Goal: Task Accomplishment & Management: Manage account settings

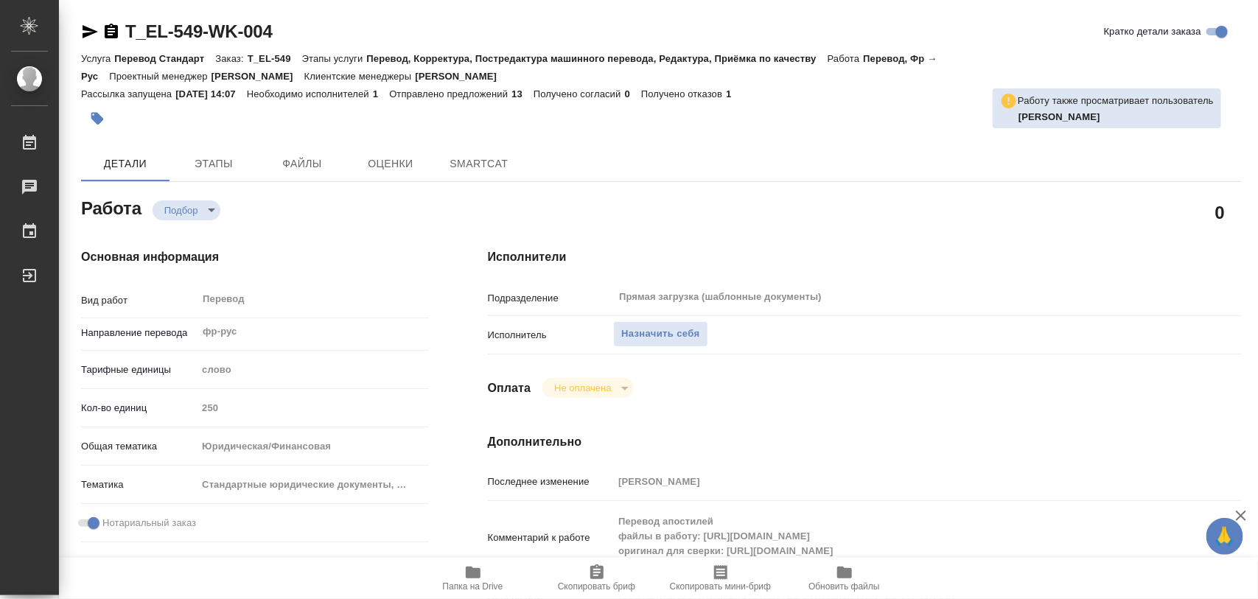
type textarea "x"
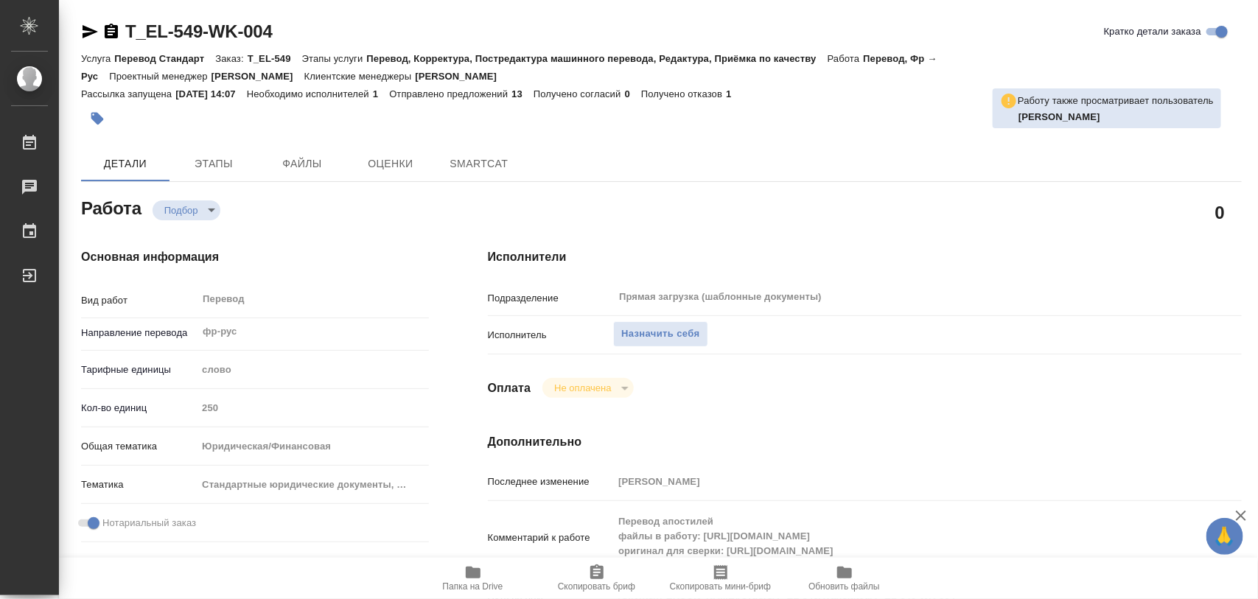
type textarea "x"
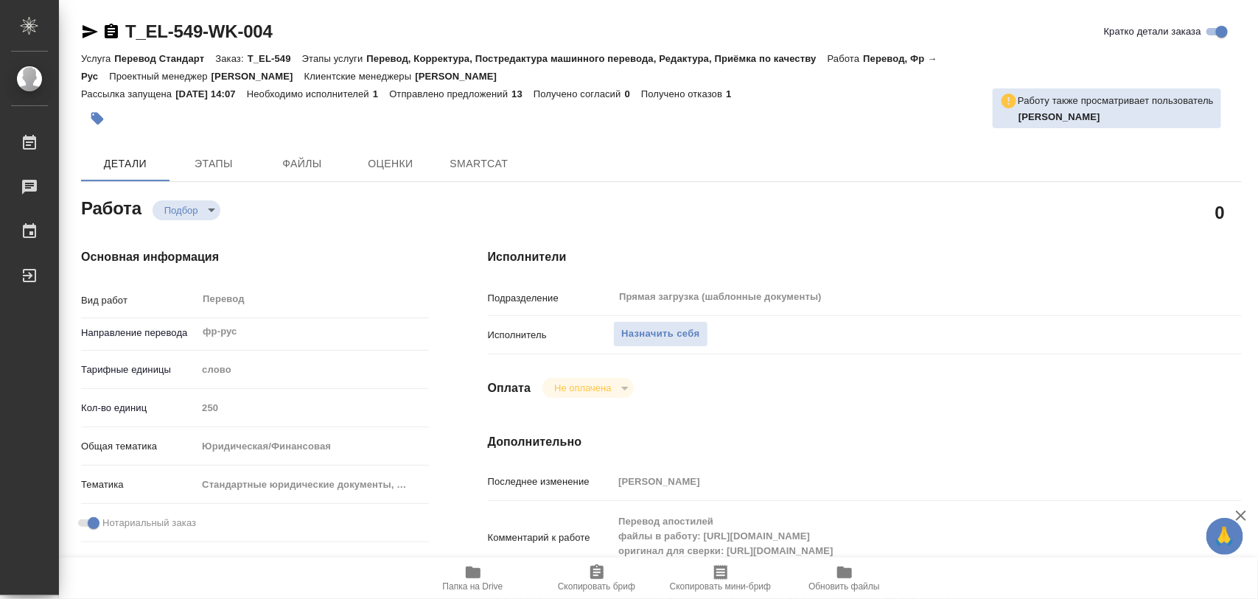
type textarea "x"
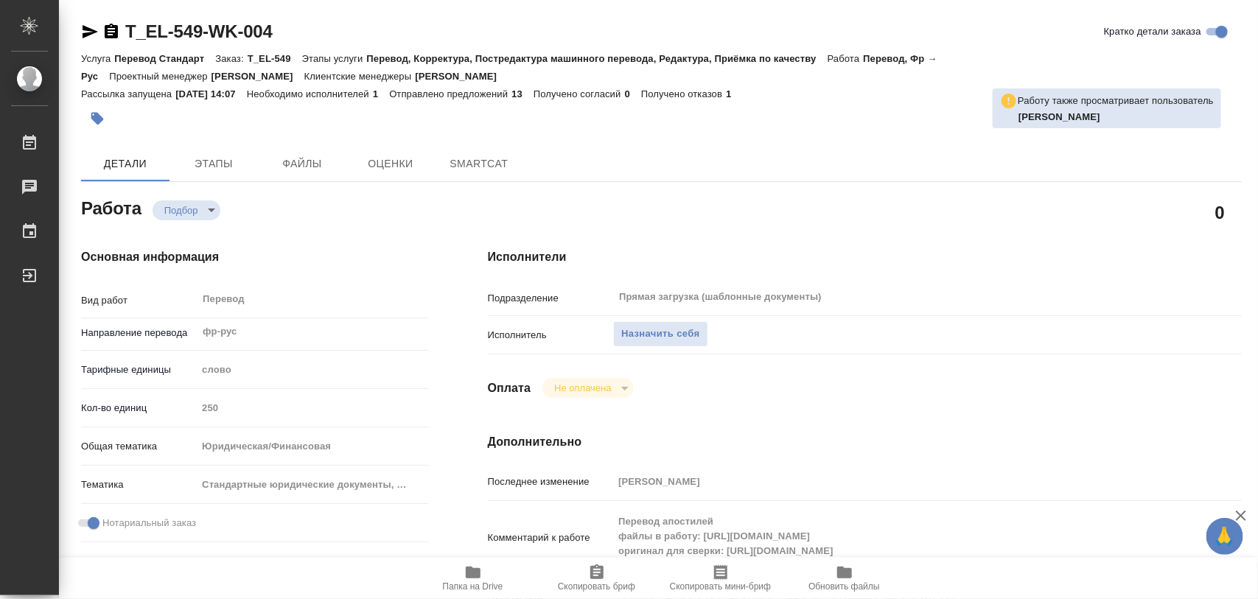
type textarea "x"
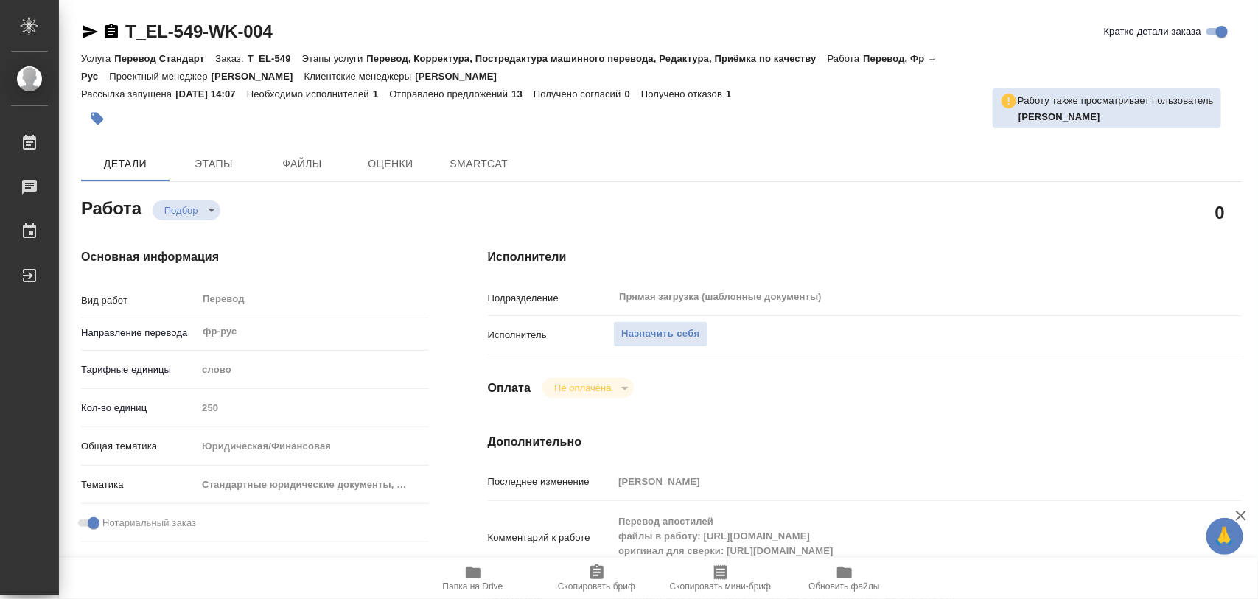
type textarea "x"
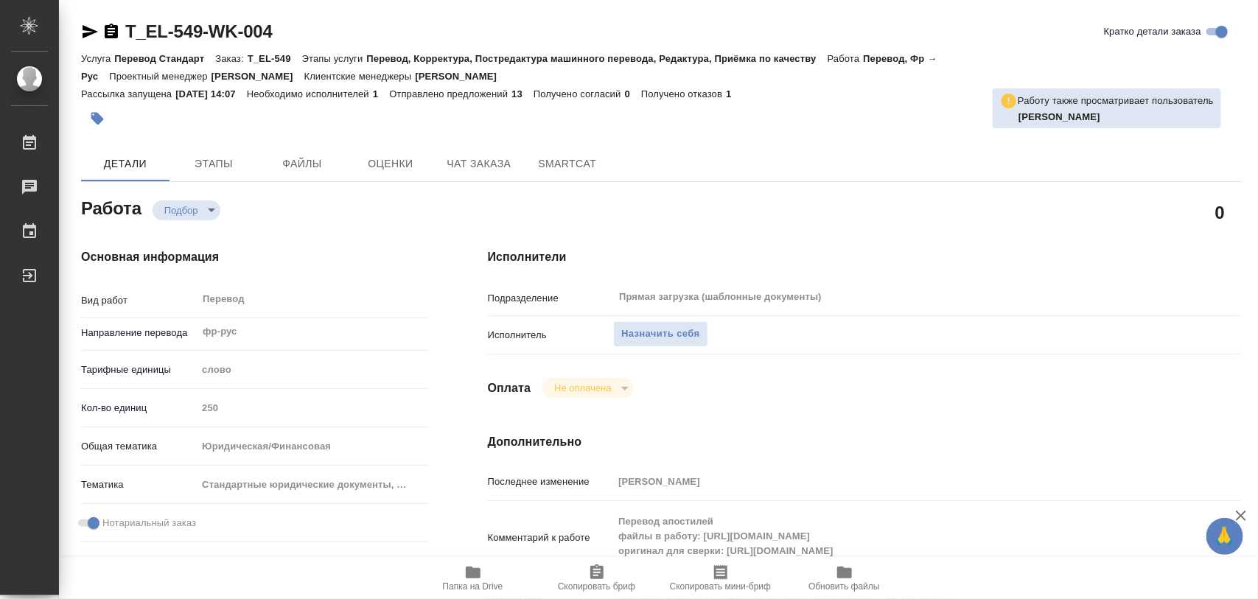
type textarea "x"
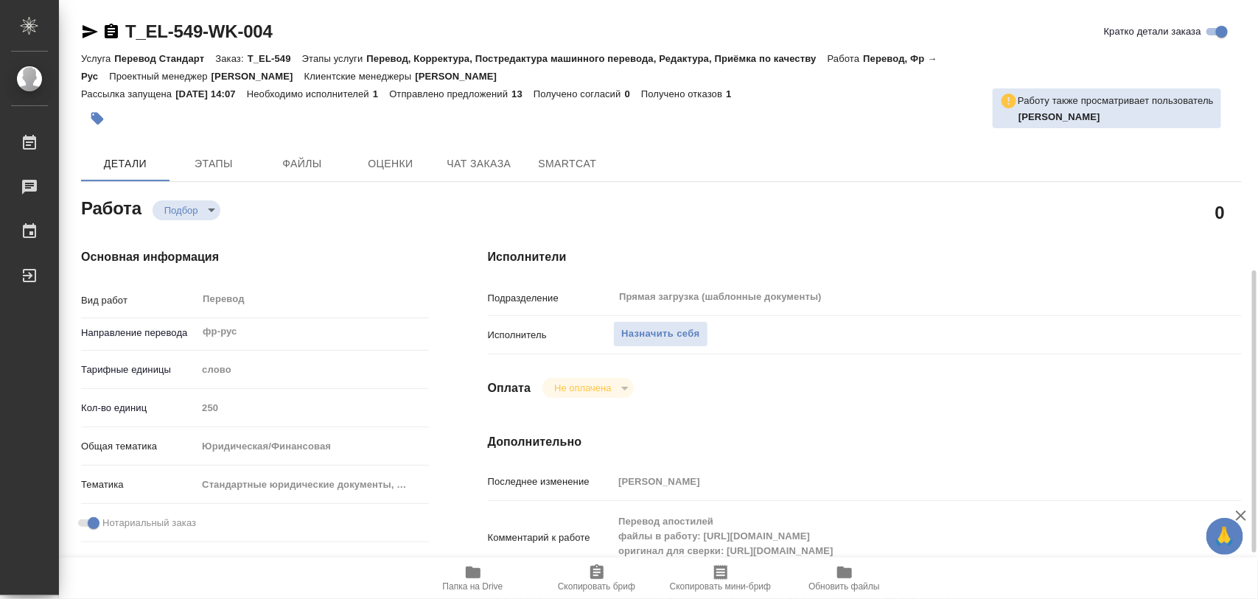
scroll to position [184, 0]
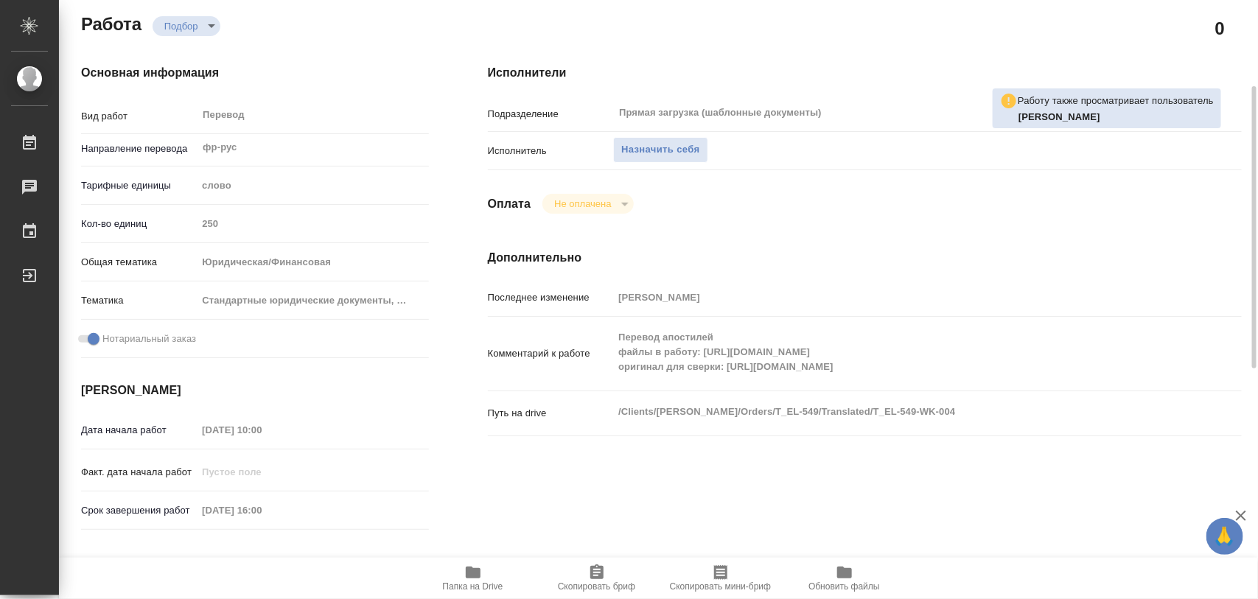
type textarea "x"
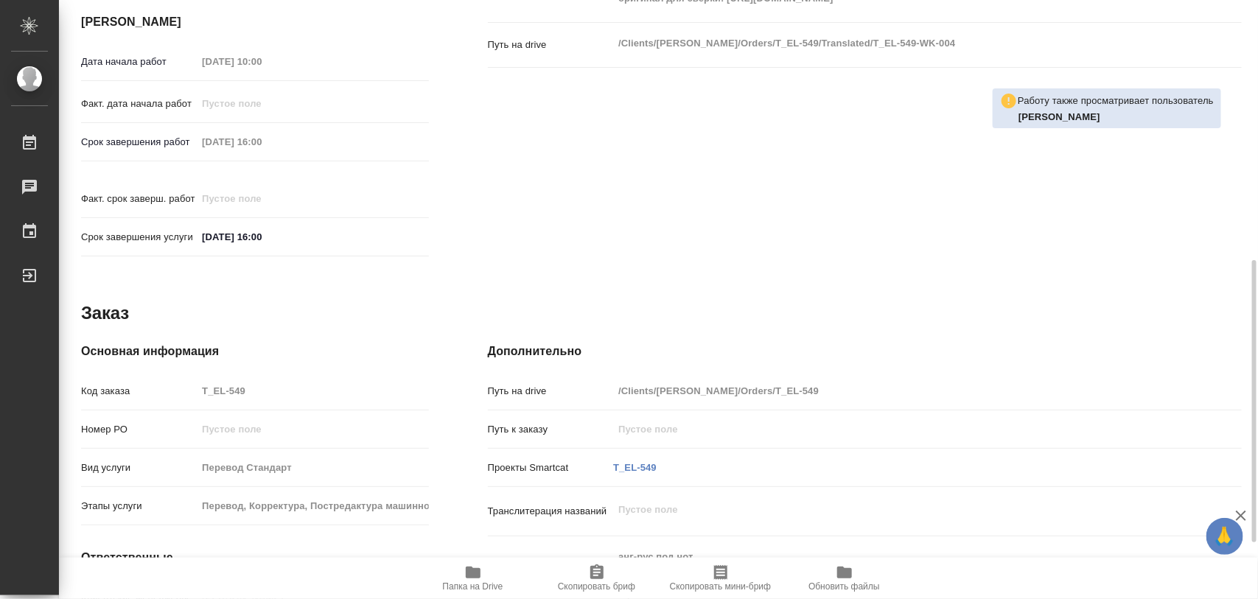
scroll to position [645, 0]
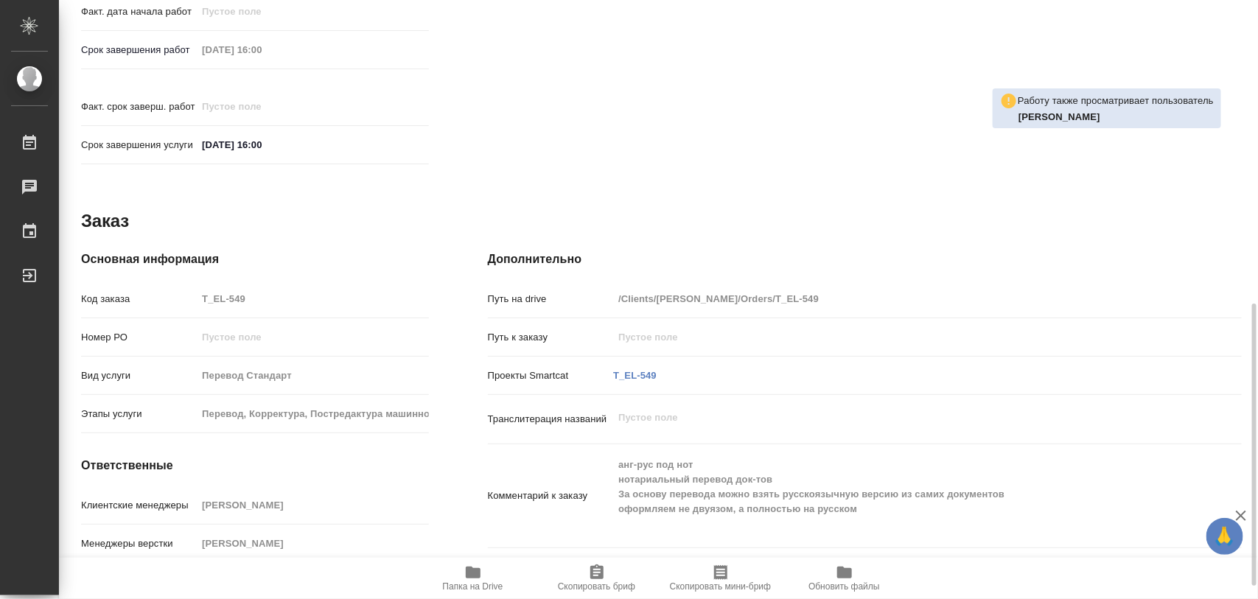
click at [478, 580] on icon "button" at bounding box center [473, 573] width 18 height 18
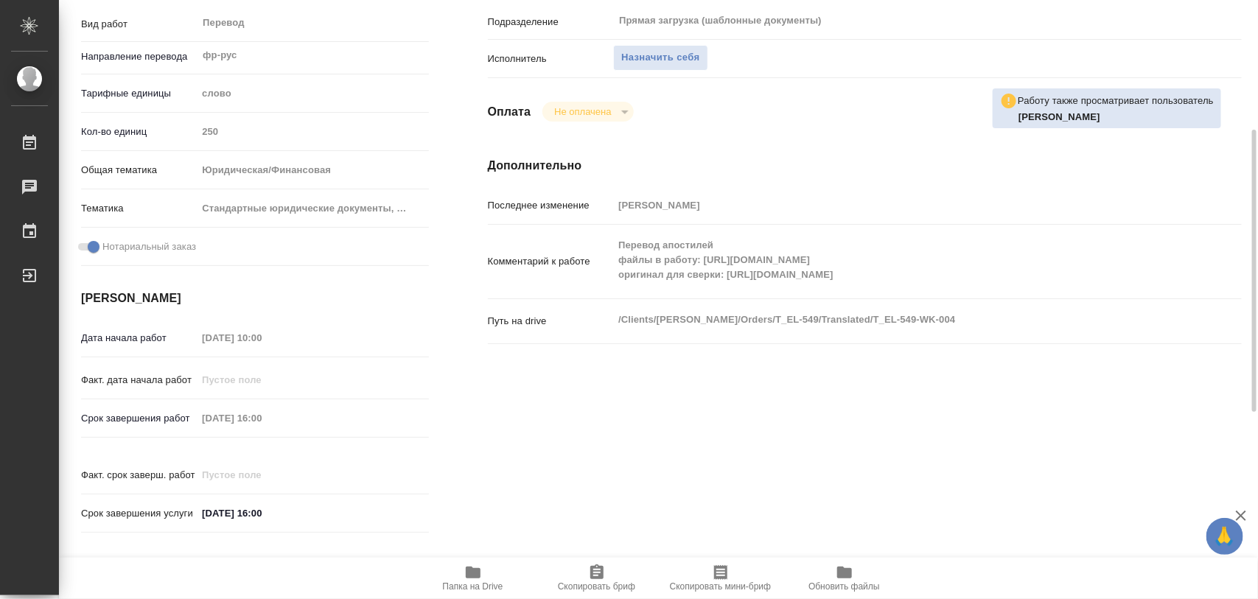
scroll to position [0, 0]
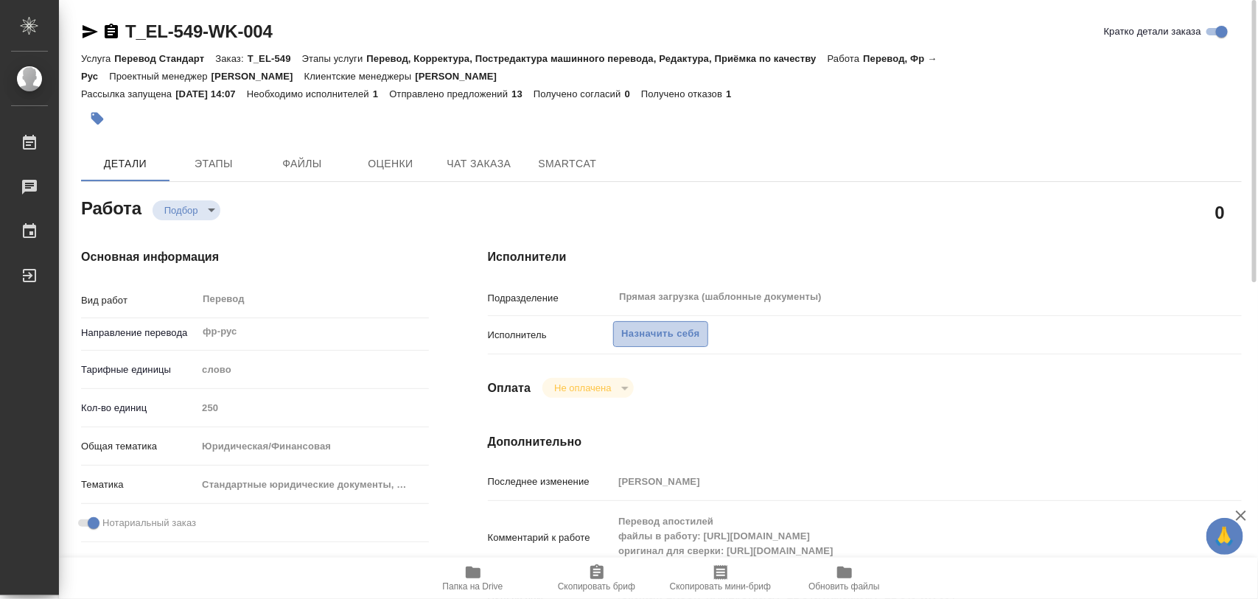
drag, startPoint x: 686, startPoint y: 329, endPoint x: 506, endPoint y: 19, distance: 359.0
click at [683, 323] on button "Назначить себя" at bounding box center [660, 334] width 94 height 26
type textarea "x"
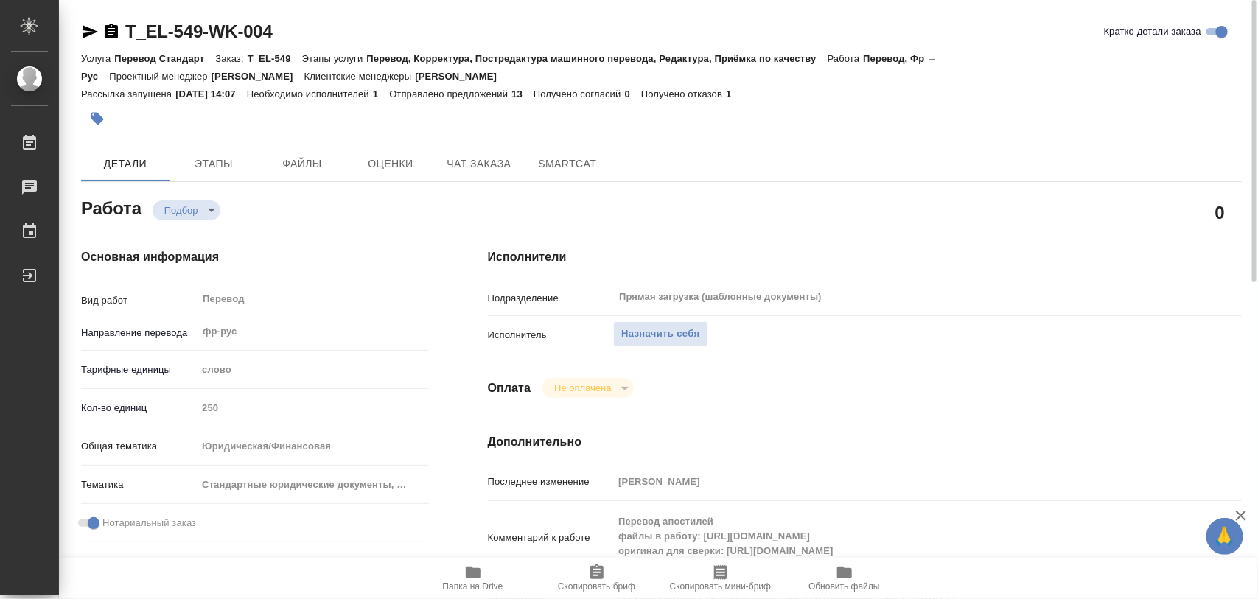
type textarea "x"
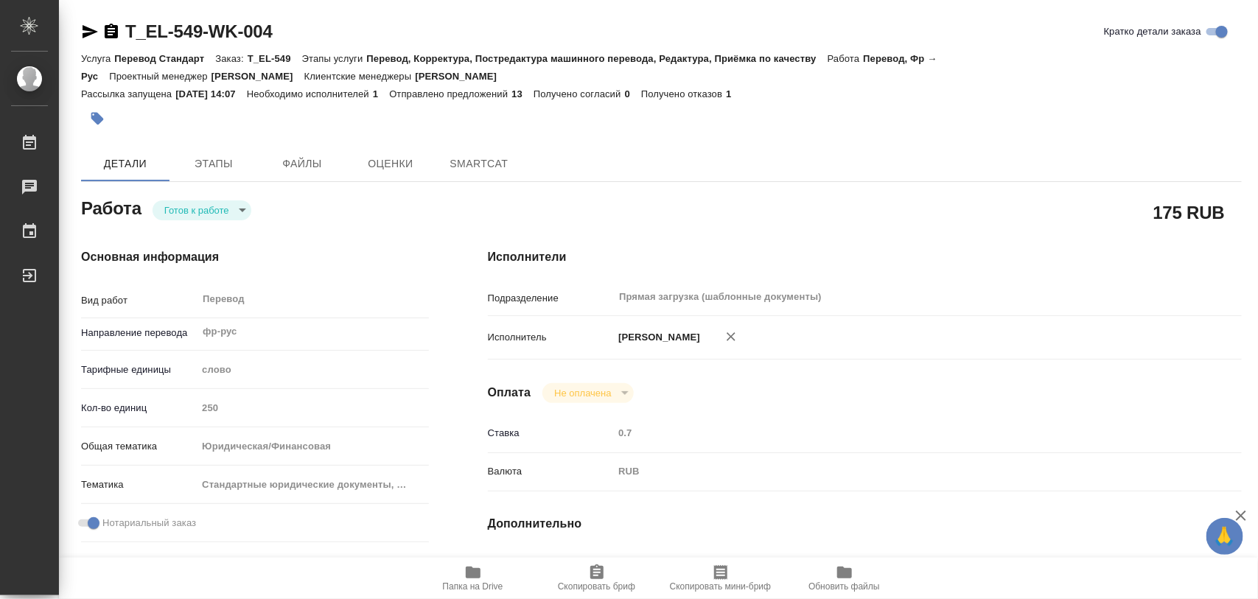
type textarea "x"
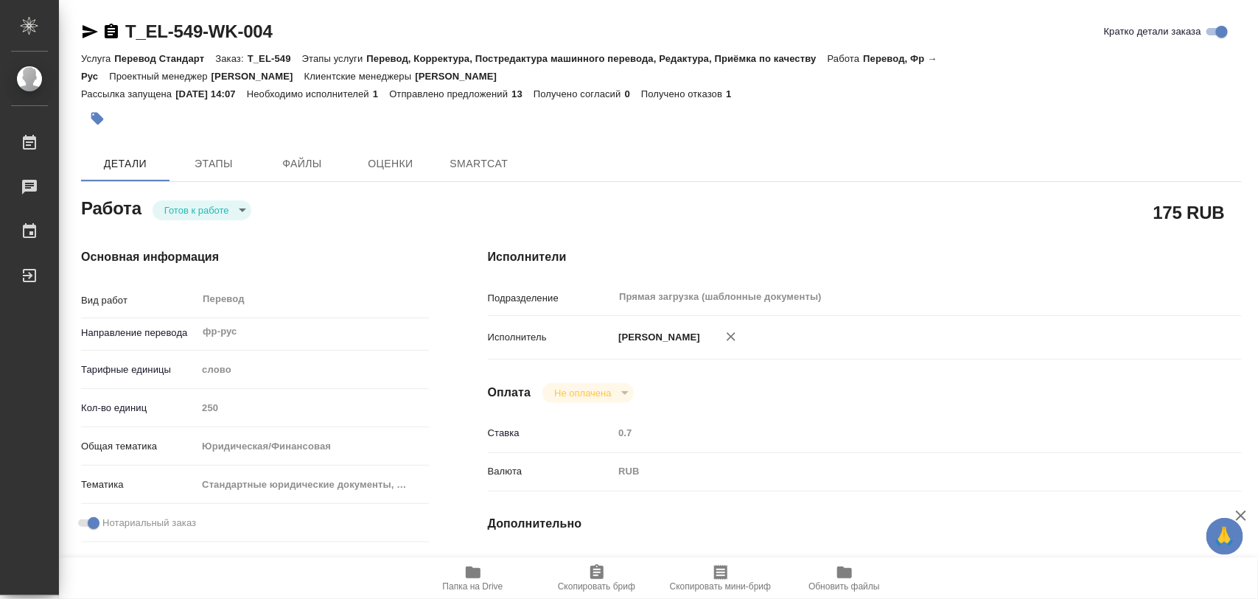
type textarea "x"
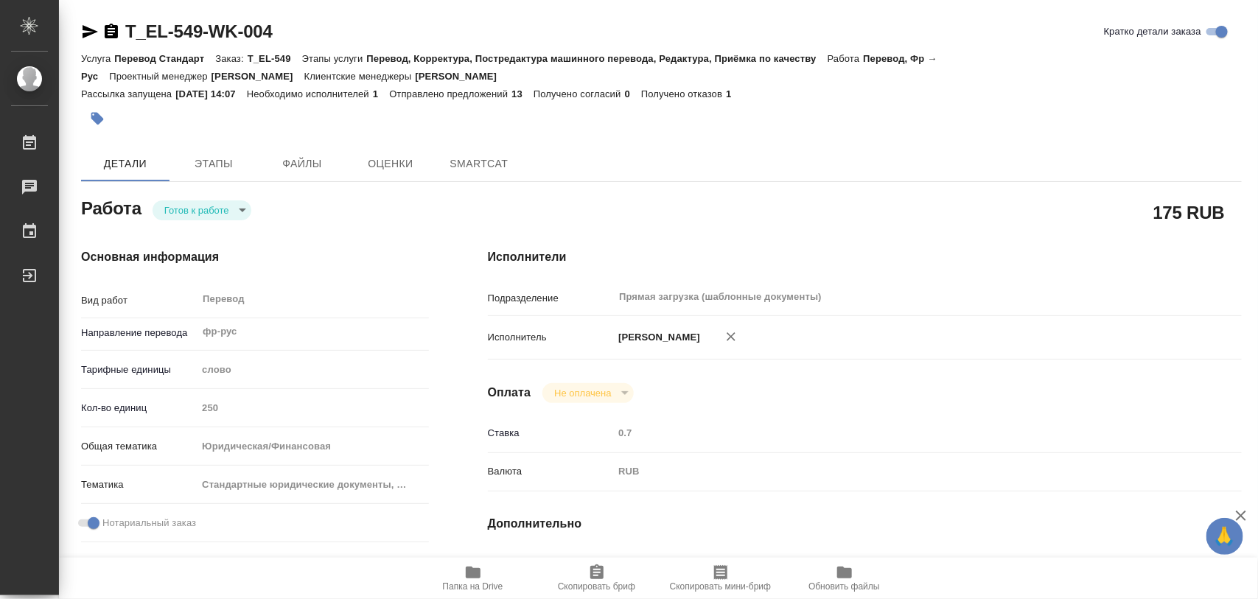
type textarea "x"
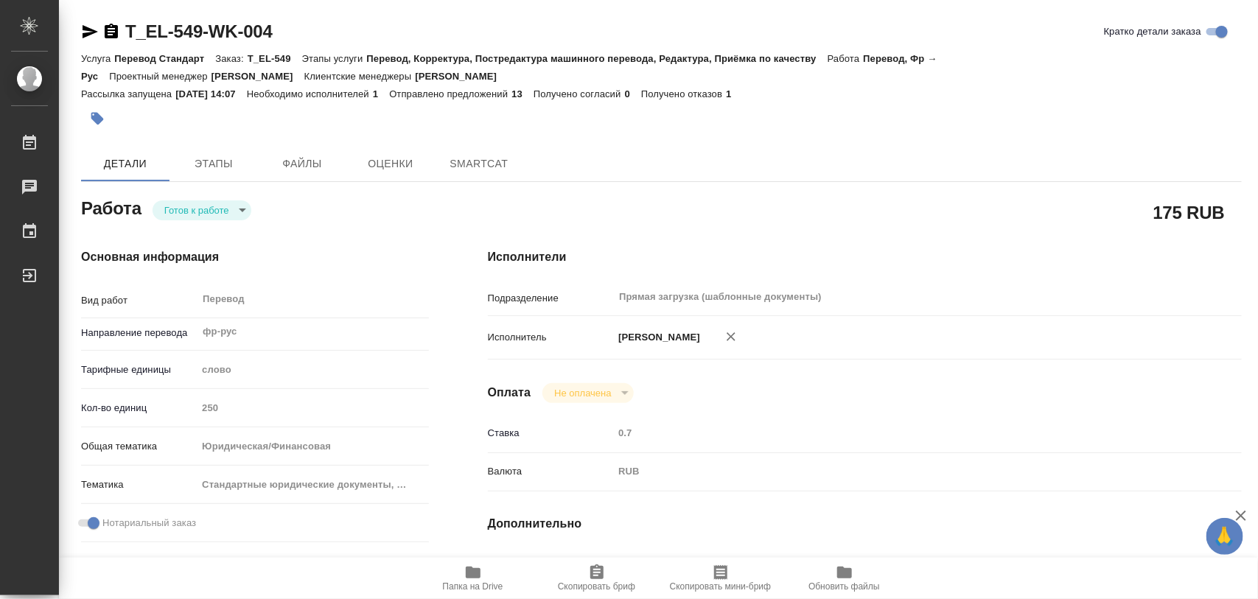
type textarea "x"
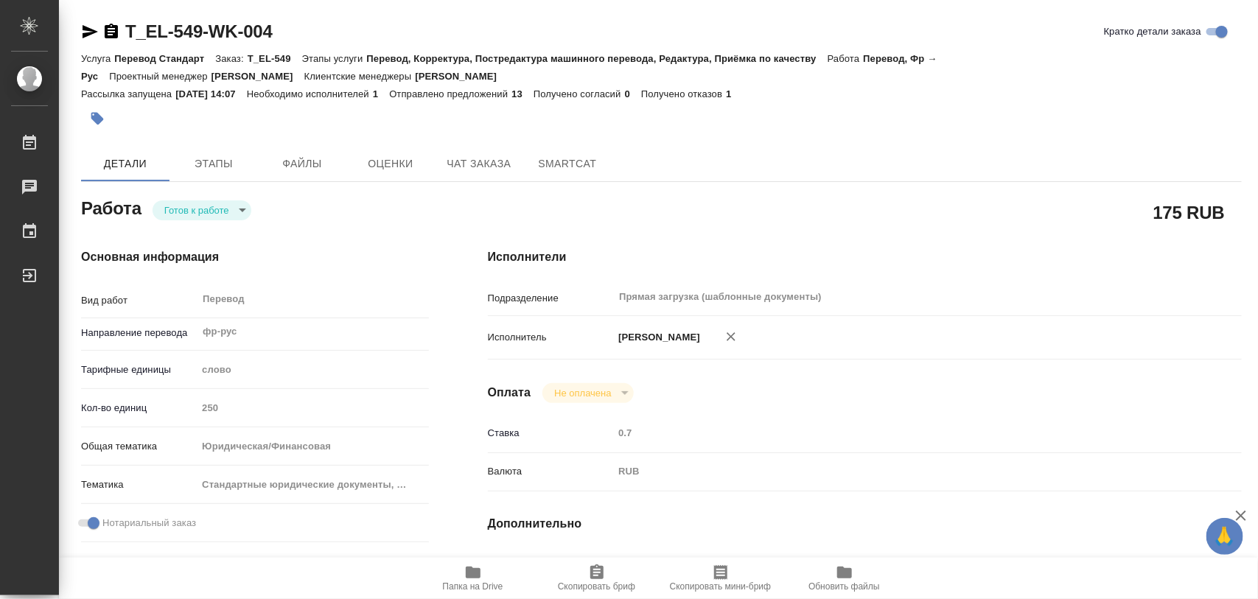
click at [241, 203] on body "🙏 .cls-1 fill:#fff; AWATERA Iglakov Maksim Работы Чаты График Выйти T_EL-549-WK…" at bounding box center [629, 299] width 1258 height 599
type textarea "x"
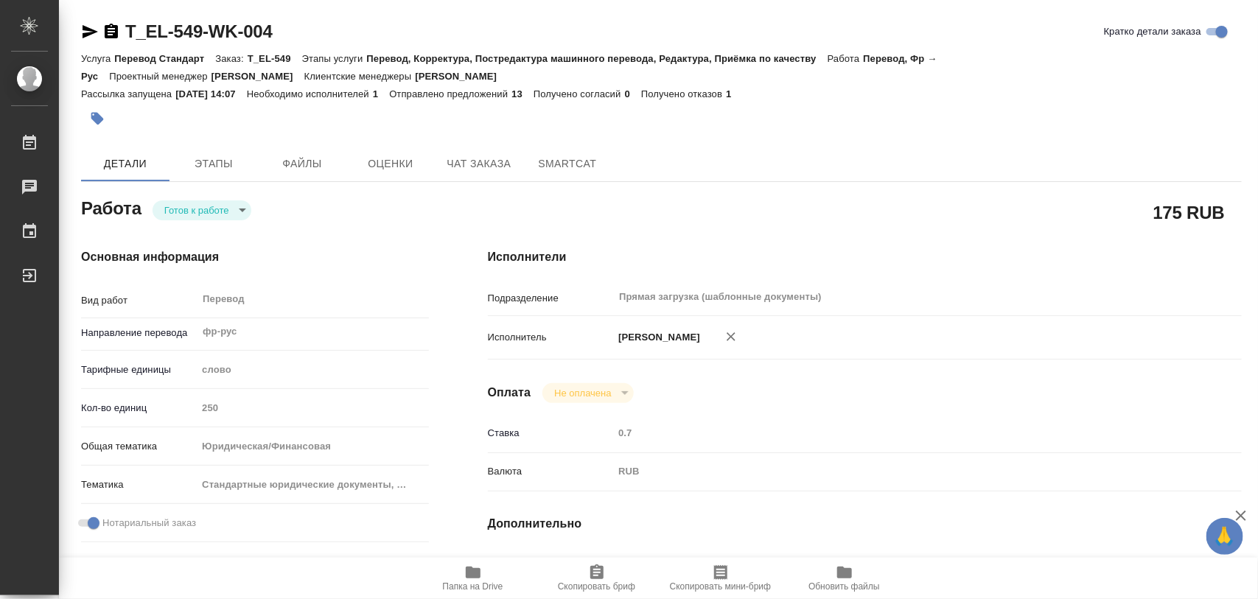
type textarea "x"
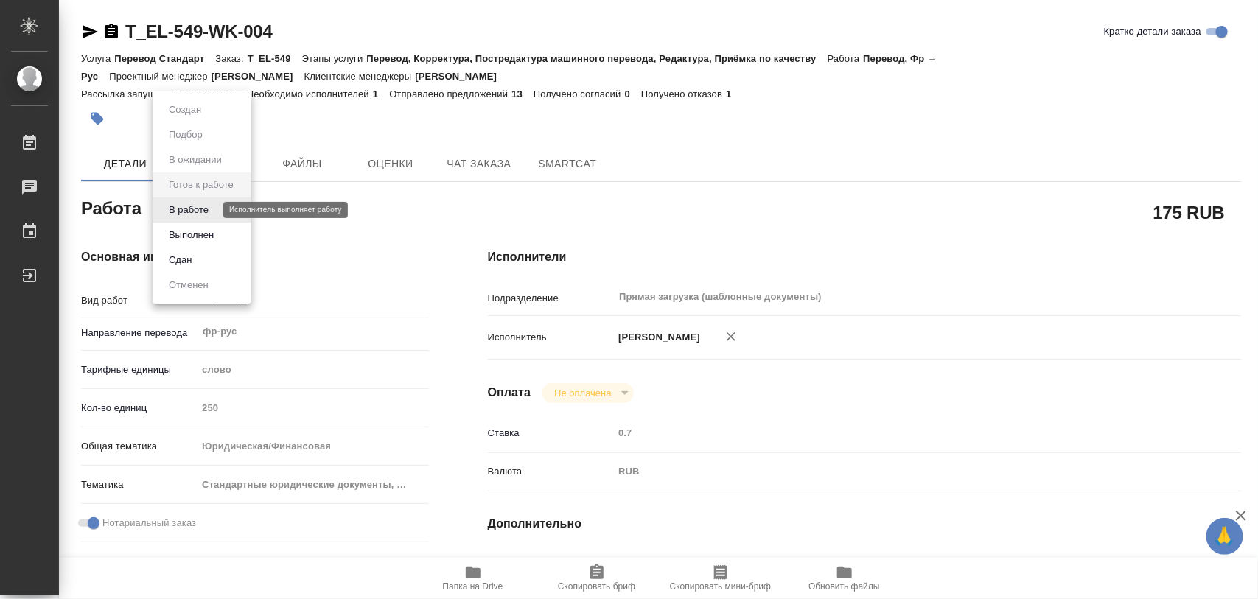
drag, startPoint x: 206, startPoint y: 208, endPoint x: 200, endPoint y: 281, distance: 73.2
click at [206, 207] on button "В работе" at bounding box center [188, 210] width 49 height 16
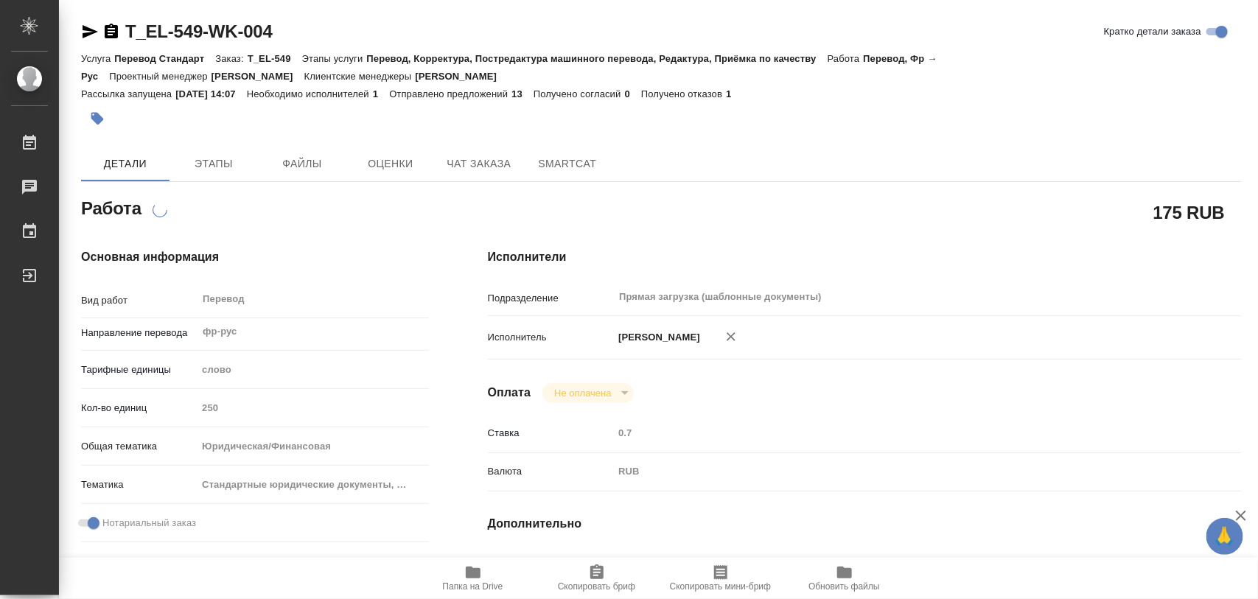
type textarea "x"
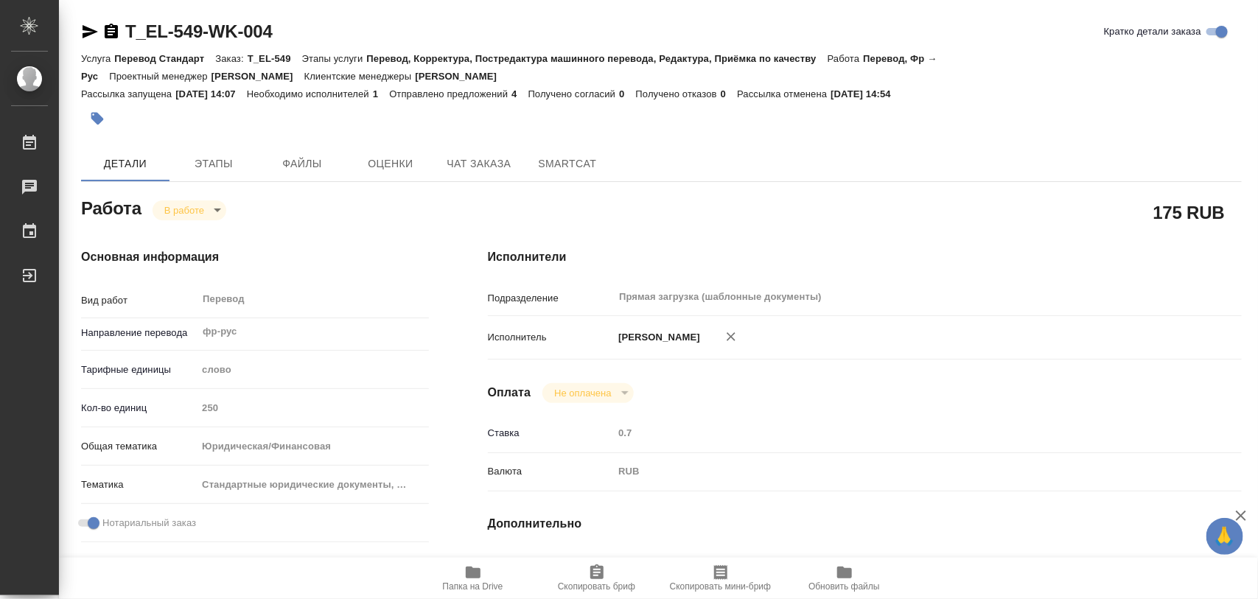
type textarea "x"
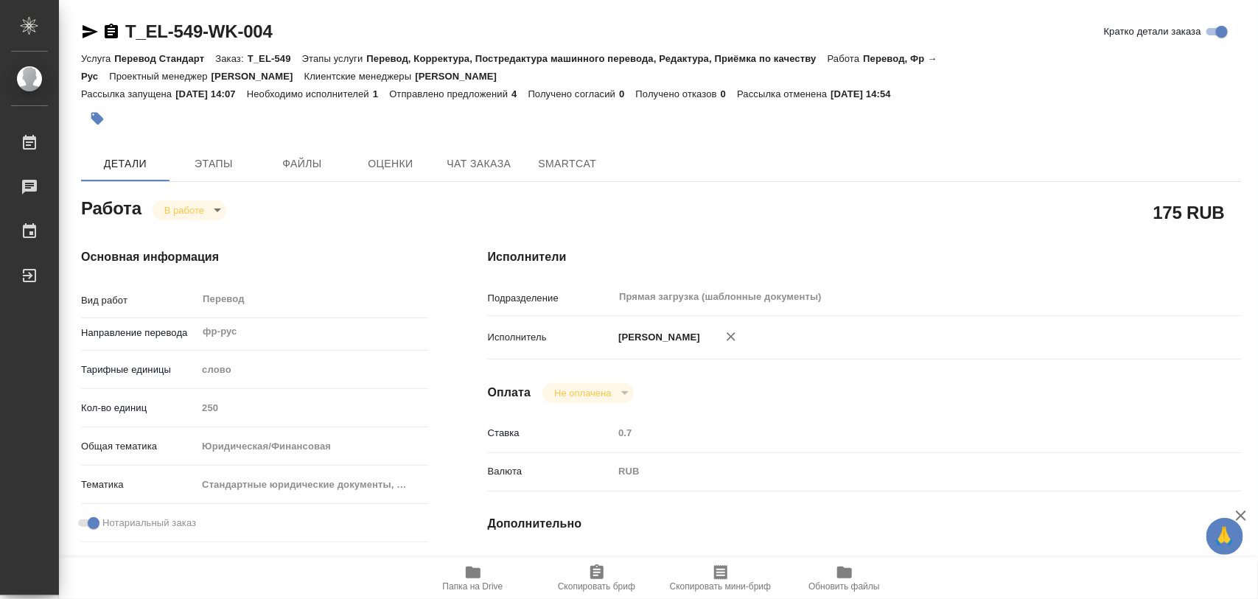
type textarea "x"
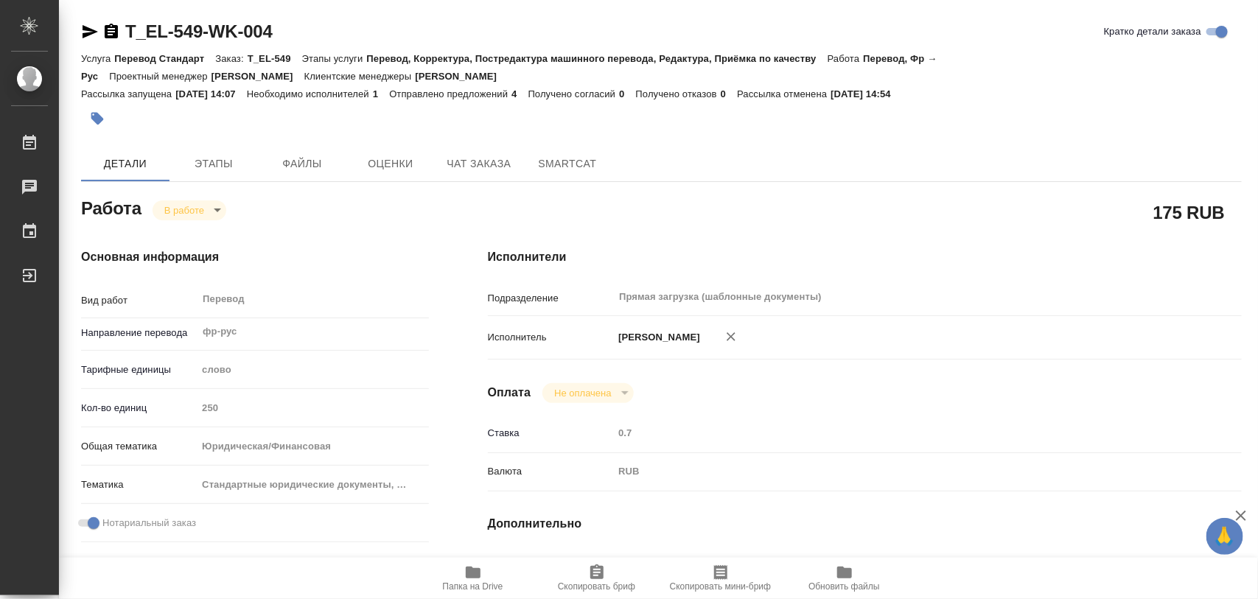
type textarea "x"
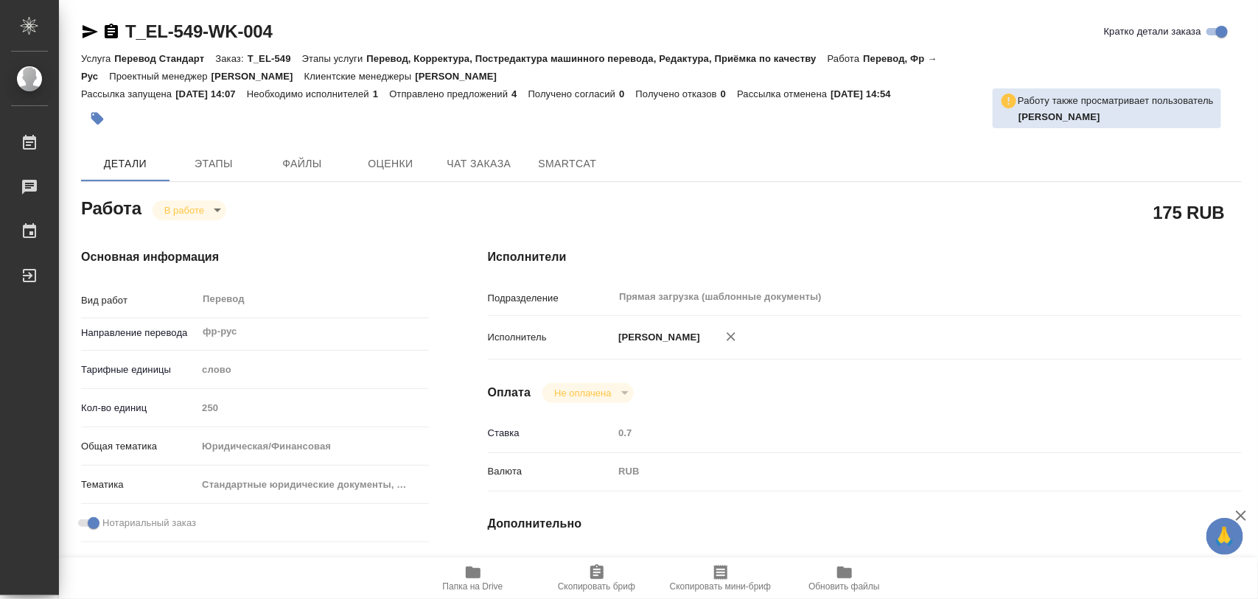
click at [472, 581] on span "Папка на Drive" at bounding box center [473, 586] width 60 height 10
click at [93, 111] on icon "button" at bounding box center [97, 118] width 15 height 15
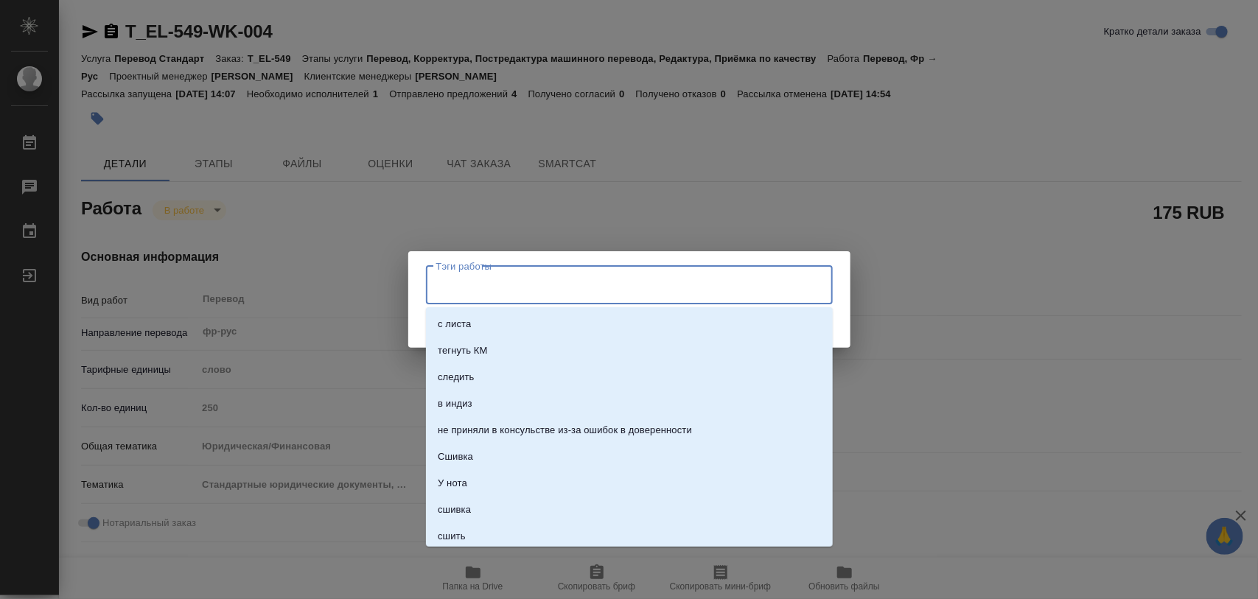
click at [503, 289] on input "Тэги работы" at bounding box center [616, 285] width 366 height 25
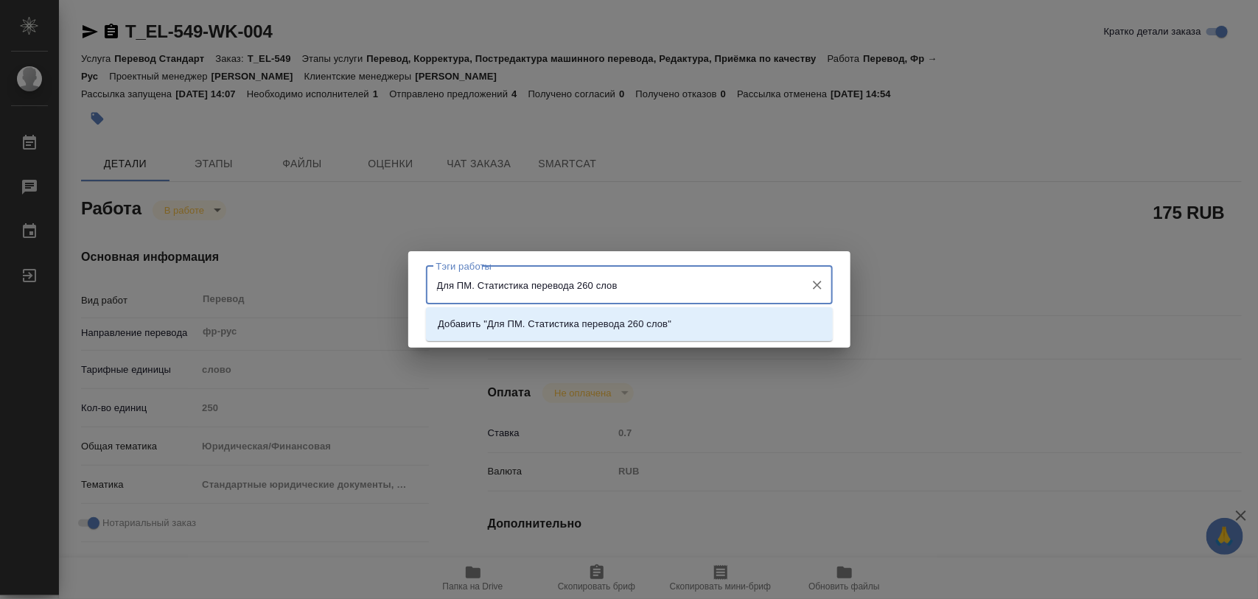
type input "Для ПМ. Статистика перевода 260 слов."
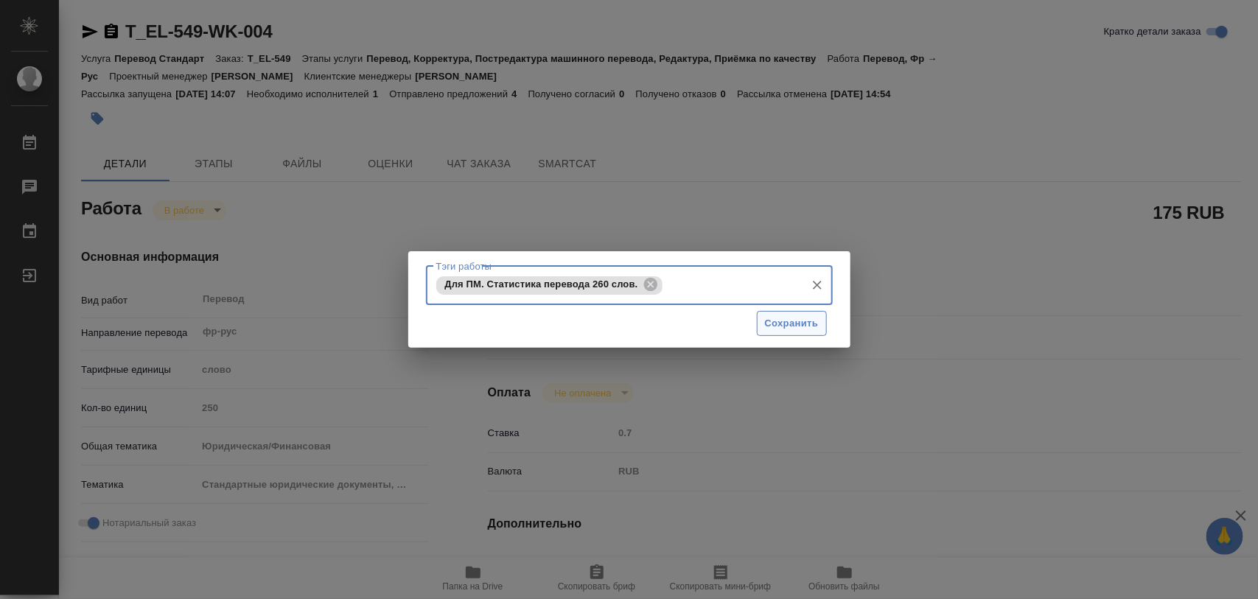
click at [797, 326] on span "Сохранить" at bounding box center [792, 323] width 54 height 17
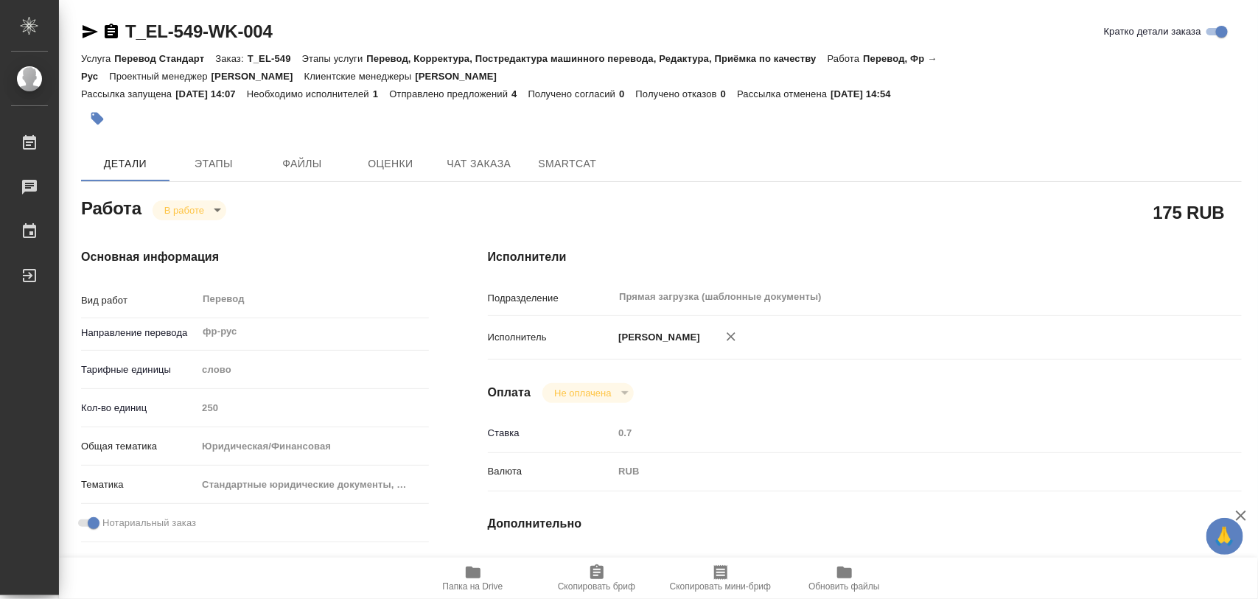
type input "inProgress"
type textarea "Перевод"
type textarea "x"
type input "фр-рус"
type input "5a8b1489cc6b4906c91bfd90"
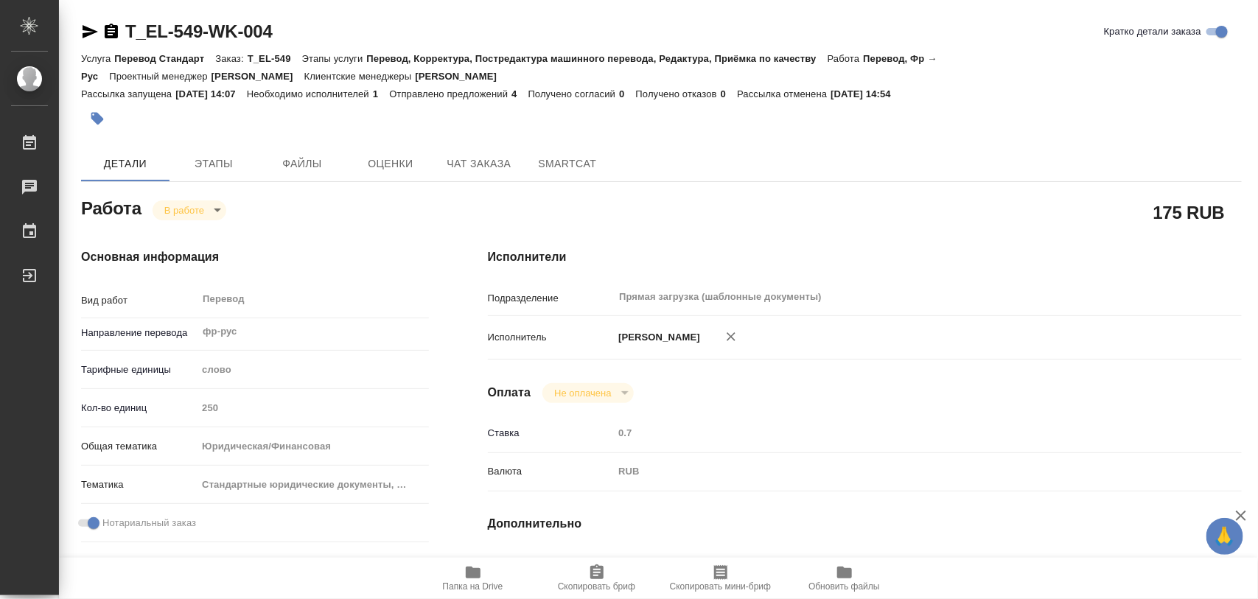
type input "250"
type input "yr-fn"
type input "5f647205b73bc97568ca66bf"
checkbox input "true"
type input "10.09.2025 10:00"
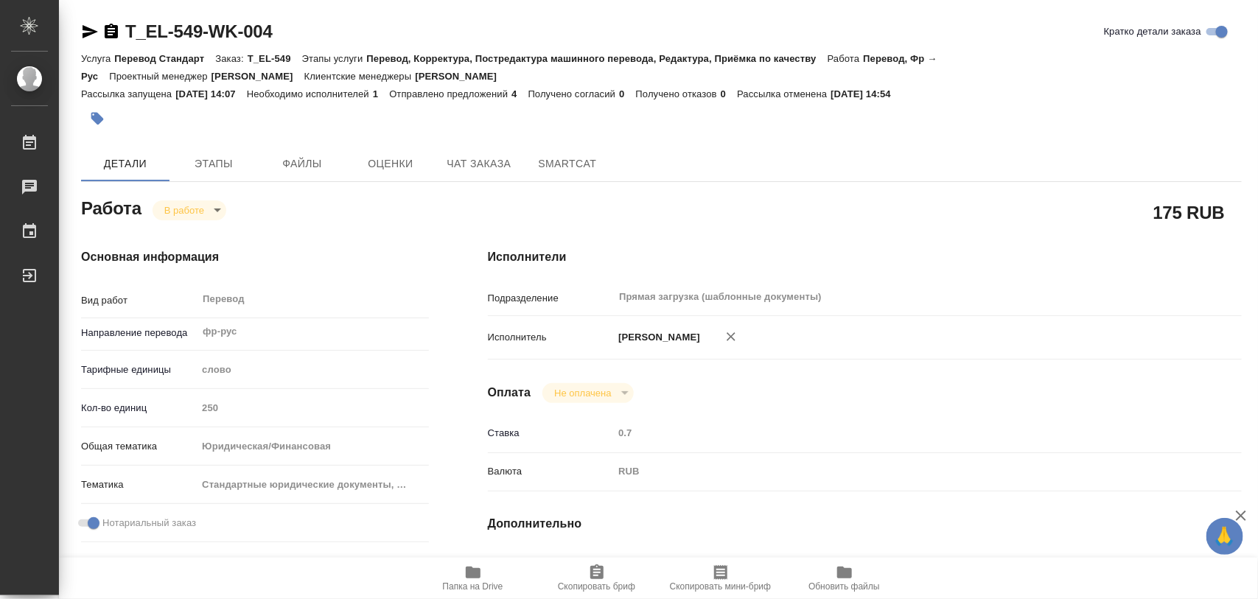
type input "10.09.2025 14:54"
type input "10.09.2025 16:00"
type input "Прямая загрузка (шаблонные документы)"
type input "notPayed"
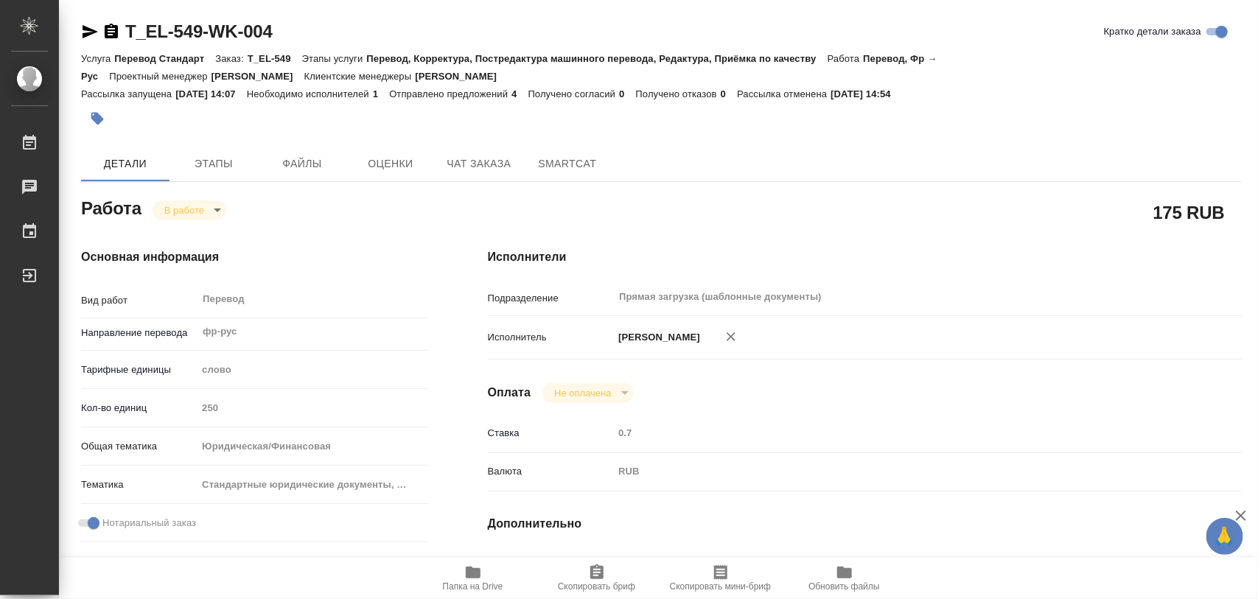
type input "0.7"
type input "RUB"
type input "[PERSON_NAME]"
type textarea "Перевод апостилей файлы в работу: https://drive.awatera.com/s/rr9ZRZD83PqiLCz о…"
type textarea "x"
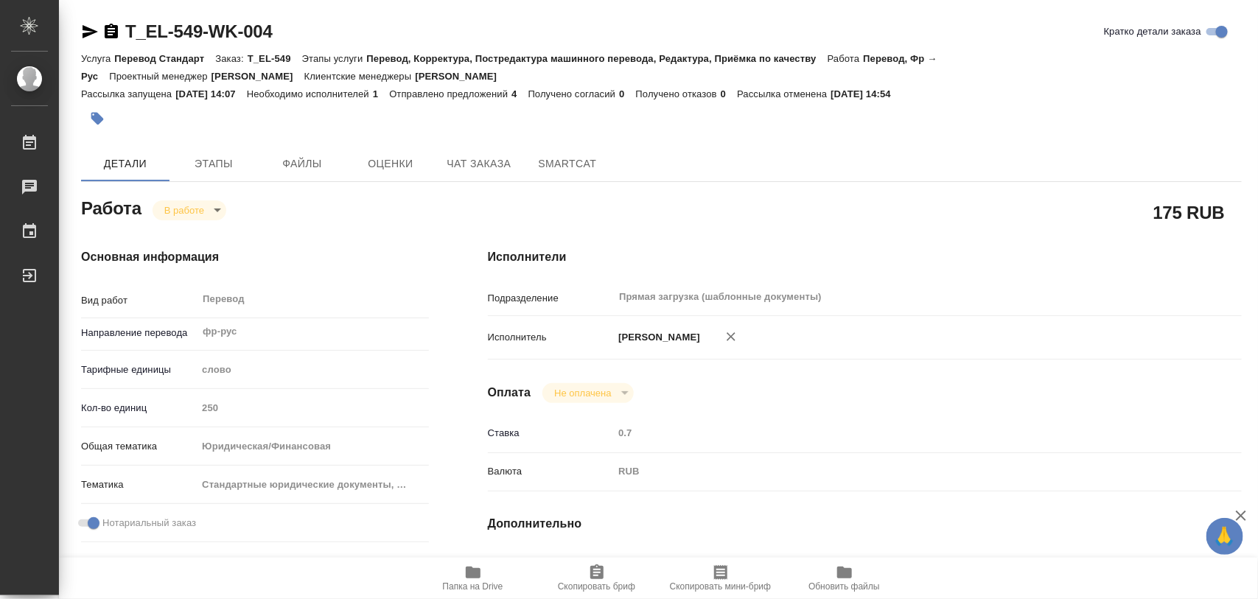
type textarea "/Clients/ЭР ЛИКИД/Orders/T_EL-549/Translated/T_EL-549-WK-004"
type textarea "x"
type input "T_EL-549"
type input "Перевод Стандарт"
type input "Перевод, Корректура, Постредактура машинного перевода, Редактура, Приёмка по ка…"
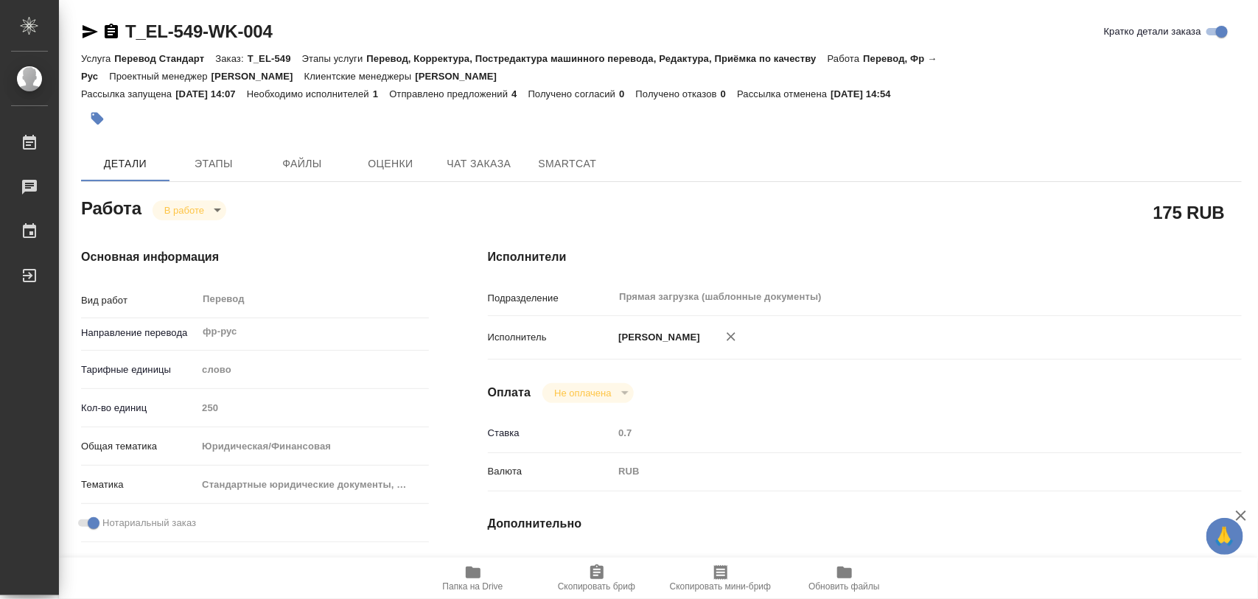
type input "Прохорова Анастасия"
type input "Заборова Александра"
type input "/Clients/ЭР ЛИКИД/Orders/T_EL-549"
type textarea "x"
type textarea "анг-рус под нот нотариальный перевод док-тов За основу перевода можно взять рус…"
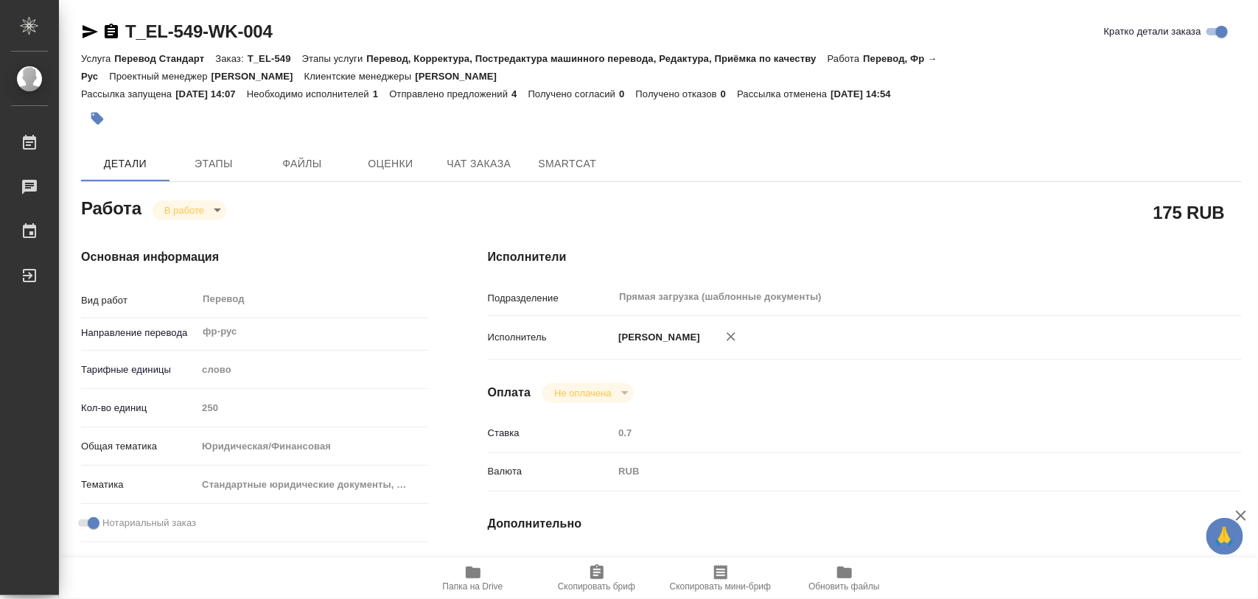
type textarea "x"
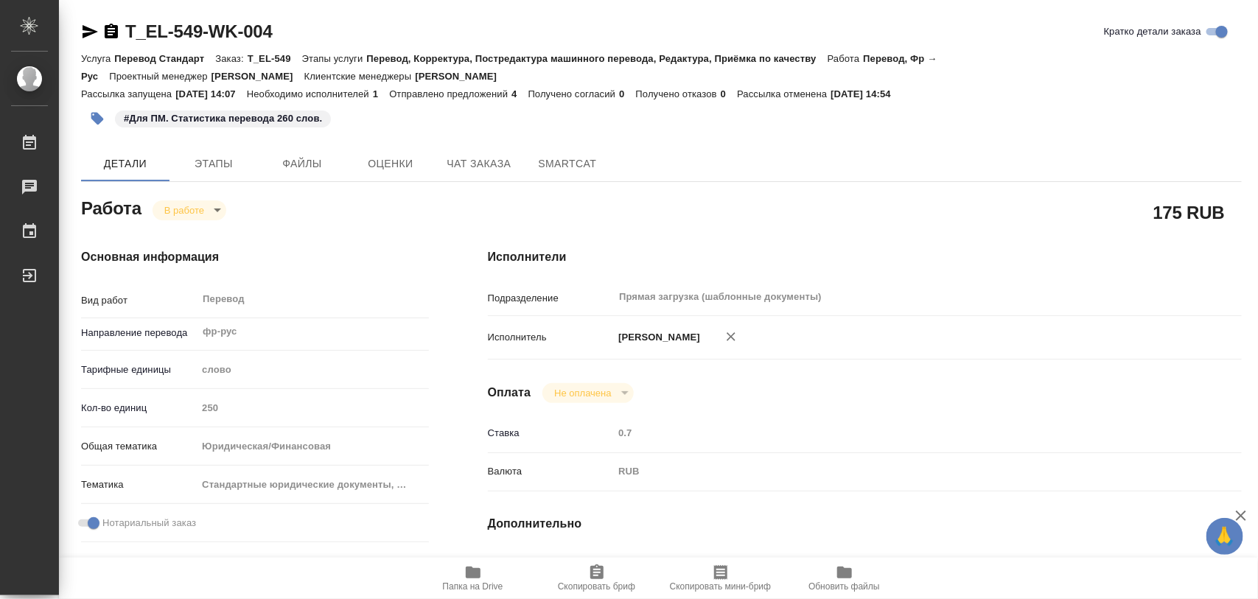
type textarea "x"
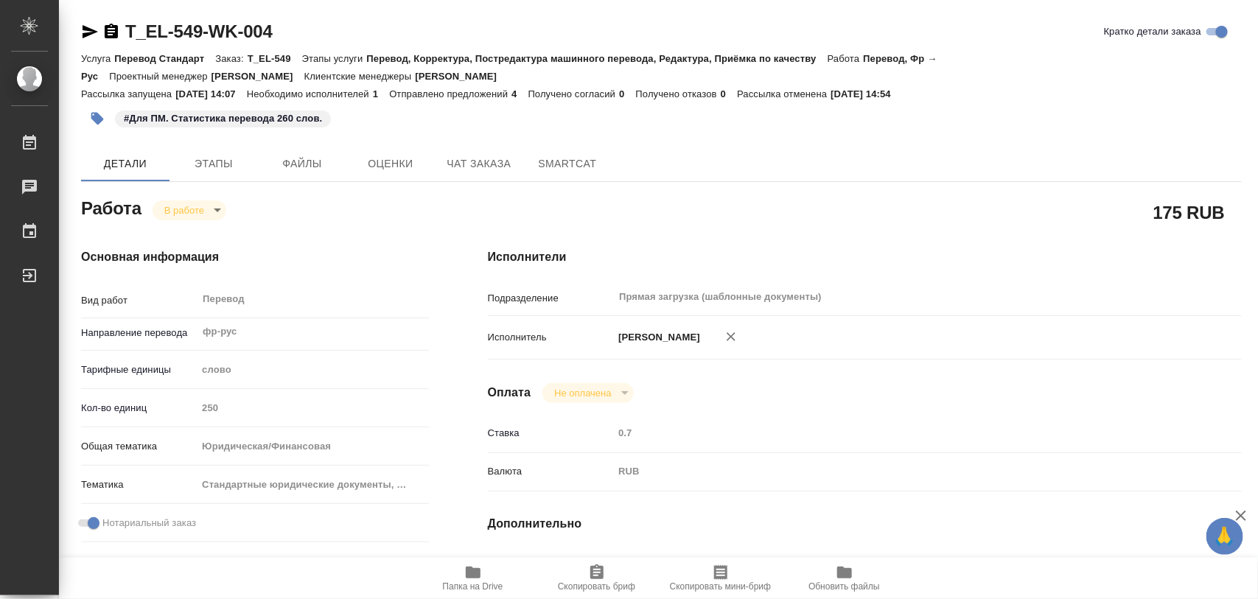
type textarea "x"
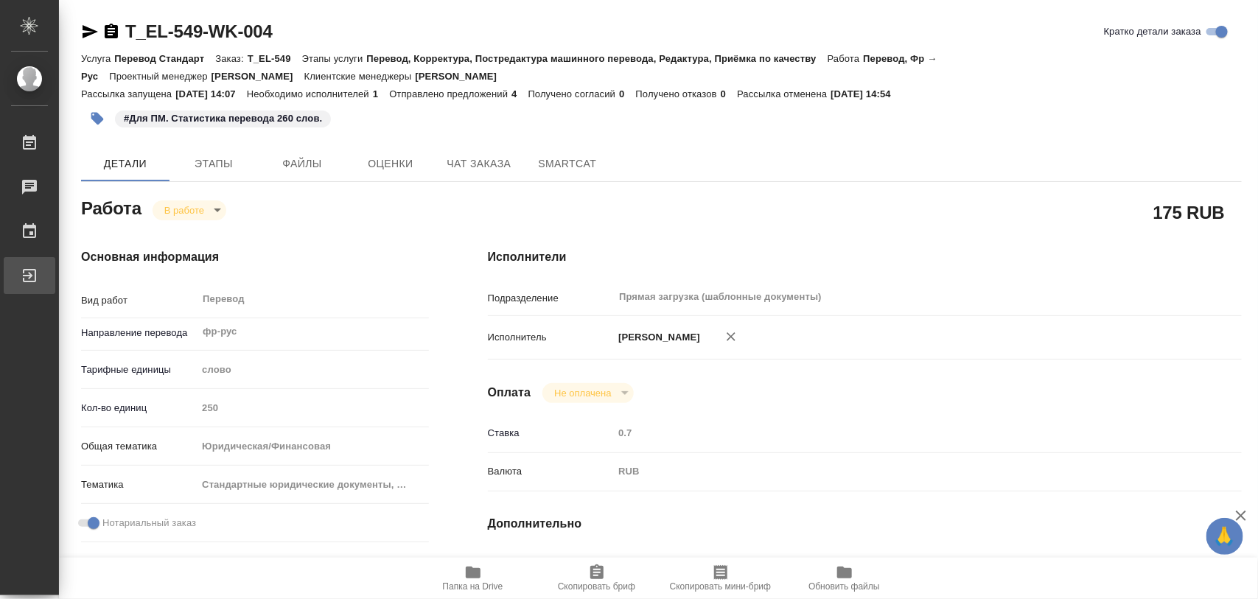
type textarea "x"
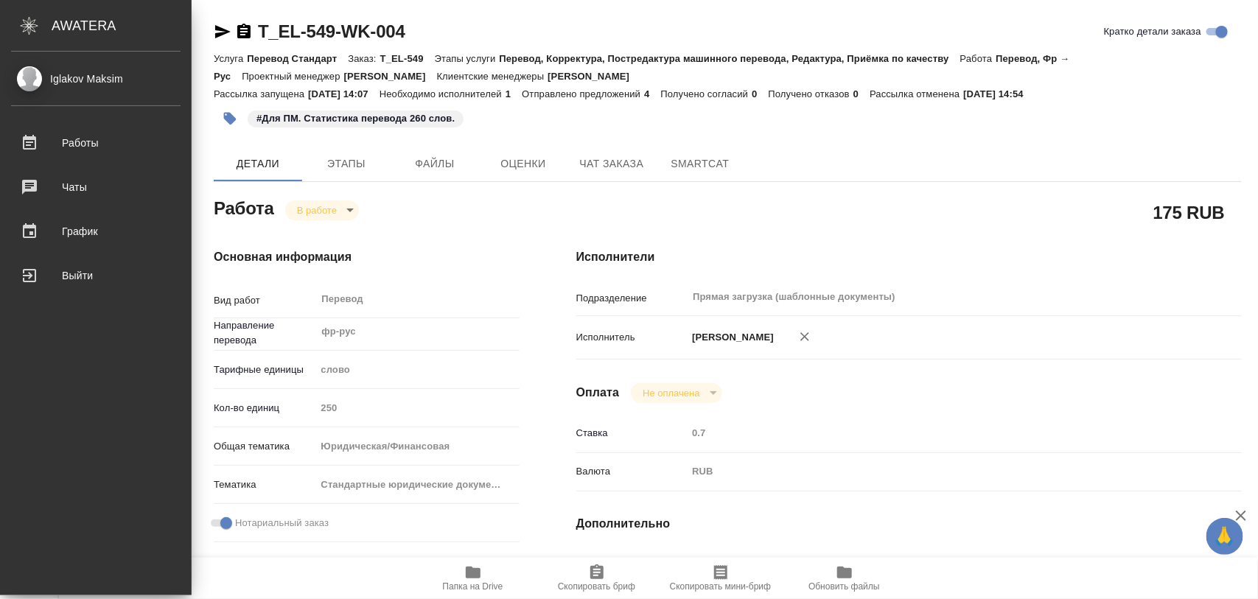
type textarea "x"
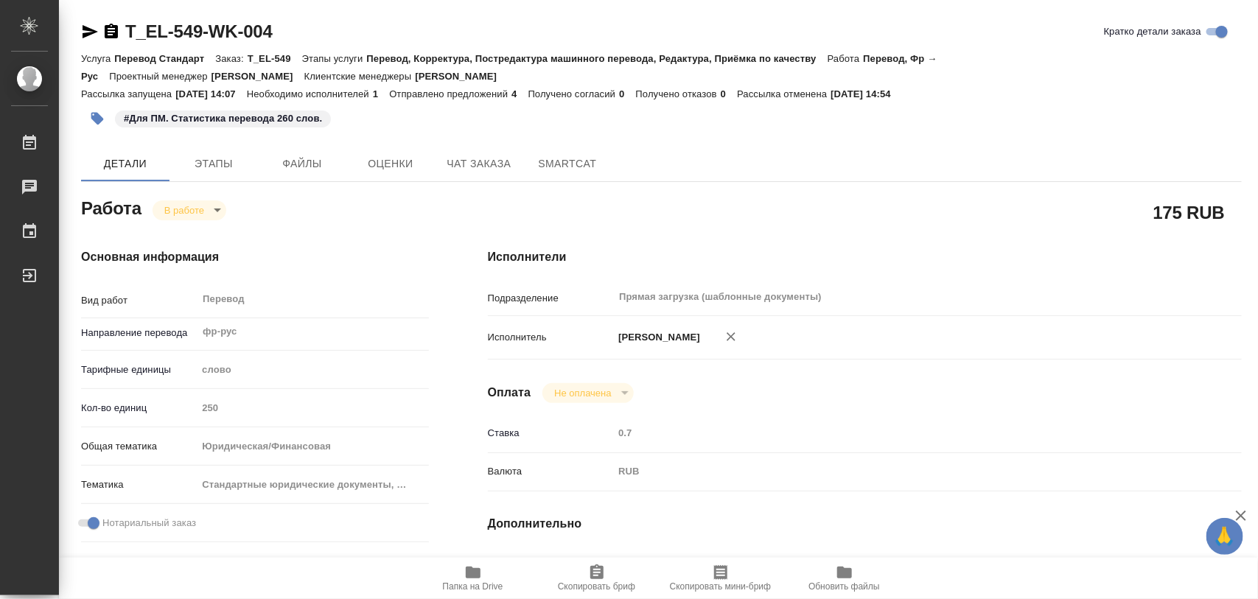
type textarea "x"
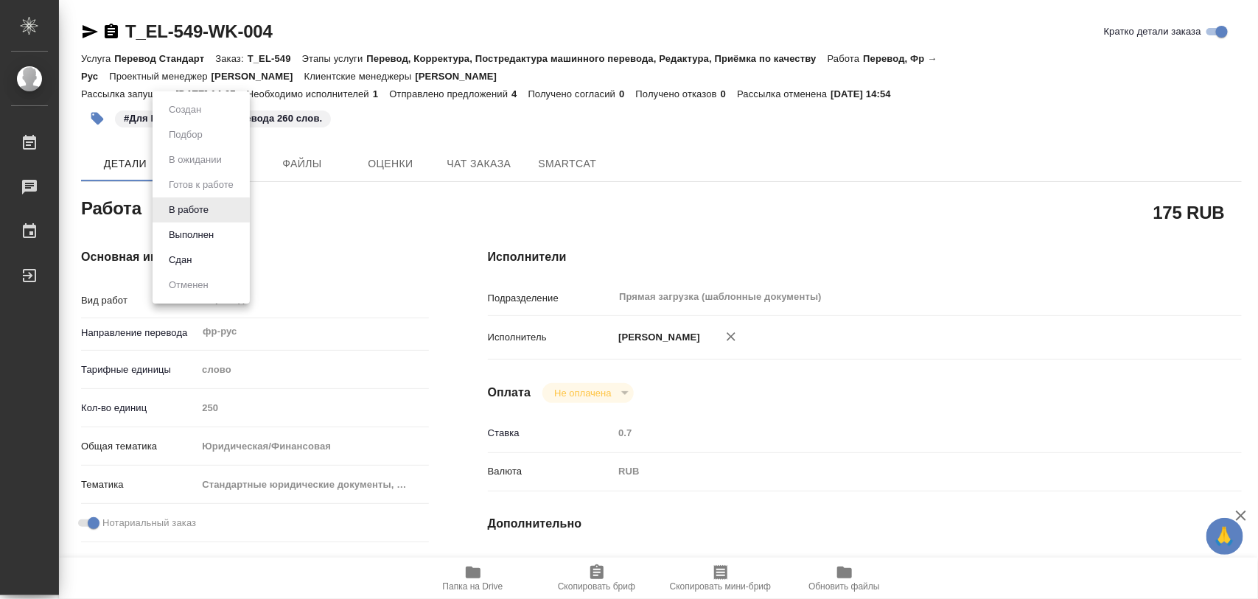
click at [219, 218] on body "🙏 .cls-1 fill:#fff; AWATERA Iglakov Maksim Работы 0 Чаты График Выйти T_EL-549-…" at bounding box center [629, 299] width 1258 height 599
click at [198, 240] on button "Выполнен" at bounding box center [191, 235] width 54 height 16
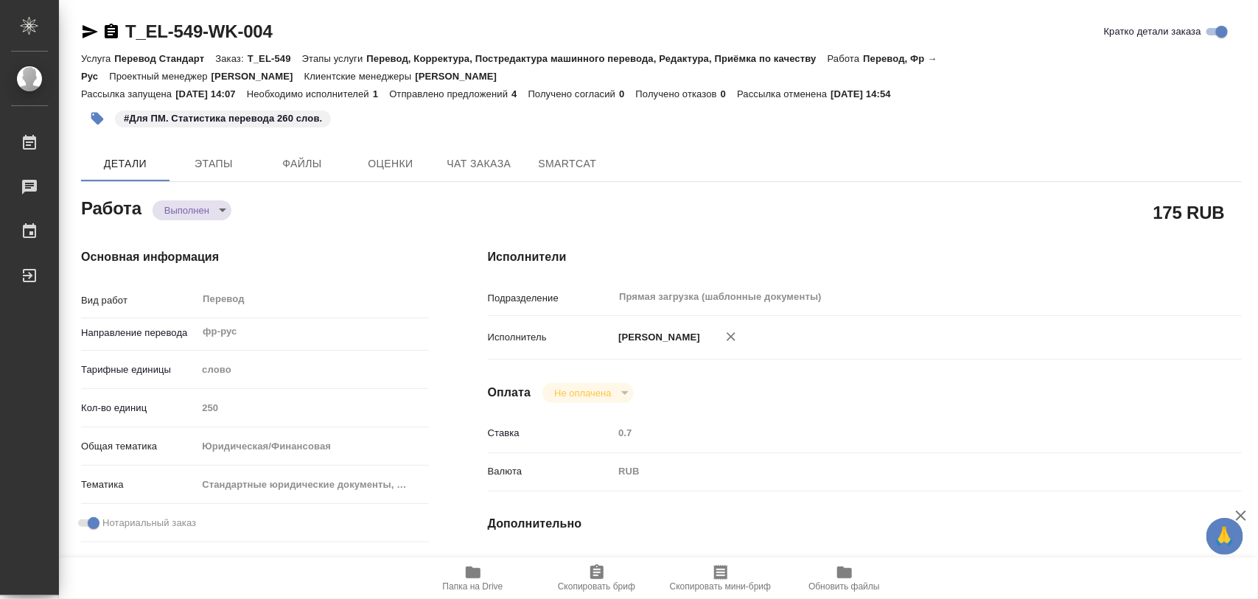
type textarea "x"
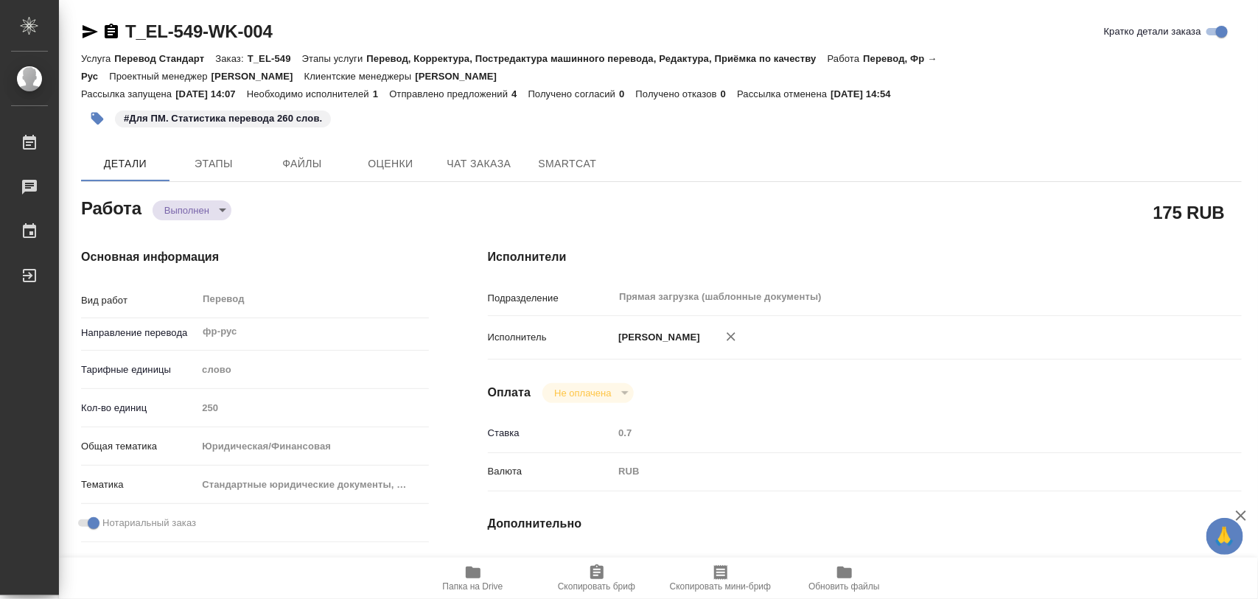
type textarea "x"
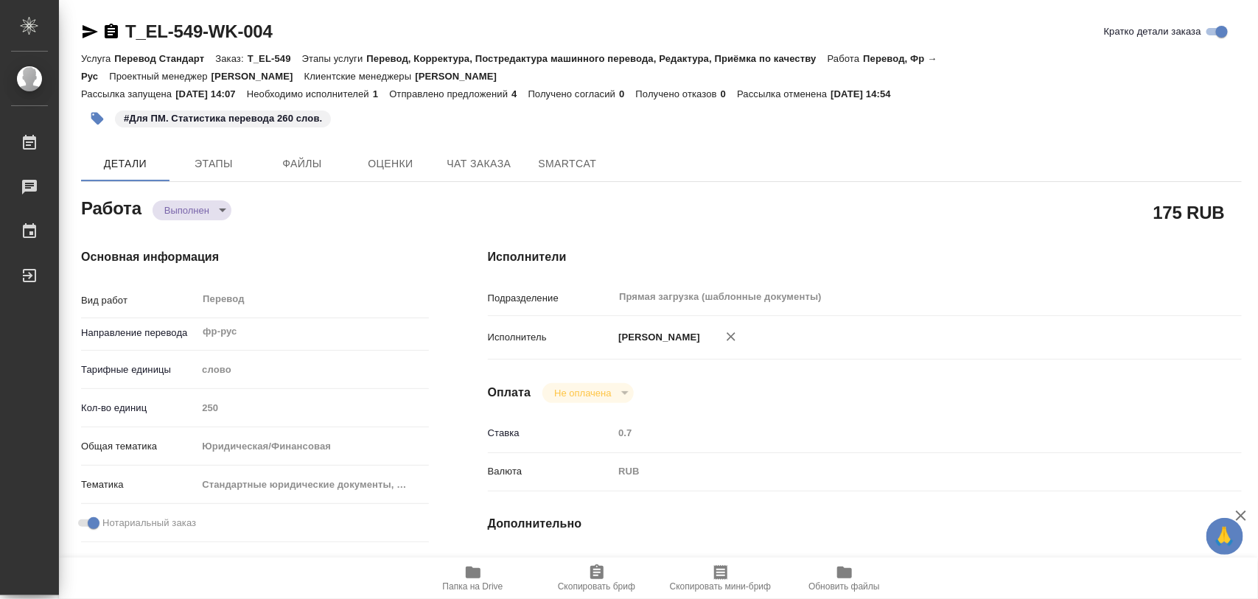
type textarea "x"
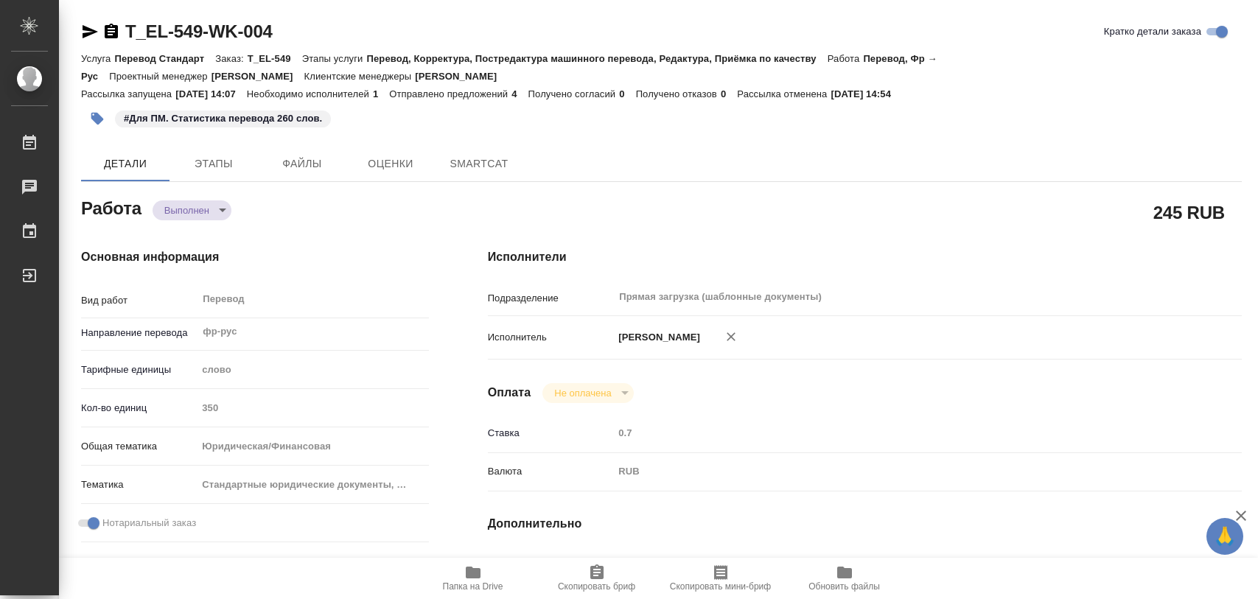
type textarea "x"
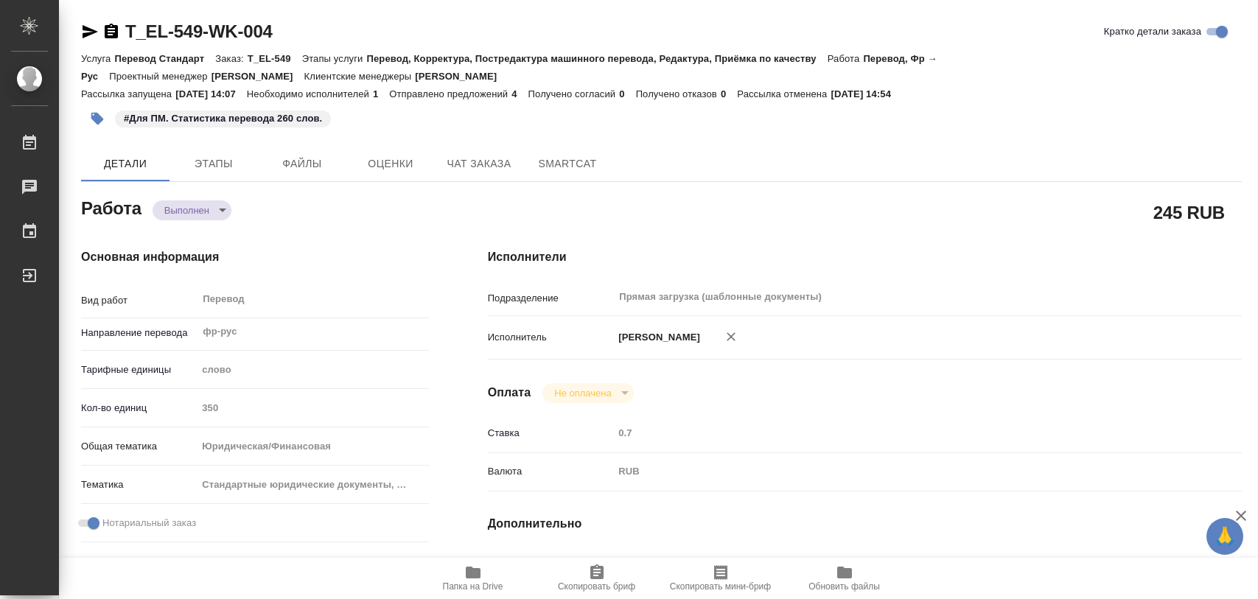
type textarea "x"
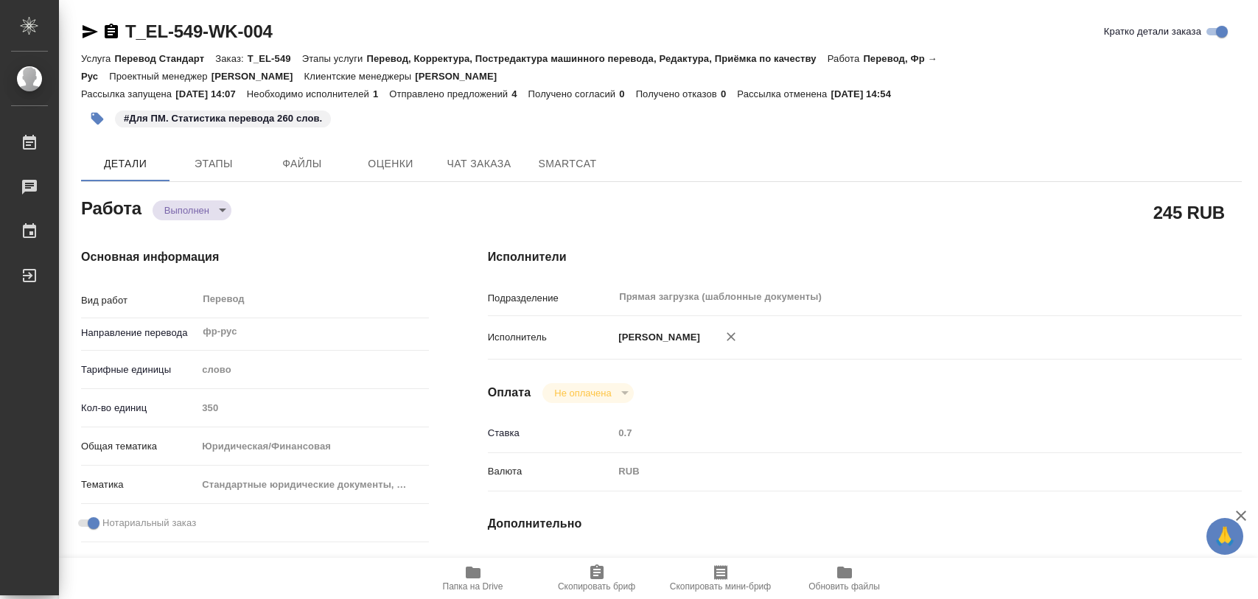
type textarea "x"
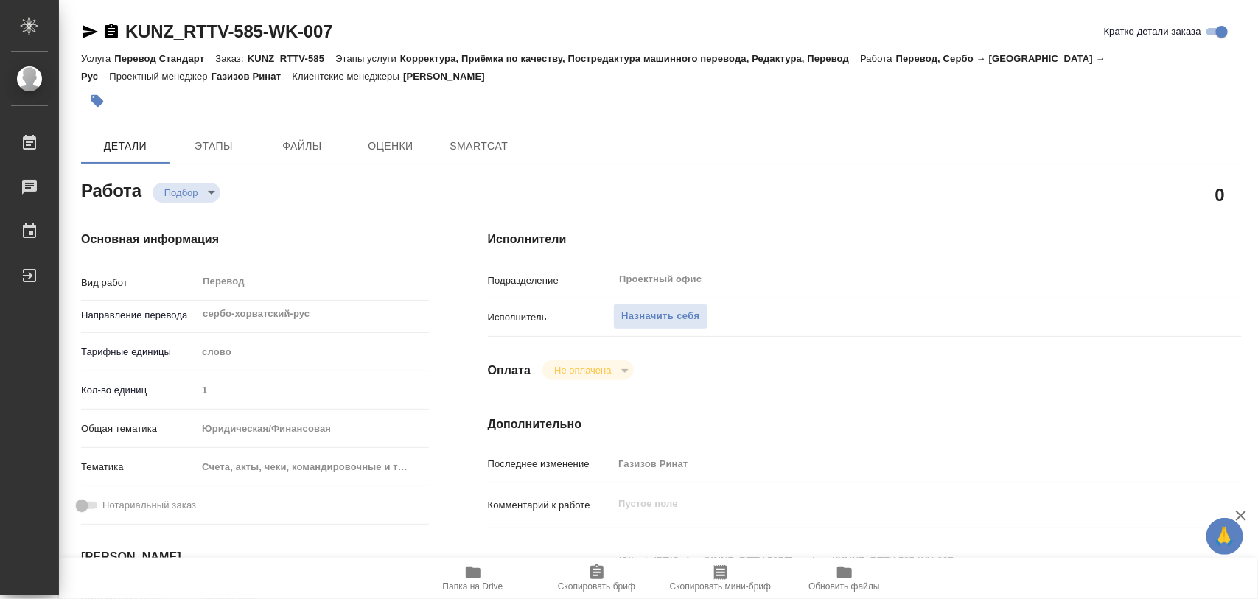
type textarea "x"
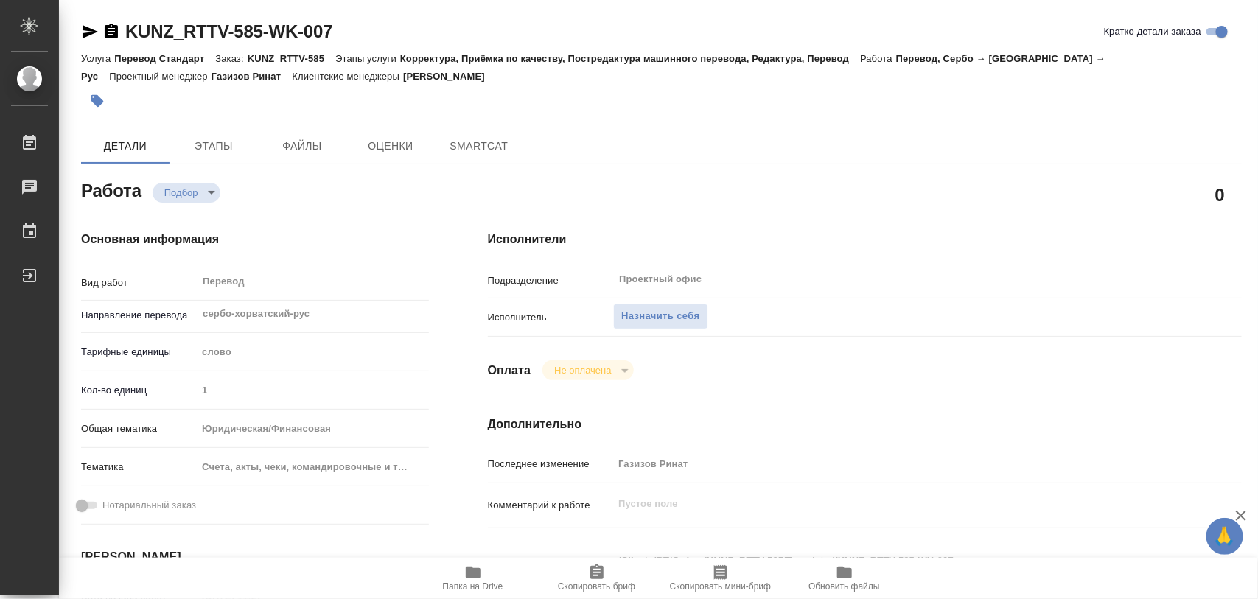
type textarea "x"
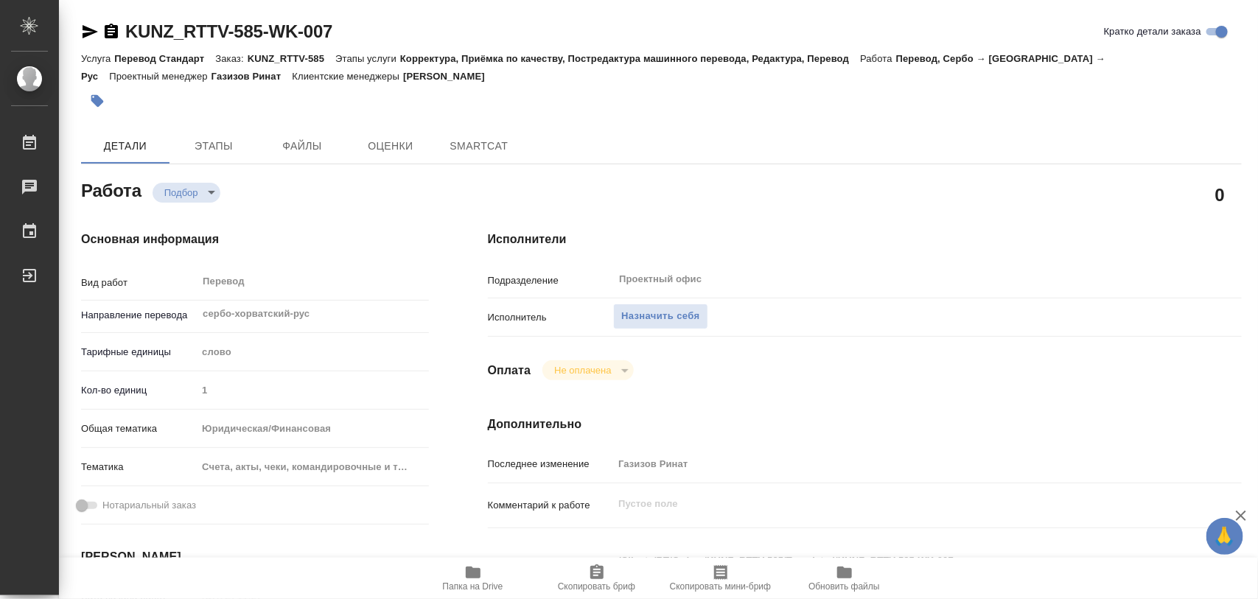
type textarea "x"
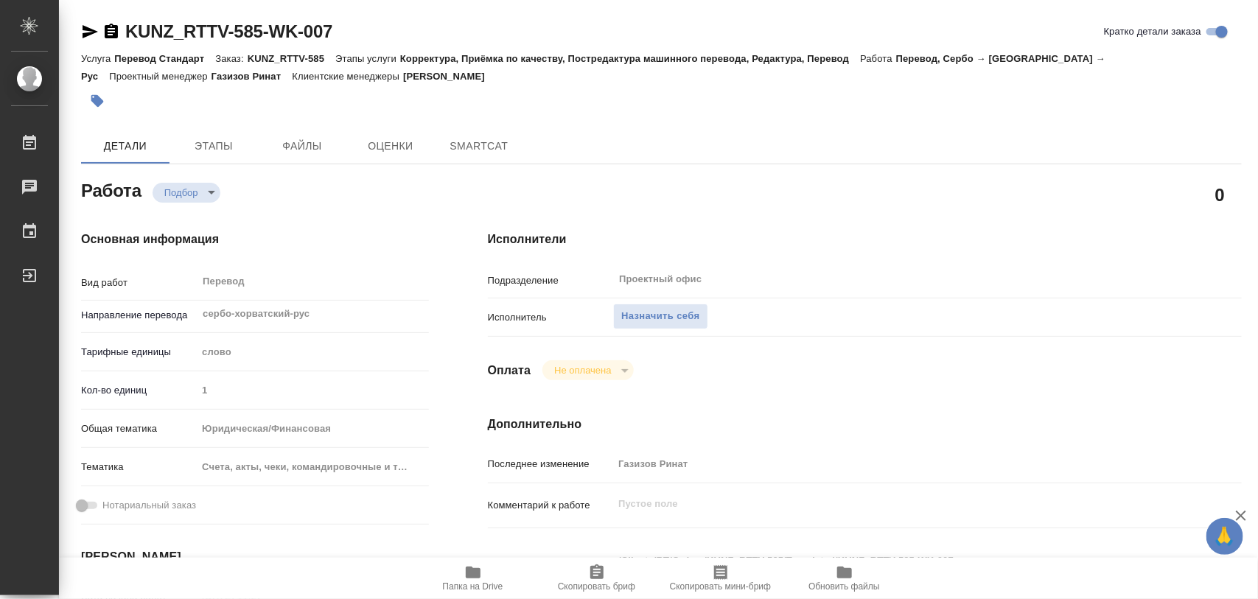
type textarea "x"
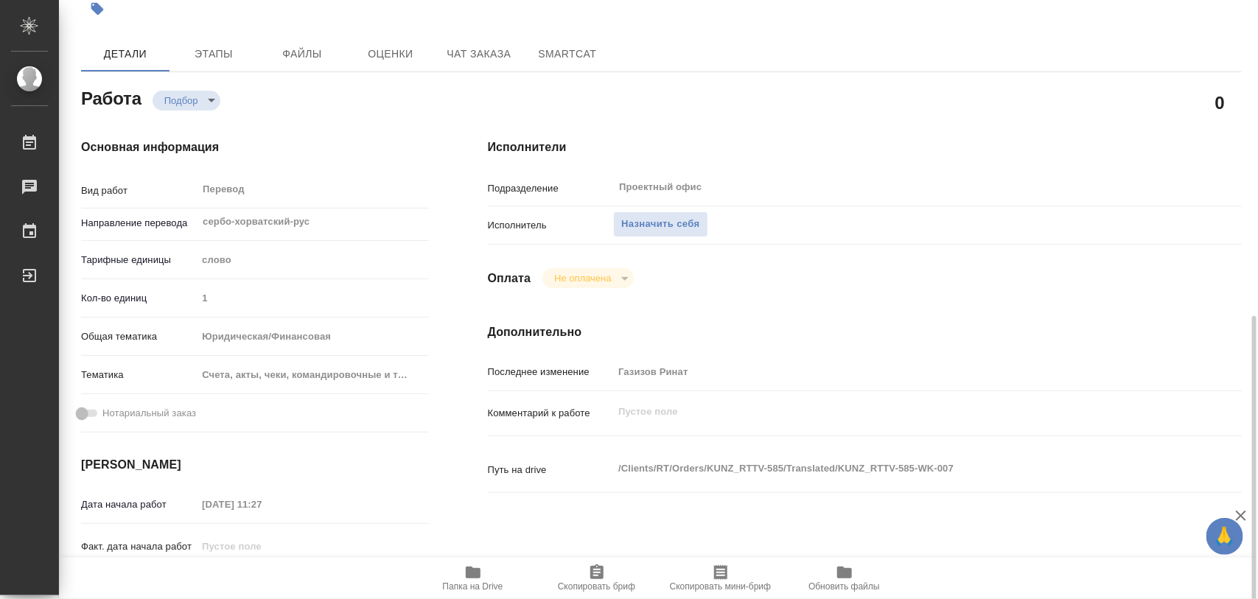
scroll to position [368, 0]
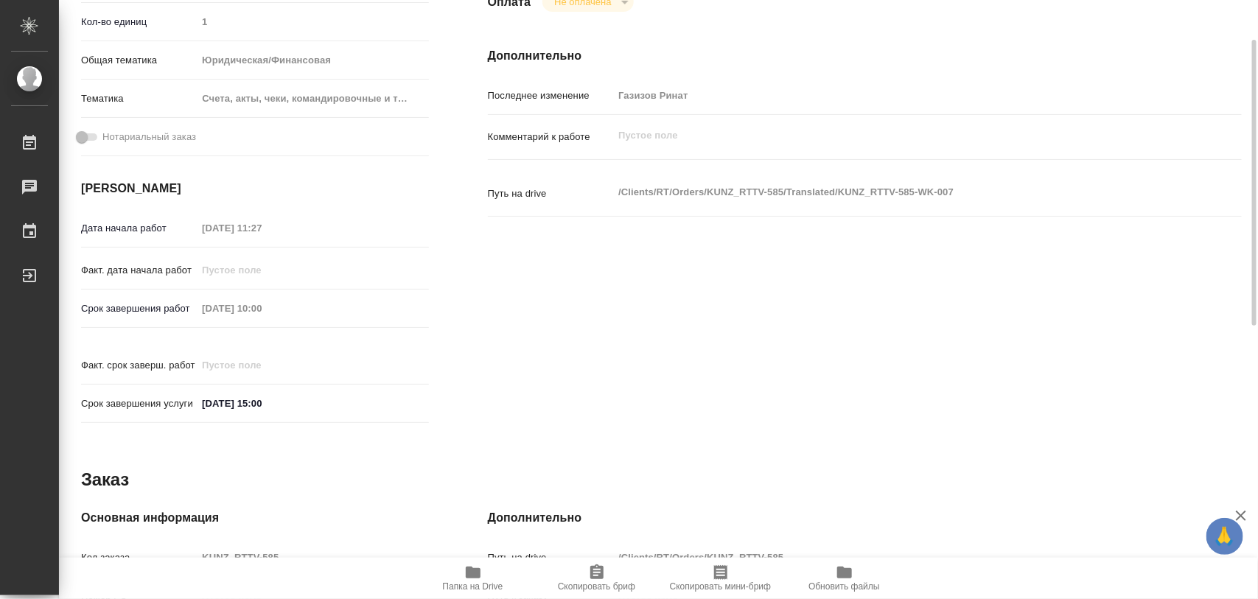
type textarea "x"
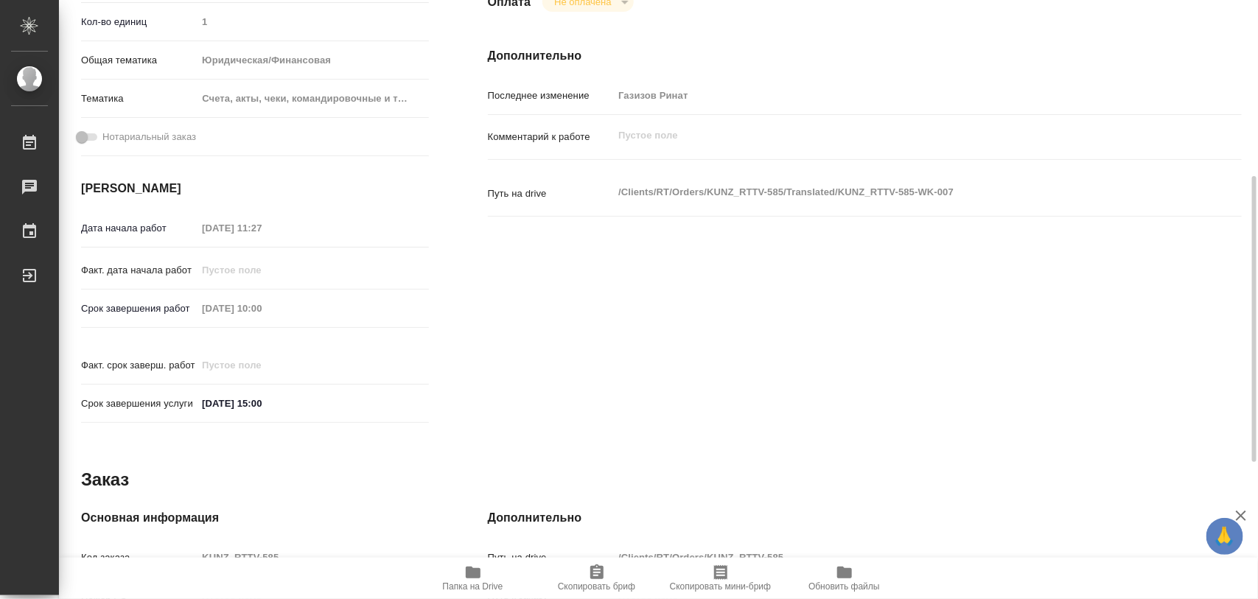
type textarea "x"
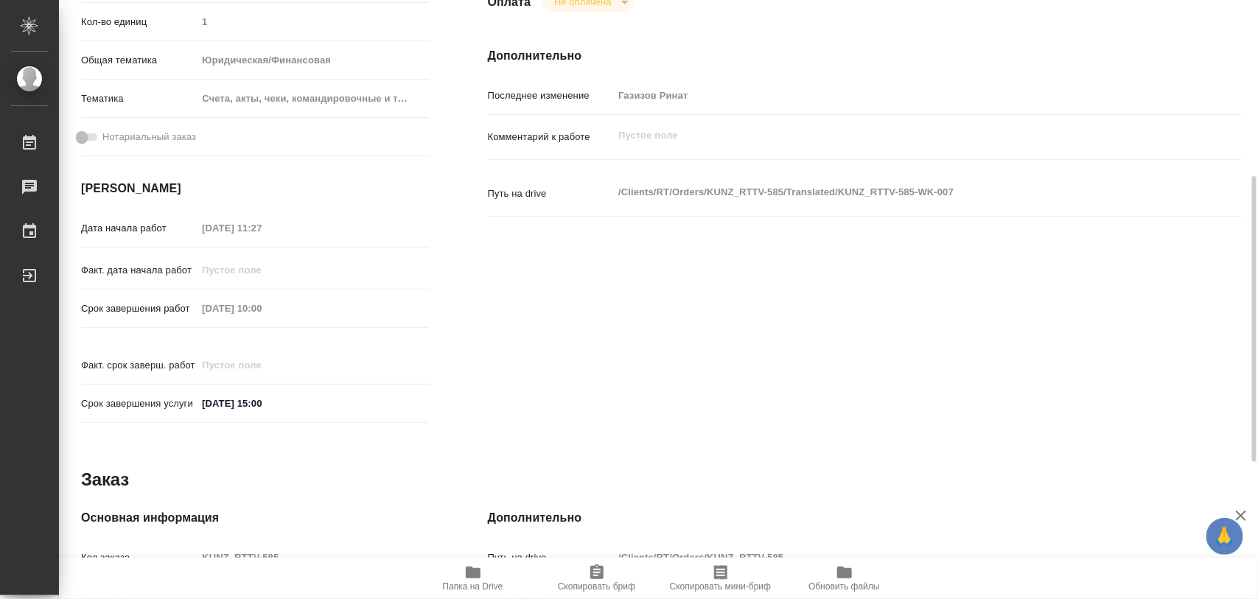
click at [481, 579] on icon "button" at bounding box center [473, 573] width 18 height 18
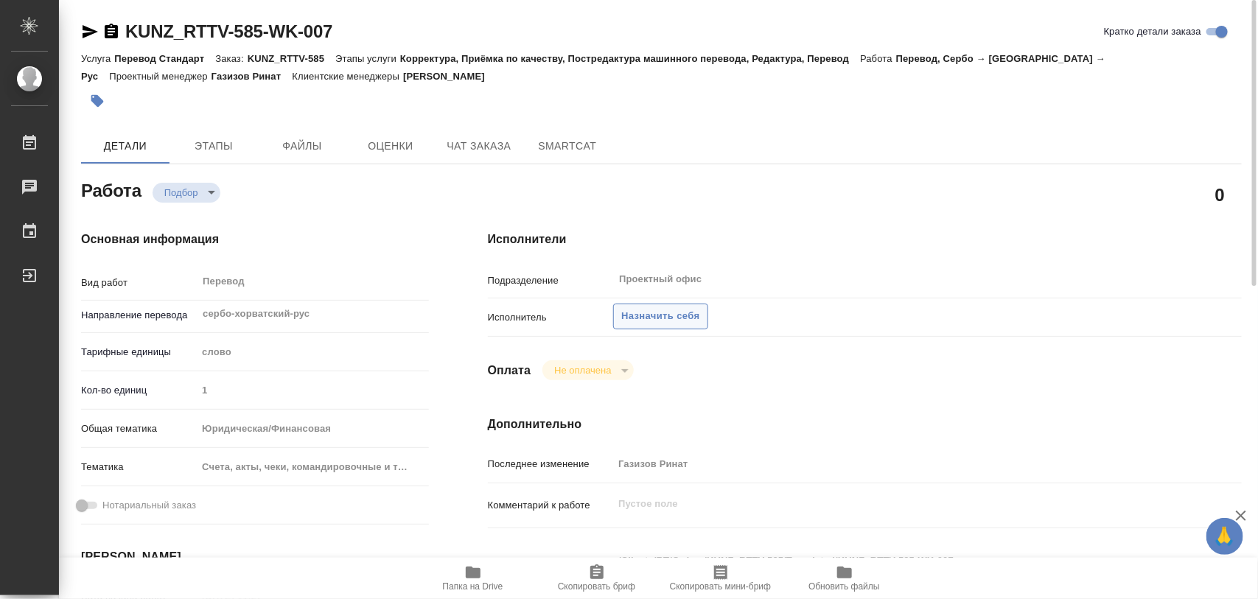
click at [680, 318] on span "Назначить себя" at bounding box center [660, 316] width 78 height 17
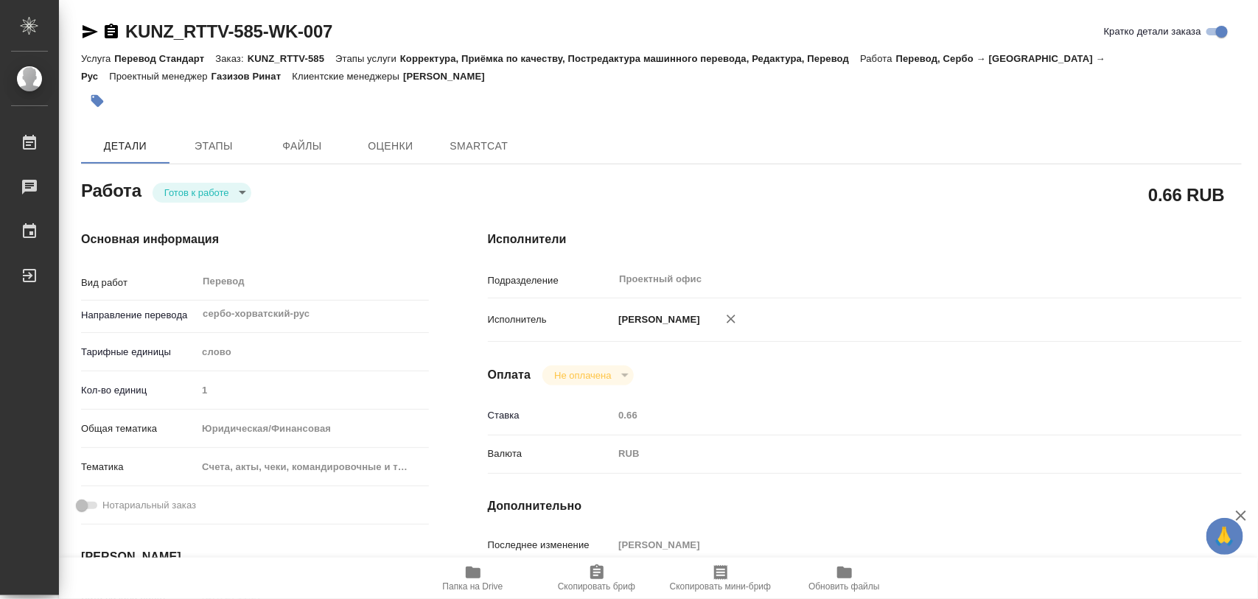
type textarea "x"
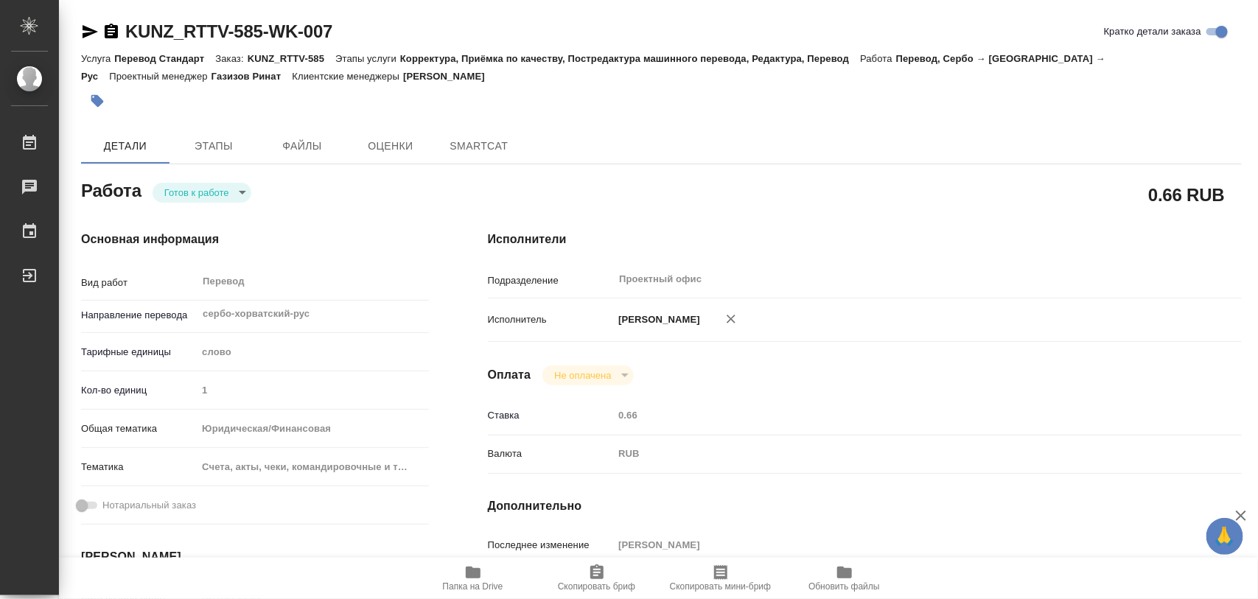
type textarea "x"
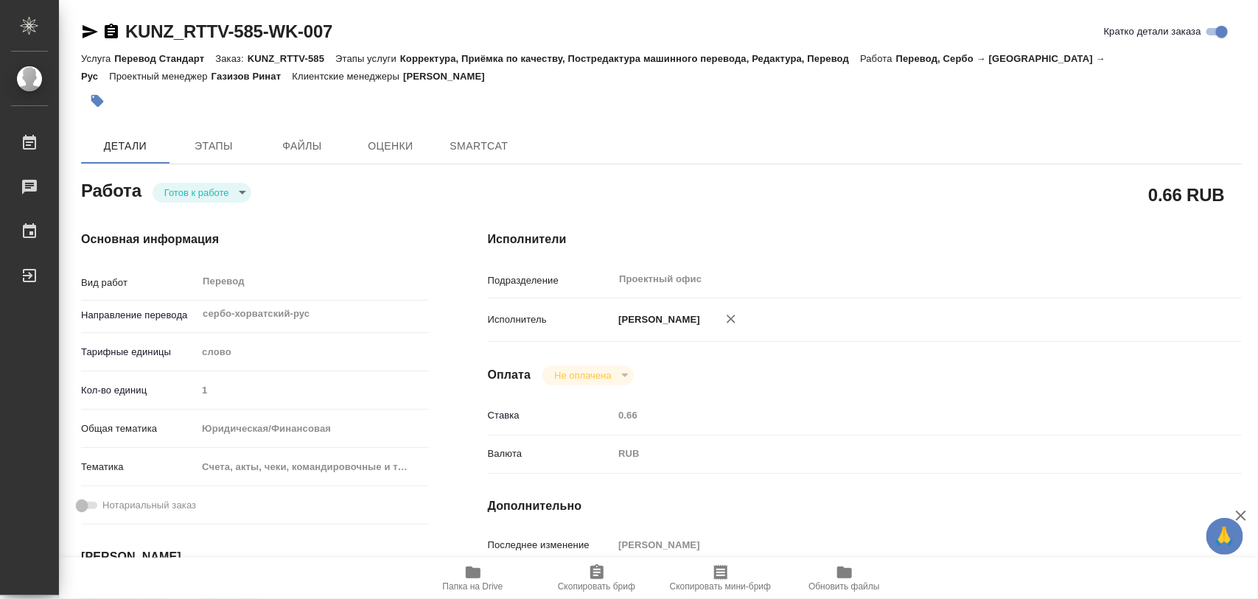
type textarea "x"
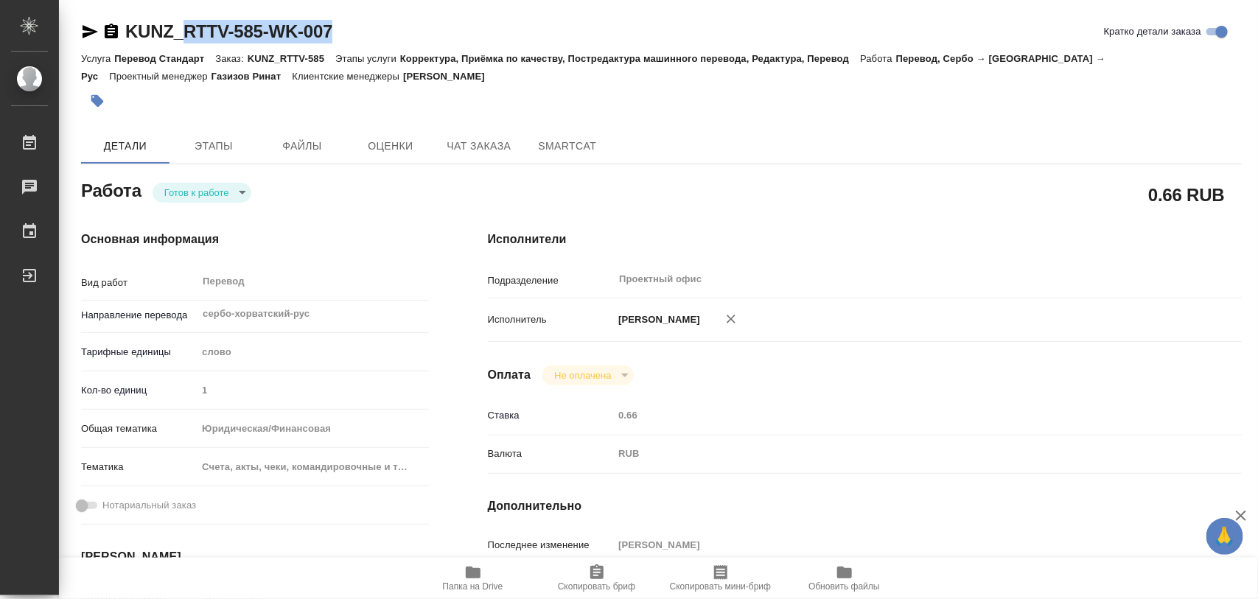
type textarea "x"
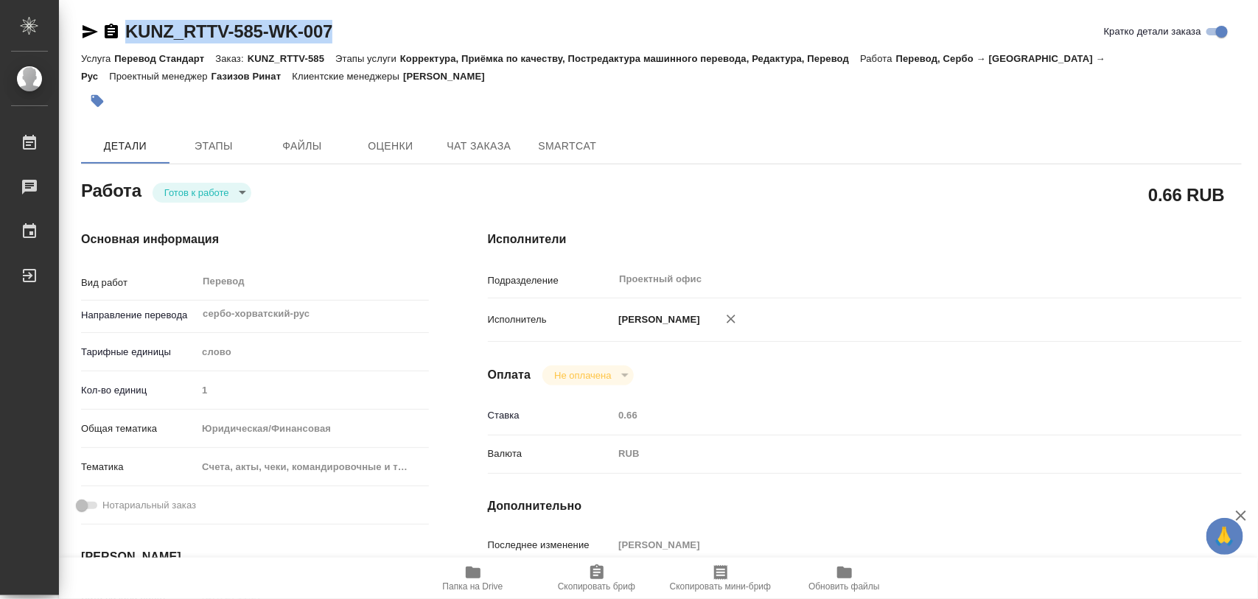
drag, startPoint x: 378, startPoint y: 16, endPoint x: 130, endPoint y: 35, distance: 249.1
copy link "KUNZ_RTTV-585-WK-007"
type textarea "x"
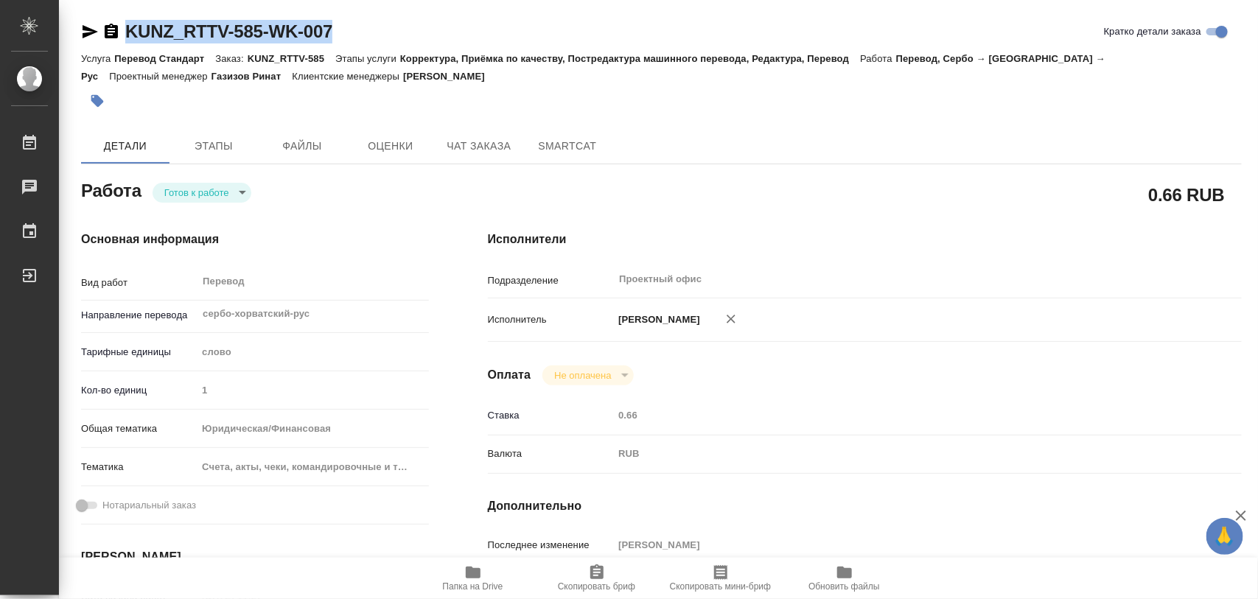
type textarea "x"
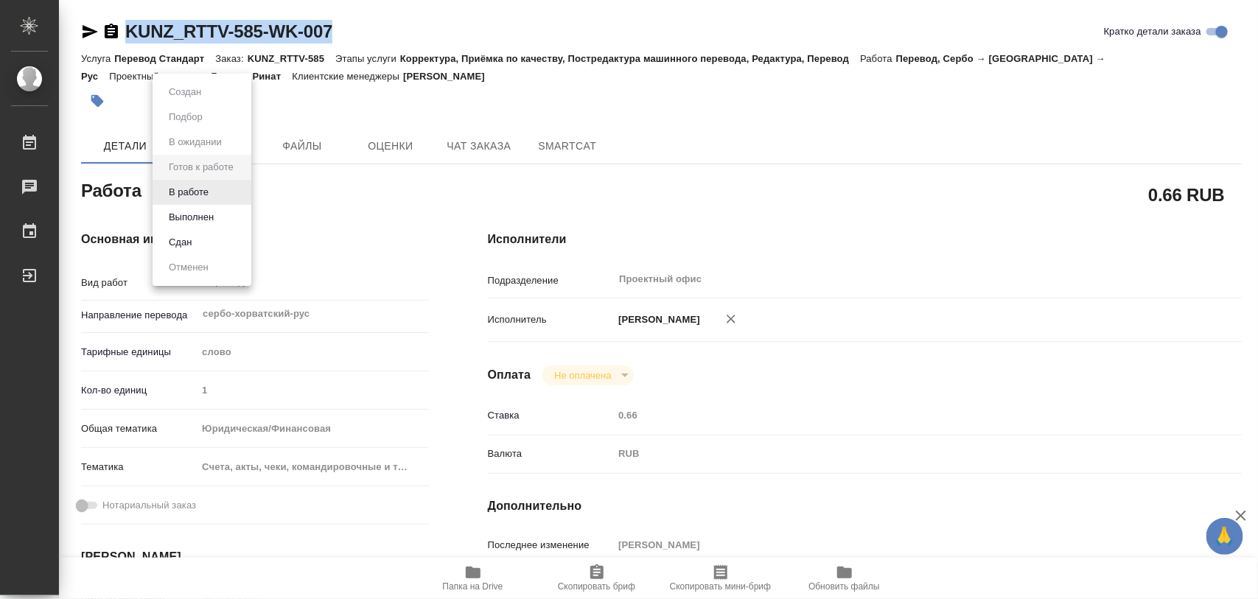
click at [238, 195] on body "🙏 .cls-1 fill:#fff; AWATERA Iglakov Maksim Работы Чаты График Выйти KUNZ_RTTV-5…" at bounding box center [629, 299] width 1258 height 599
click at [221, 189] on li "В работе" at bounding box center [202, 192] width 99 height 25
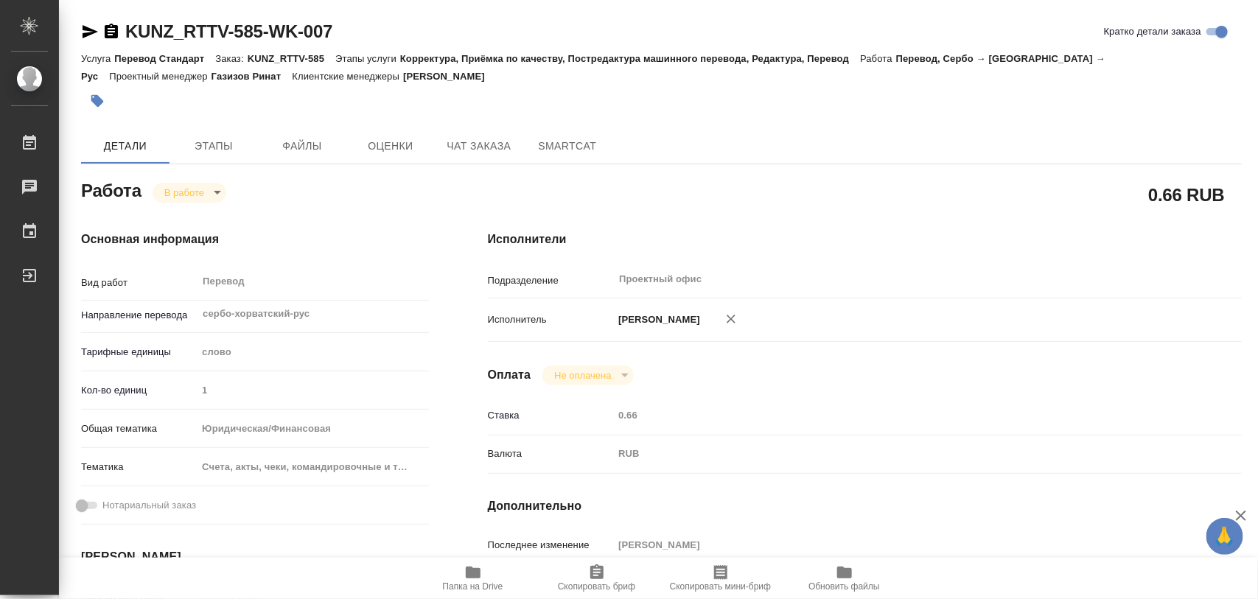
type textarea "x"
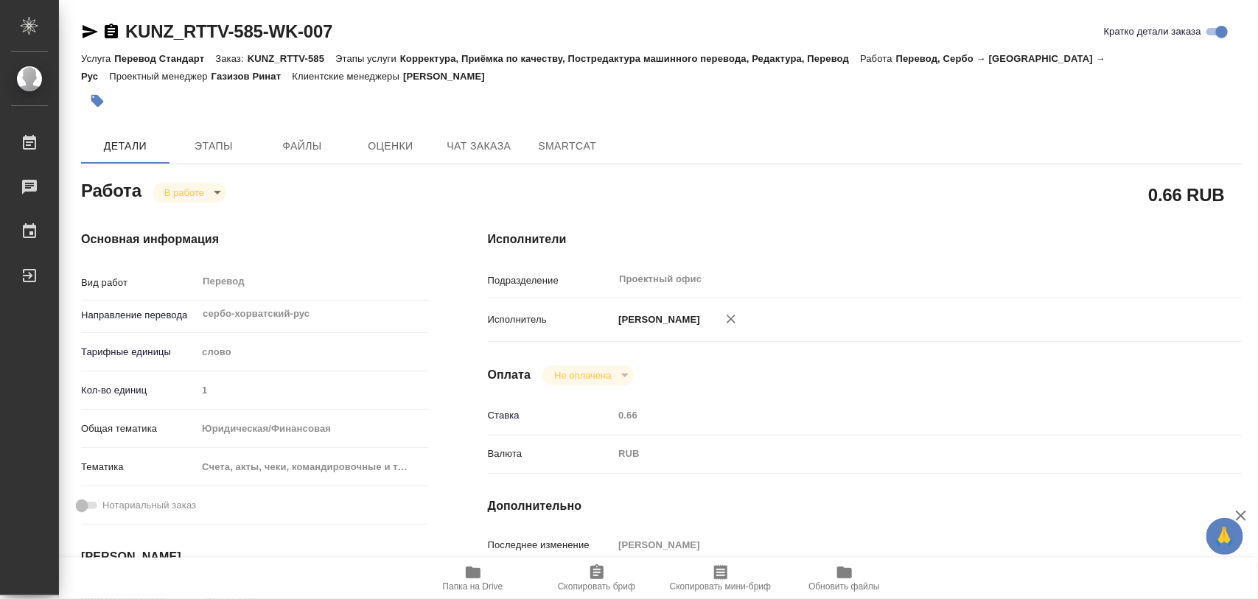
type textarea "x"
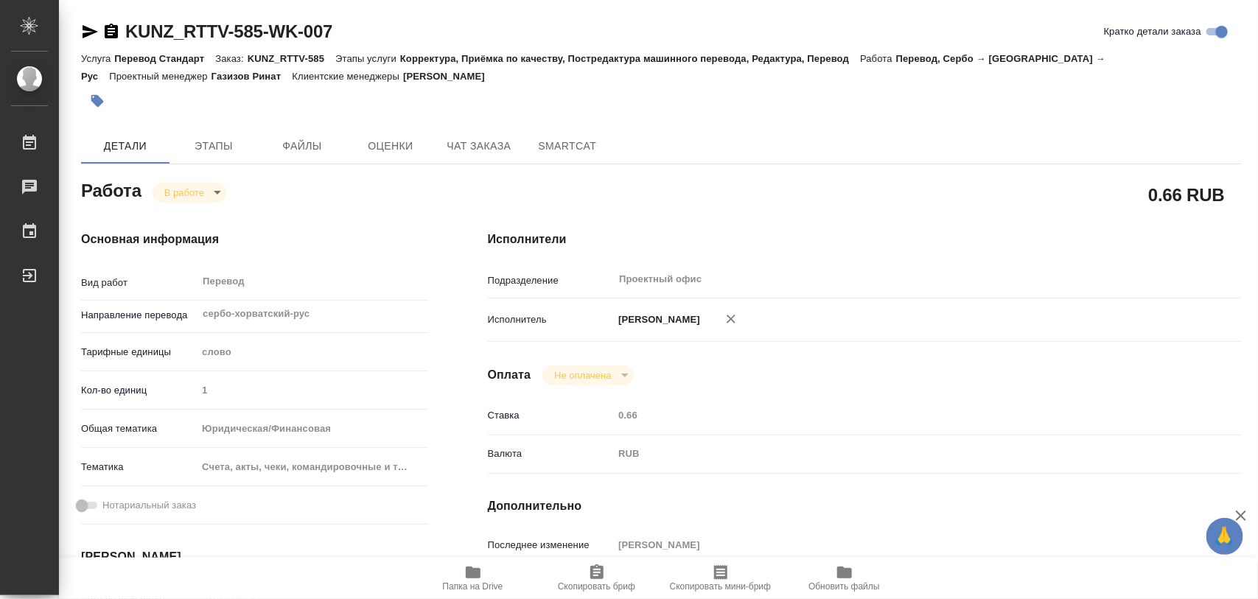
type textarea "x"
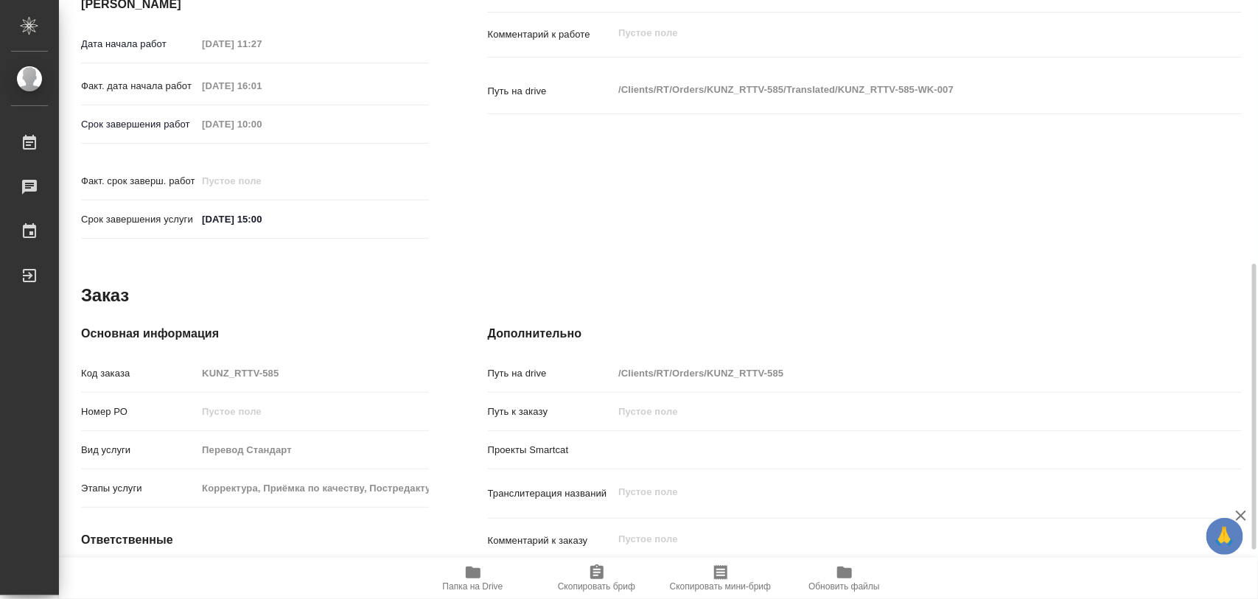
scroll to position [657, 0]
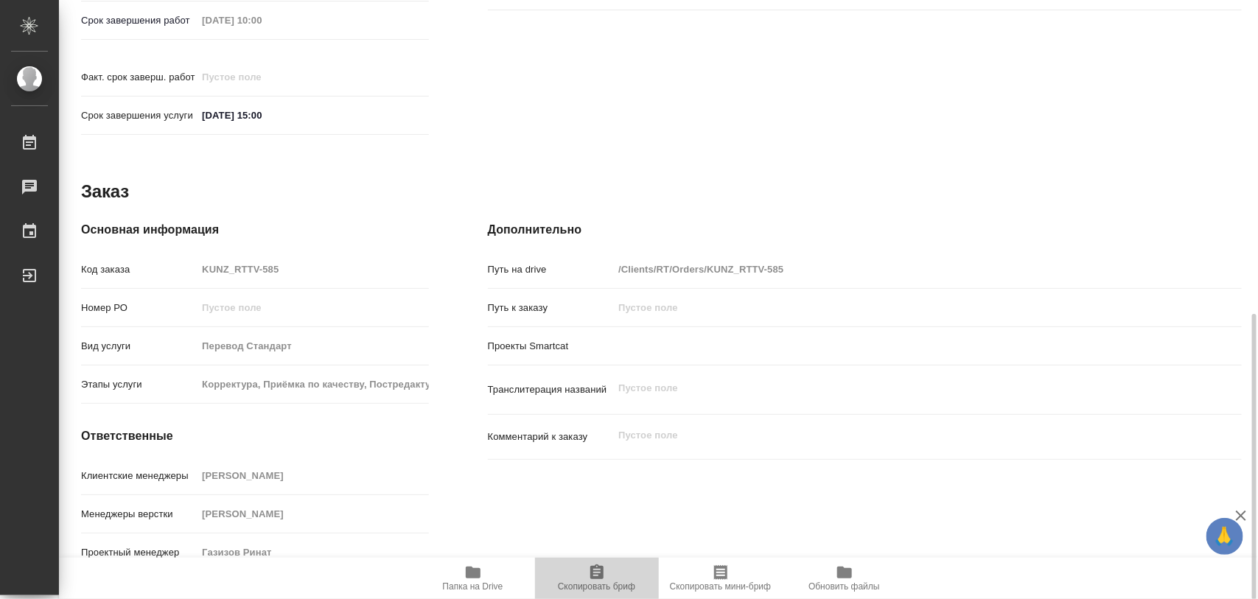
click at [590, 573] on icon "button" at bounding box center [597, 573] width 18 height 18
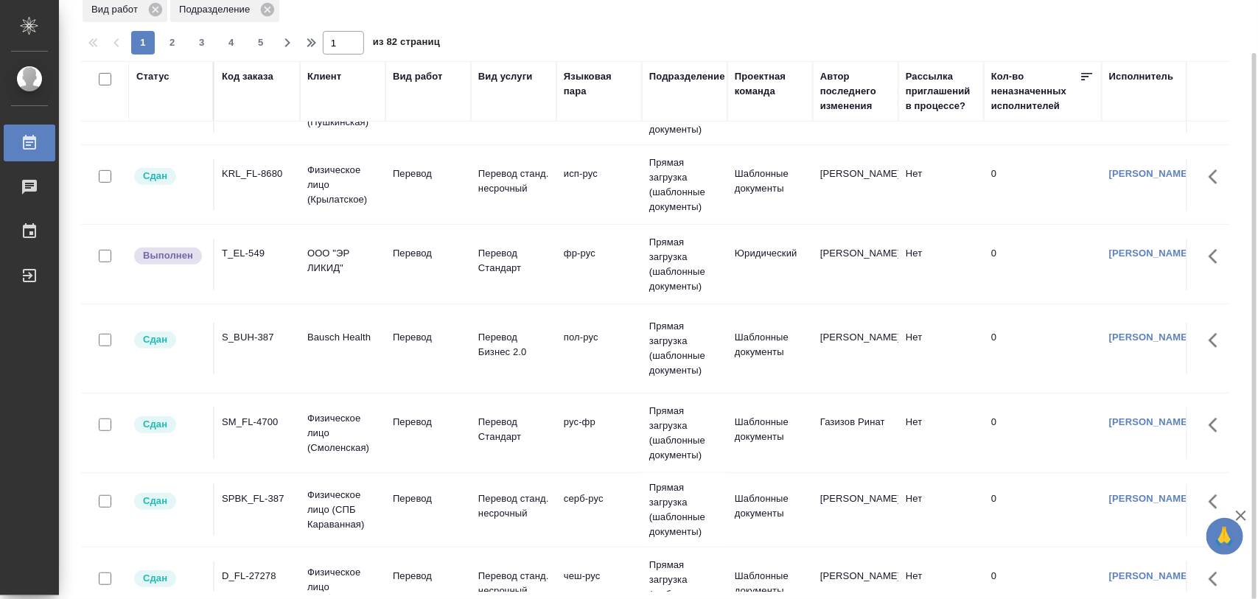
scroll to position [276, 0]
click at [252, 427] on div "SM_FL-4700" at bounding box center [257, 420] width 71 height 15
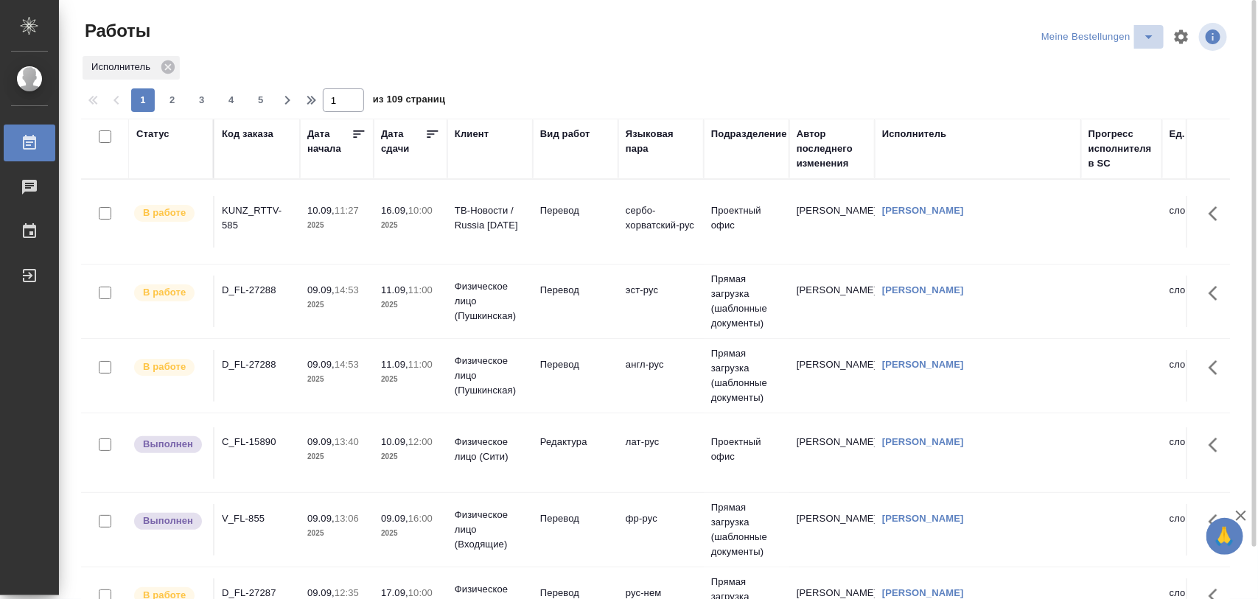
click at [1150, 35] on icon "split button" at bounding box center [1148, 37] width 7 height 4
click at [1111, 60] on li "Стандартные настройки" at bounding box center [1101, 67] width 142 height 24
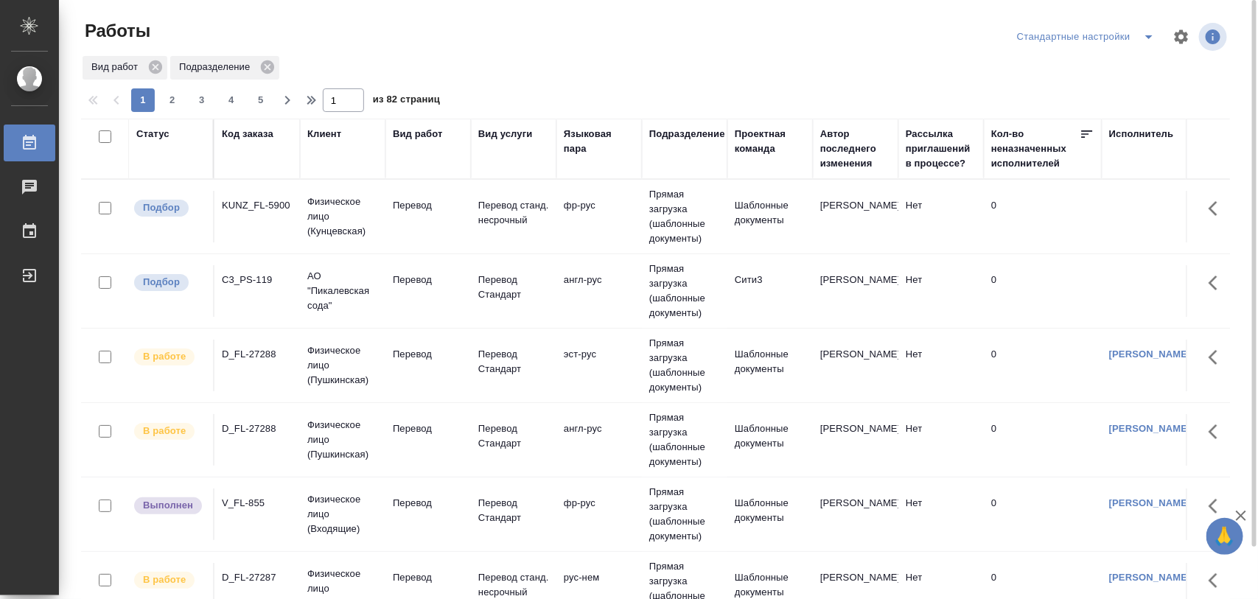
click at [248, 205] on div "KUNZ_FL-5900" at bounding box center [257, 205] width 71 height 15
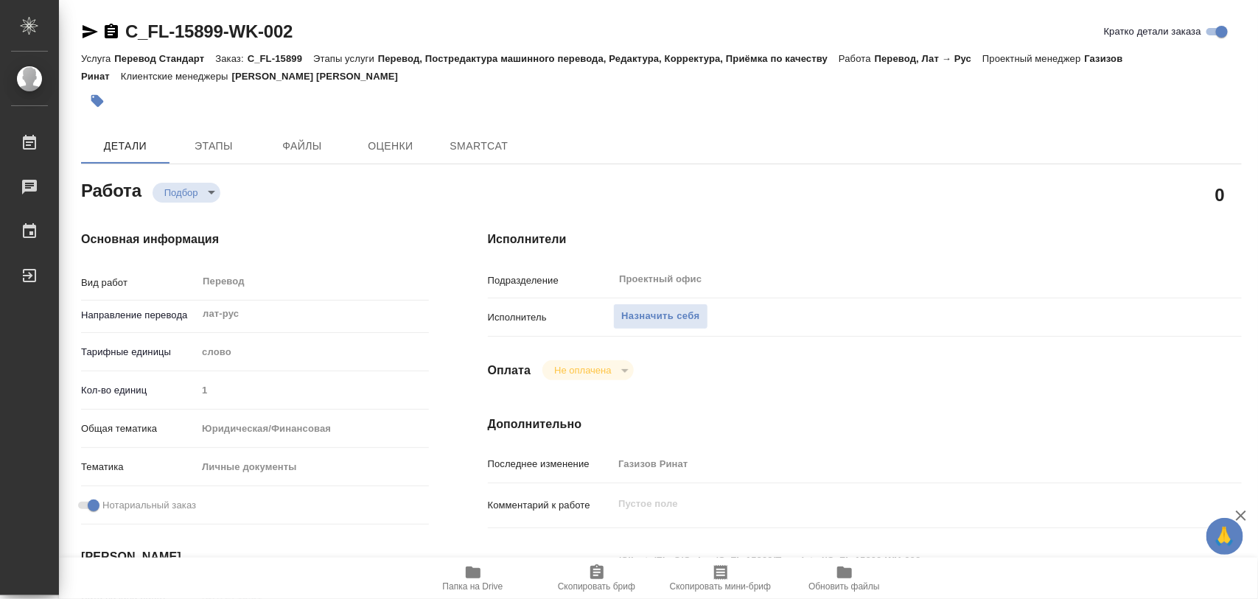
type textarea "x"
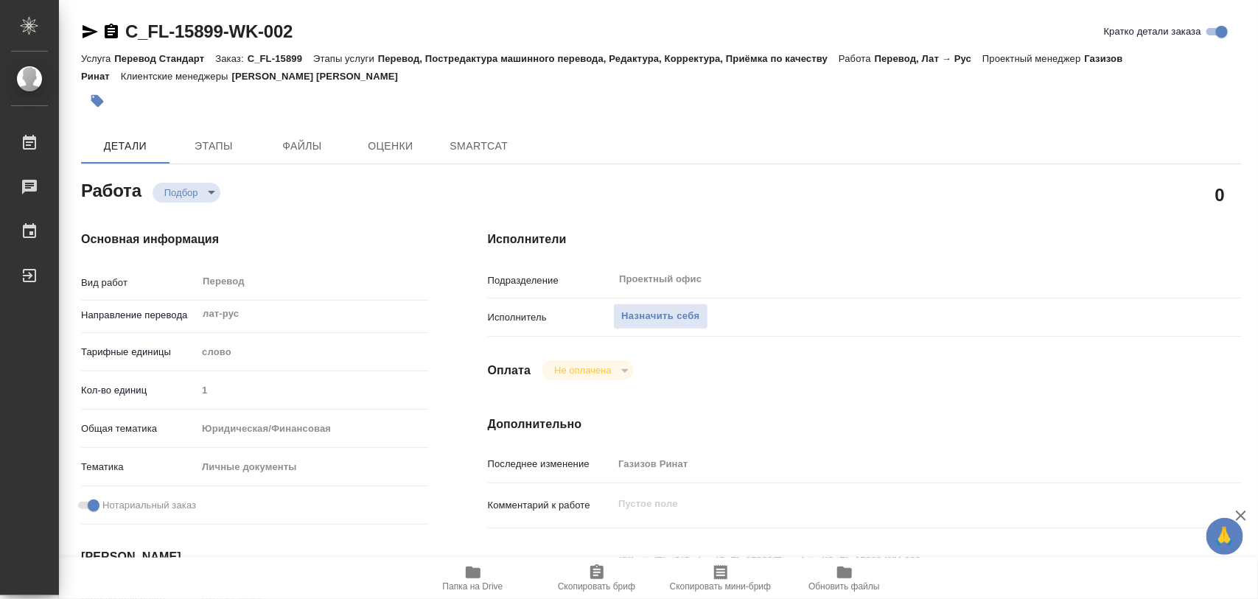
type textarea "x"
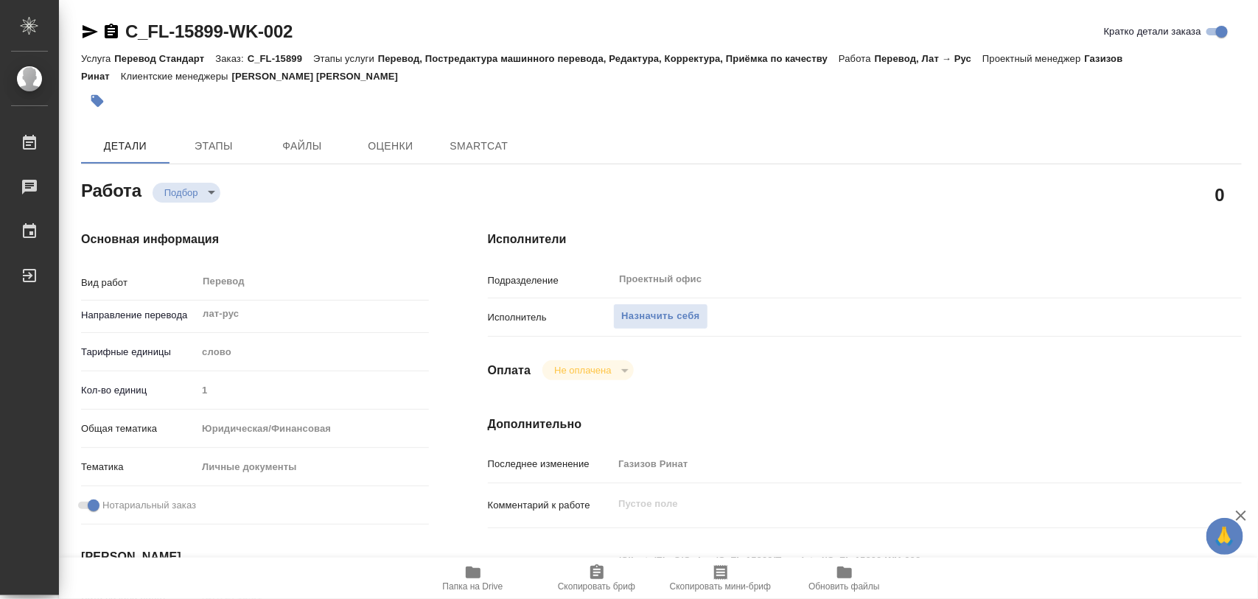
type textarea "x"
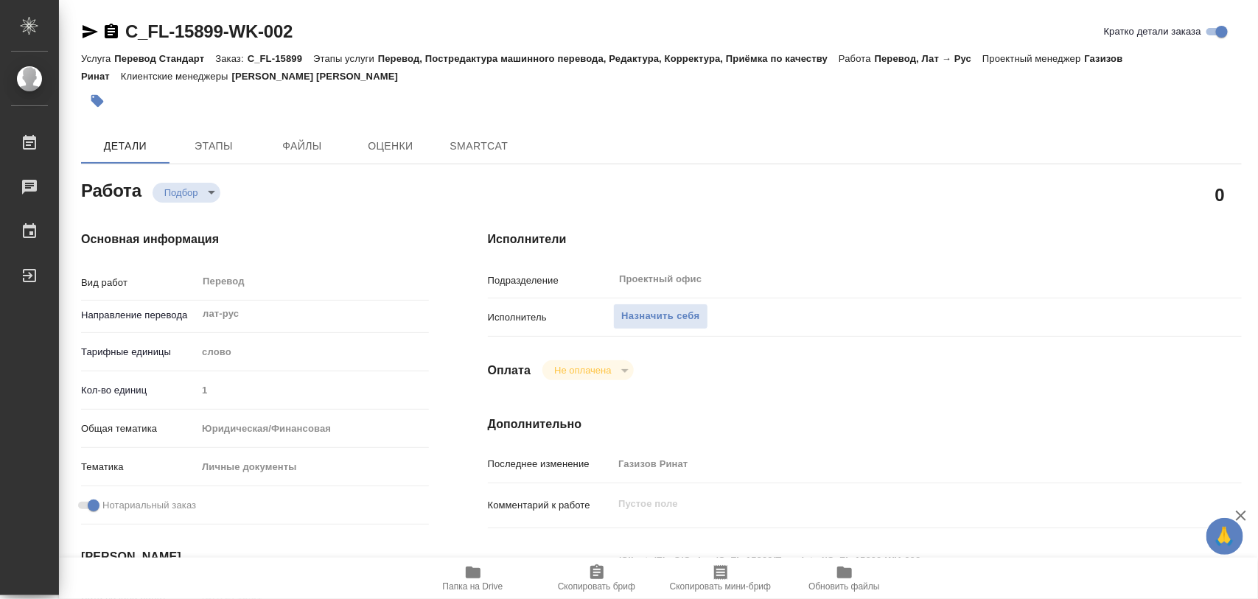
type textarea "x"
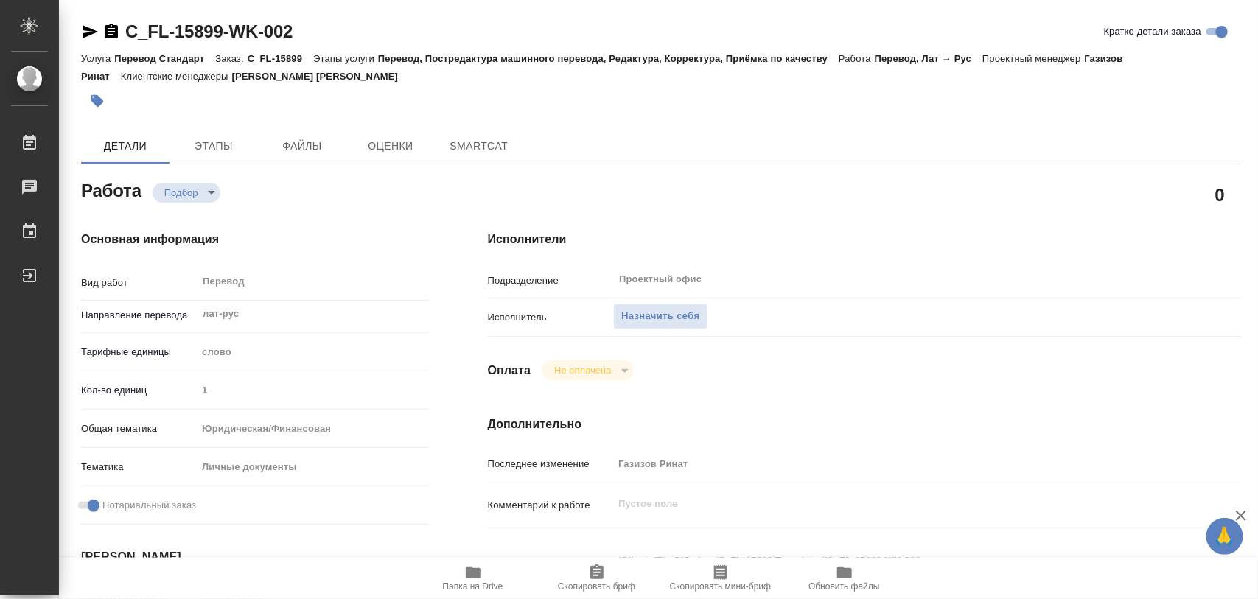
type textarea "x"
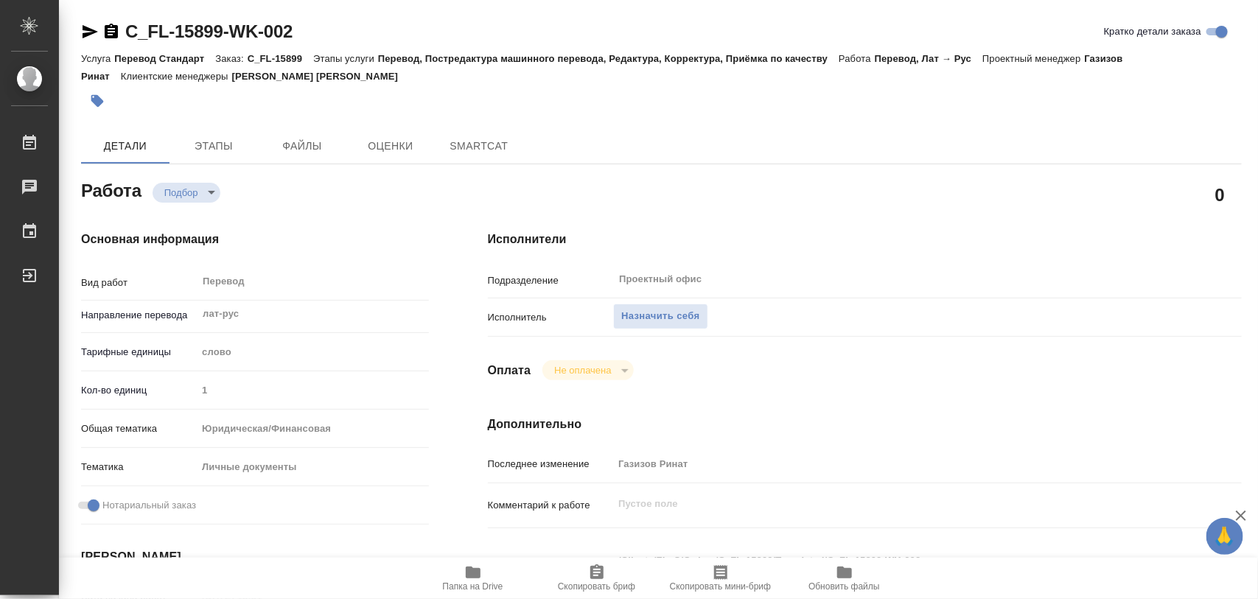
type textarea "x"
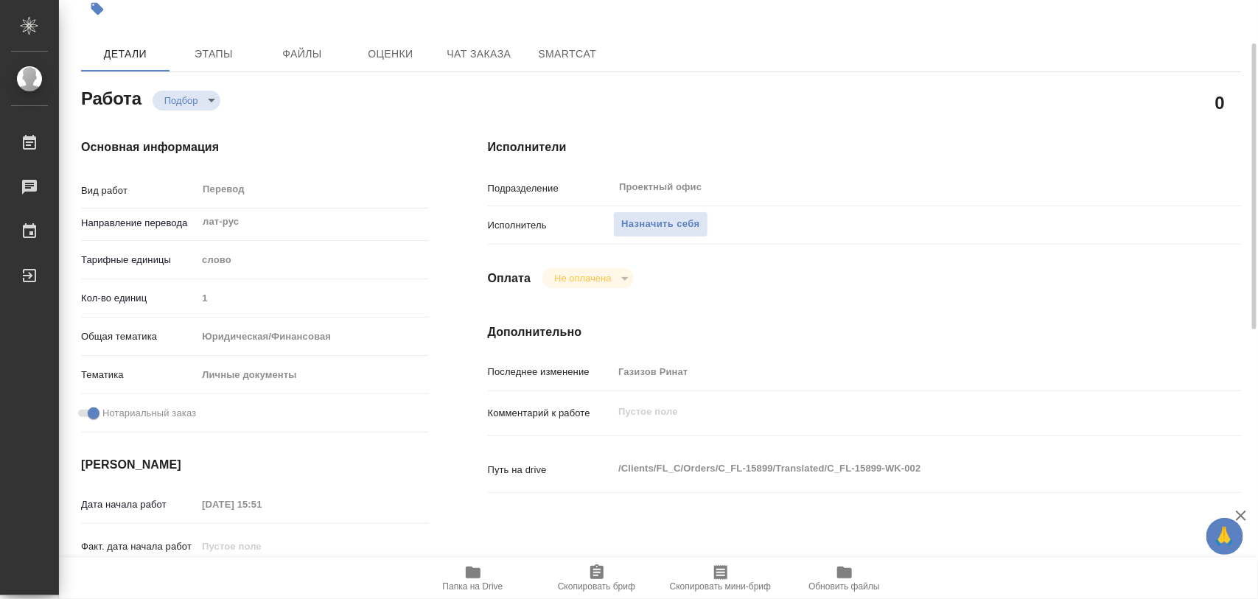
scroll to position [276, 0]
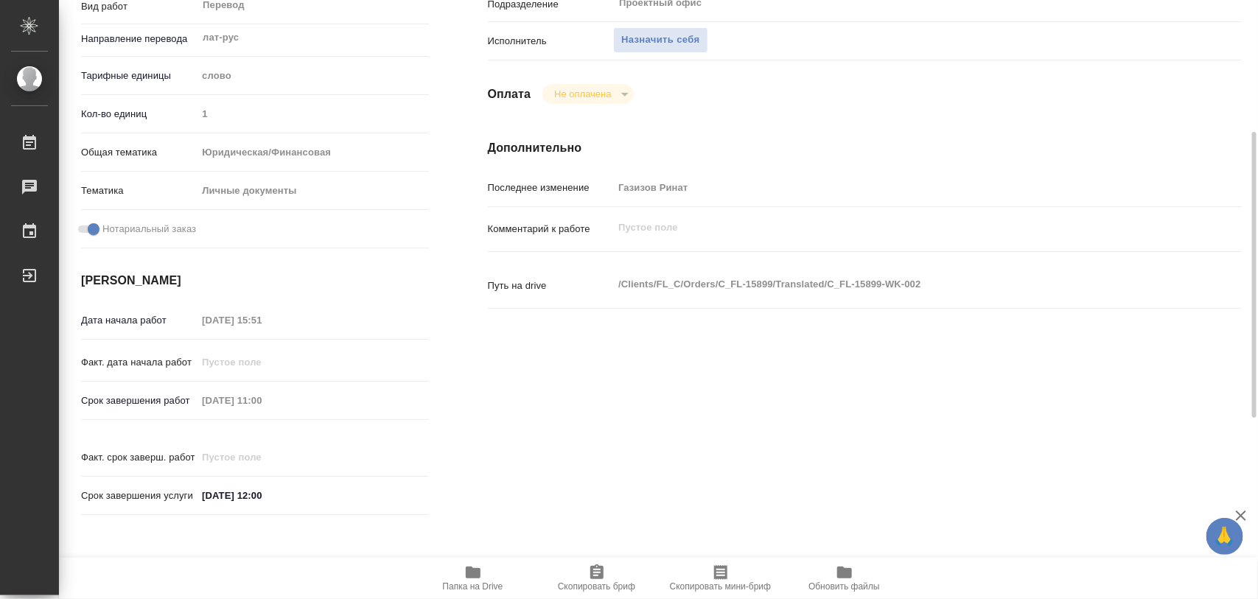
type textarea "x"
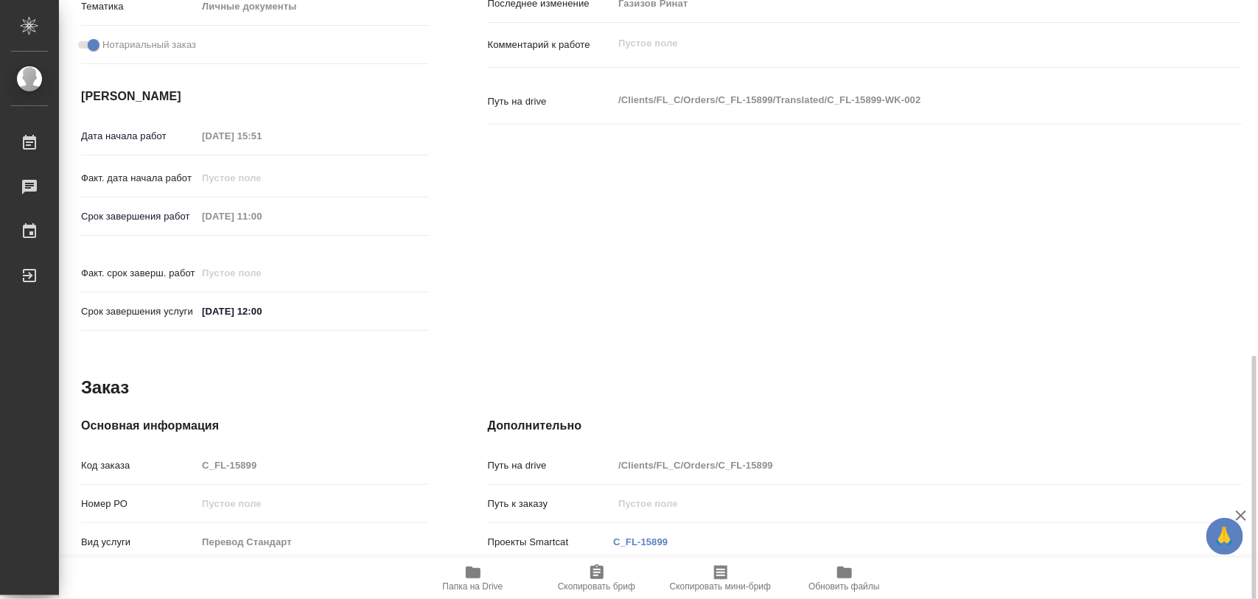
scroll to position [645, 0]
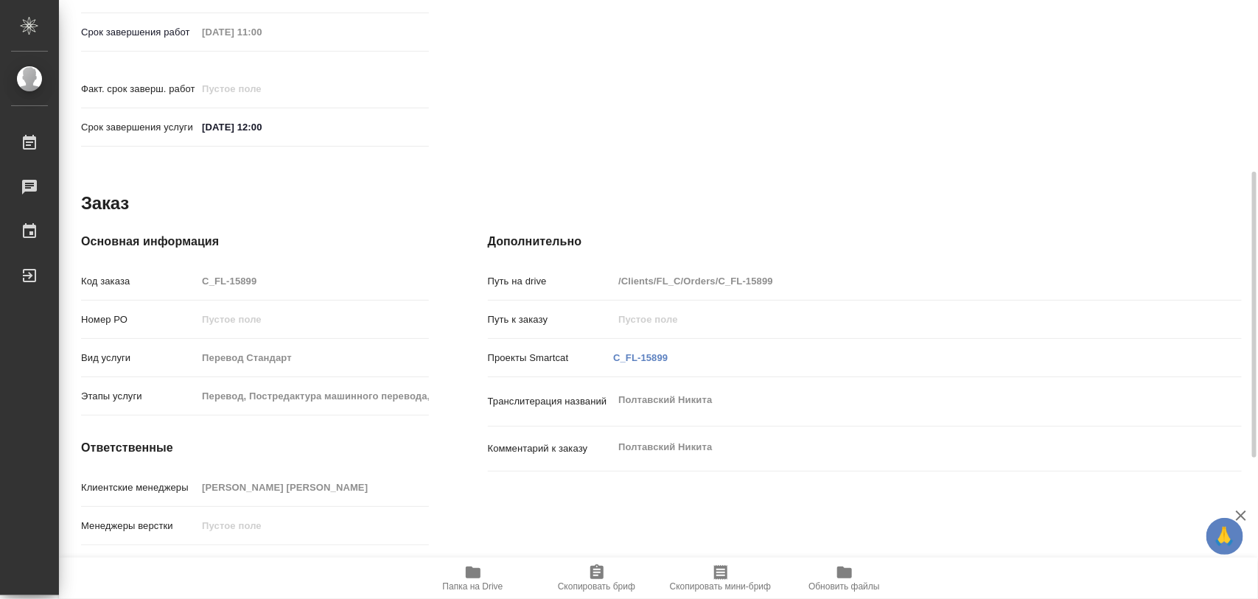
type textarea "x"
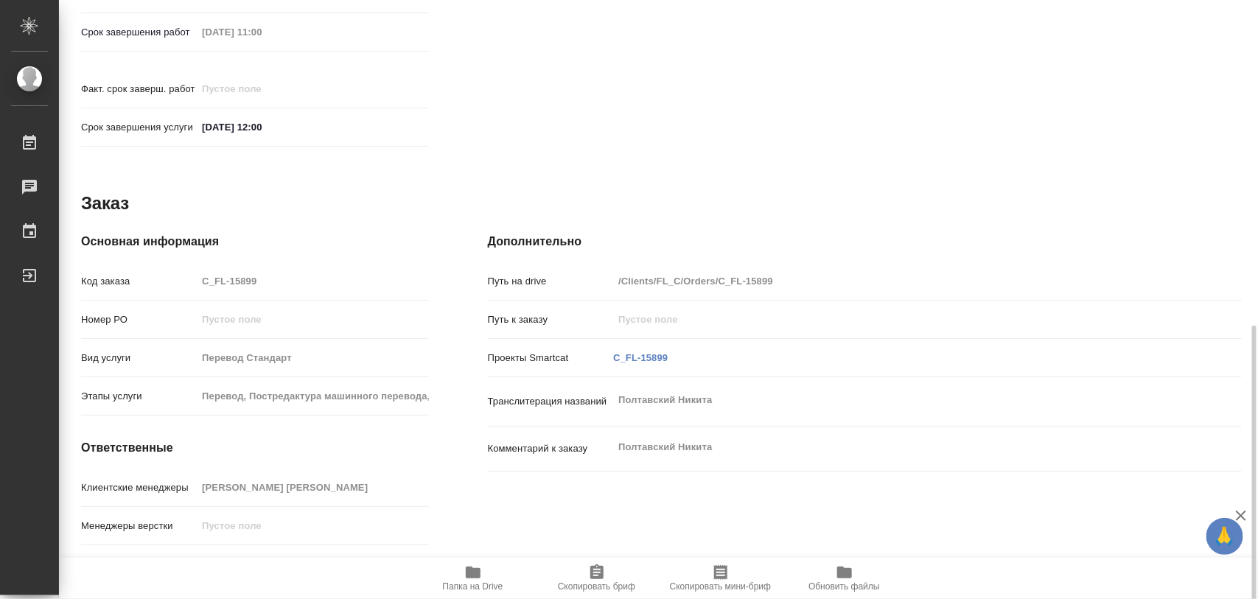
scroll to position [657, 0]
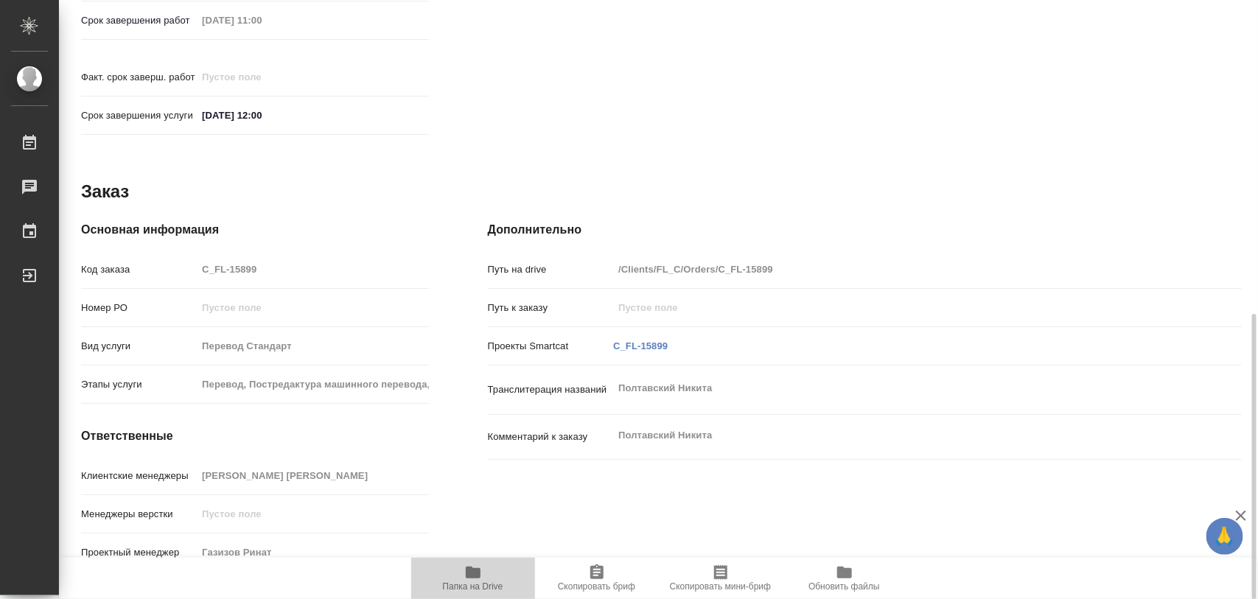
click at [472, 580] on icon "button" at bounding box center [473, 573] width 18 height 18
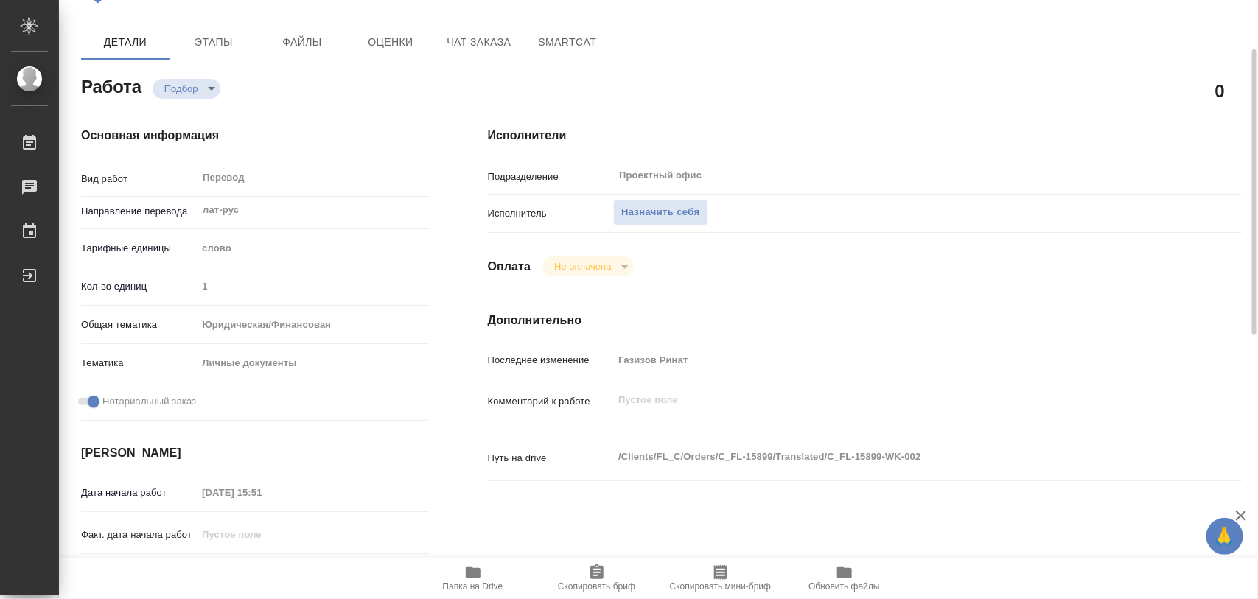
scroll to position [0, 0]
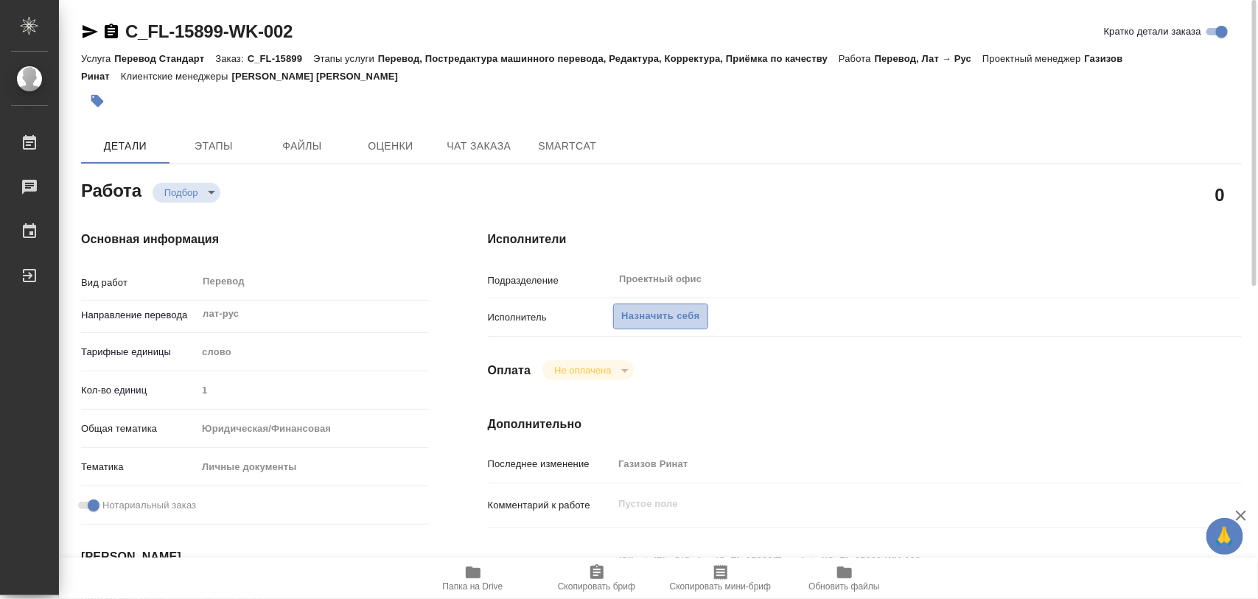
click at [646, 310] on span "Назначить себя" at bounding box center [660, 316] width 78 height 17
type textarea "x"
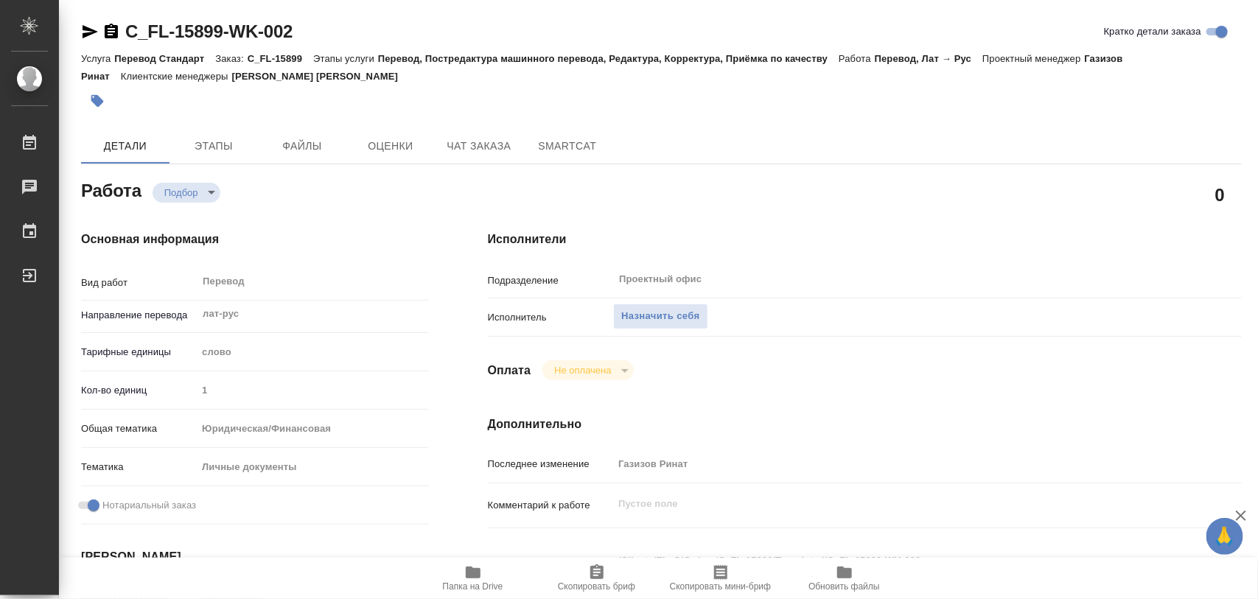
type textarea "x"
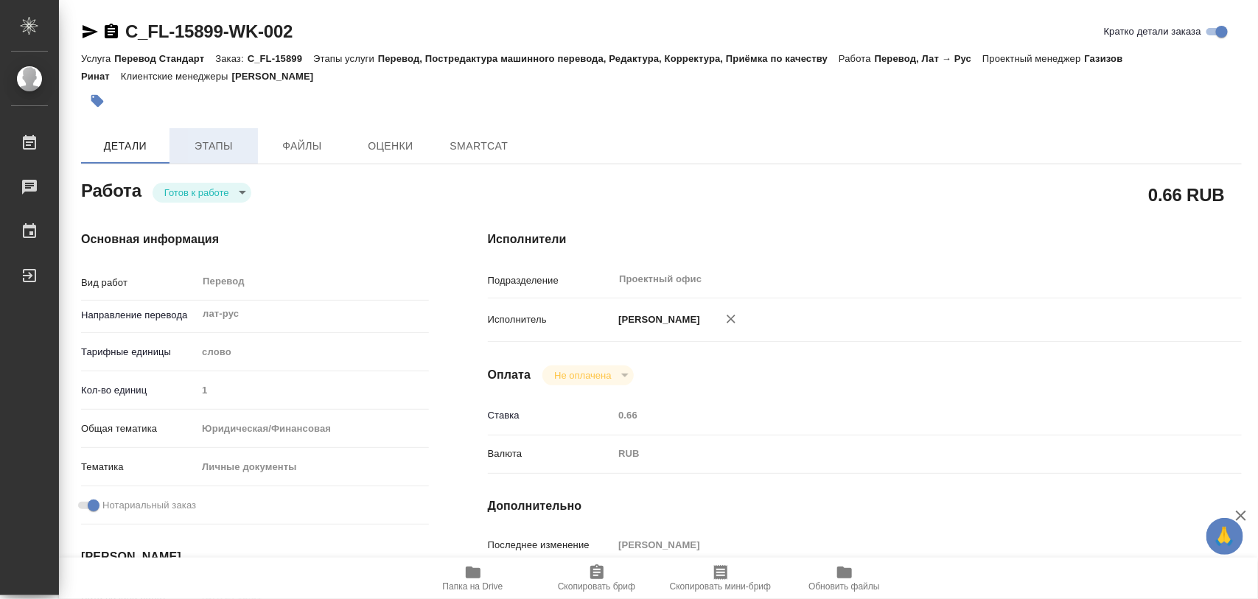
type textarea "x"
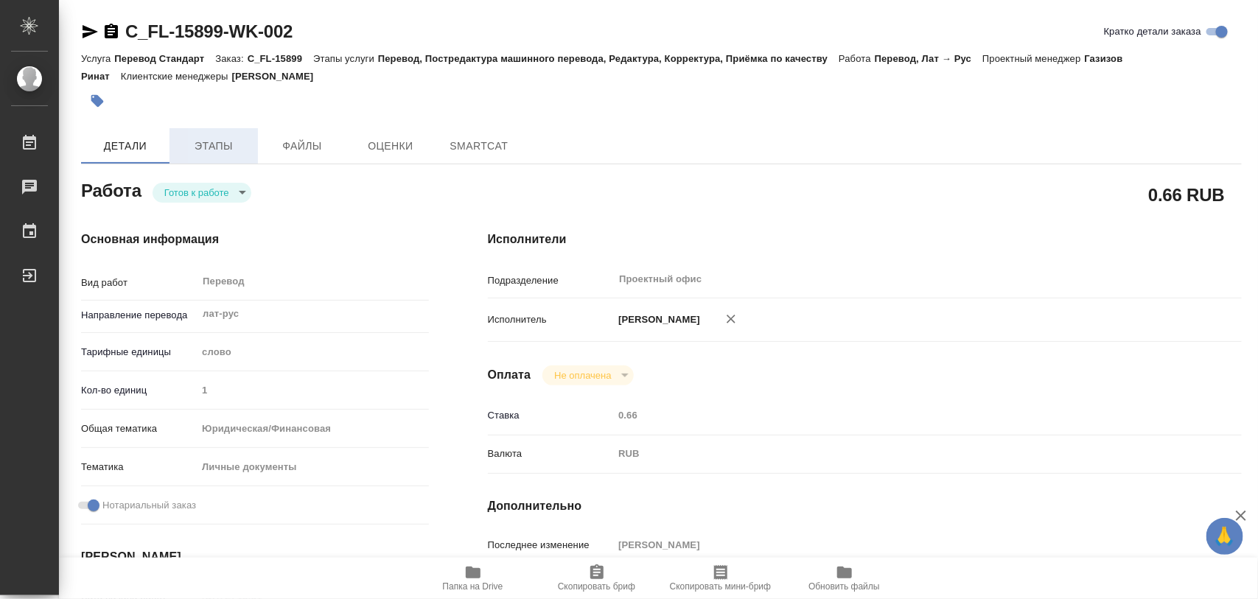
type textarea "x"
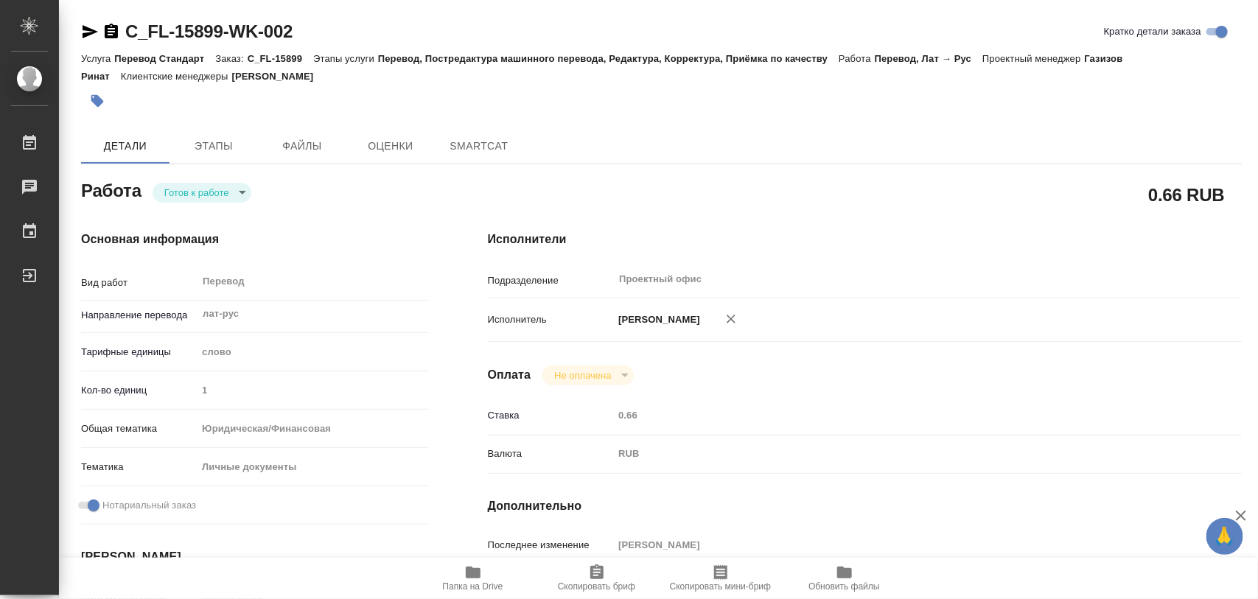
type textarea "x"
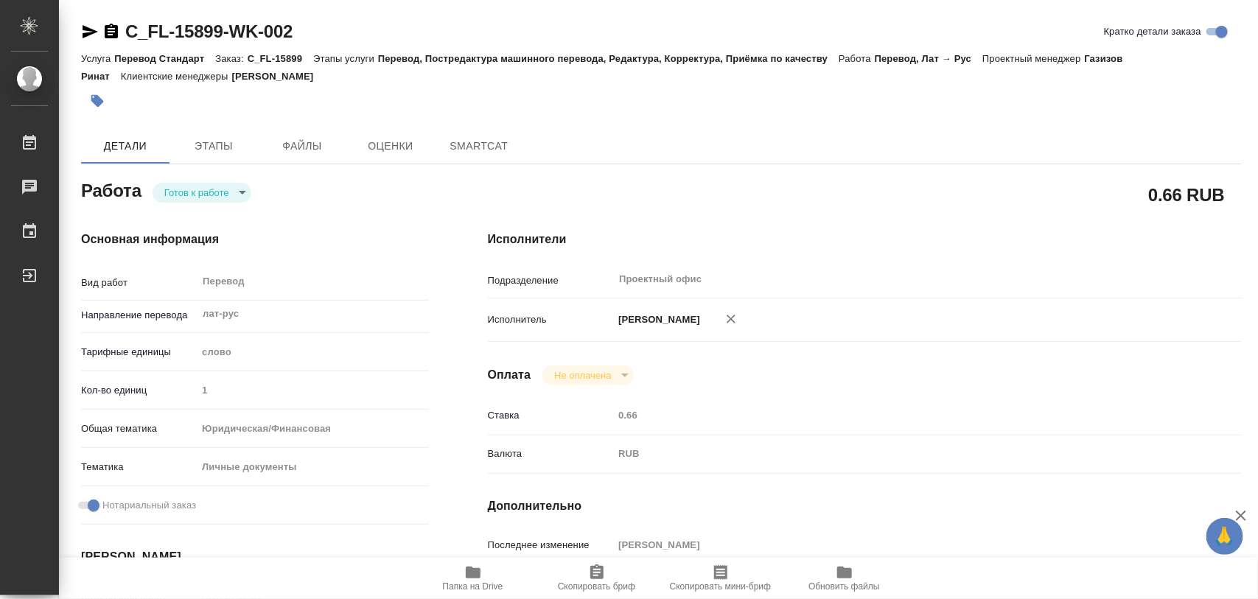
type textarea "x"
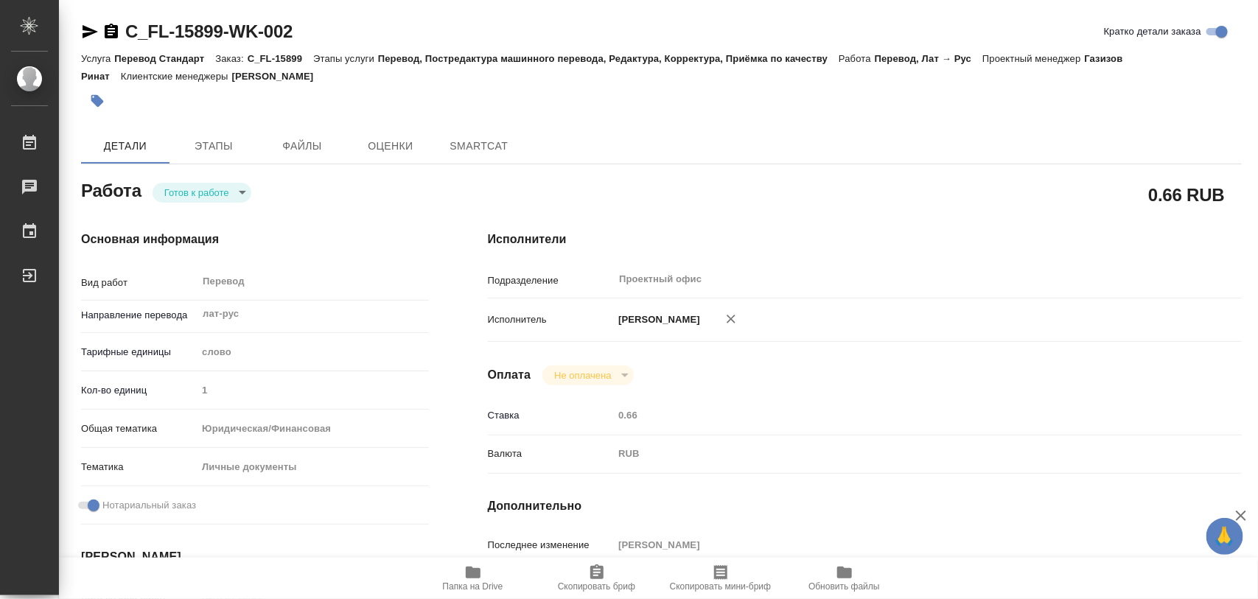
click at [240, 190] on body "🙏 .cls-1 fill:#fff; AWATERA Iglakov Maksim Работы Чаты График Выйти C_FL-15899-…" at bounding box center [629, 299] width 1258 height 599
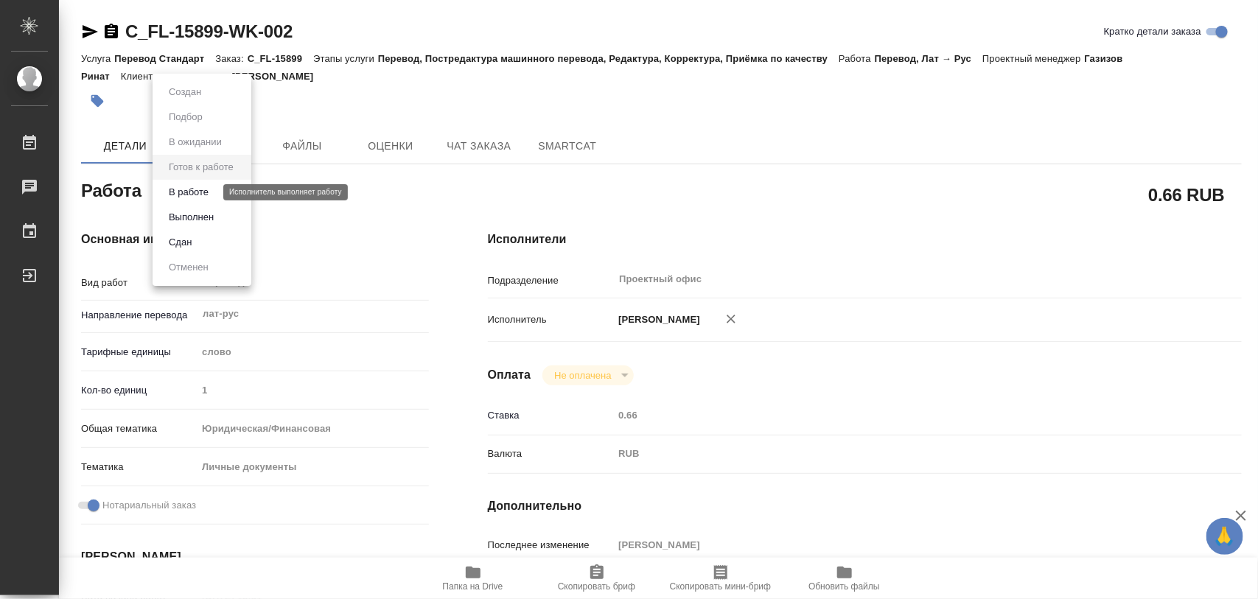
click at [200, 186] on button "В работе" at bounding box center [188, 192] width 49 height 16
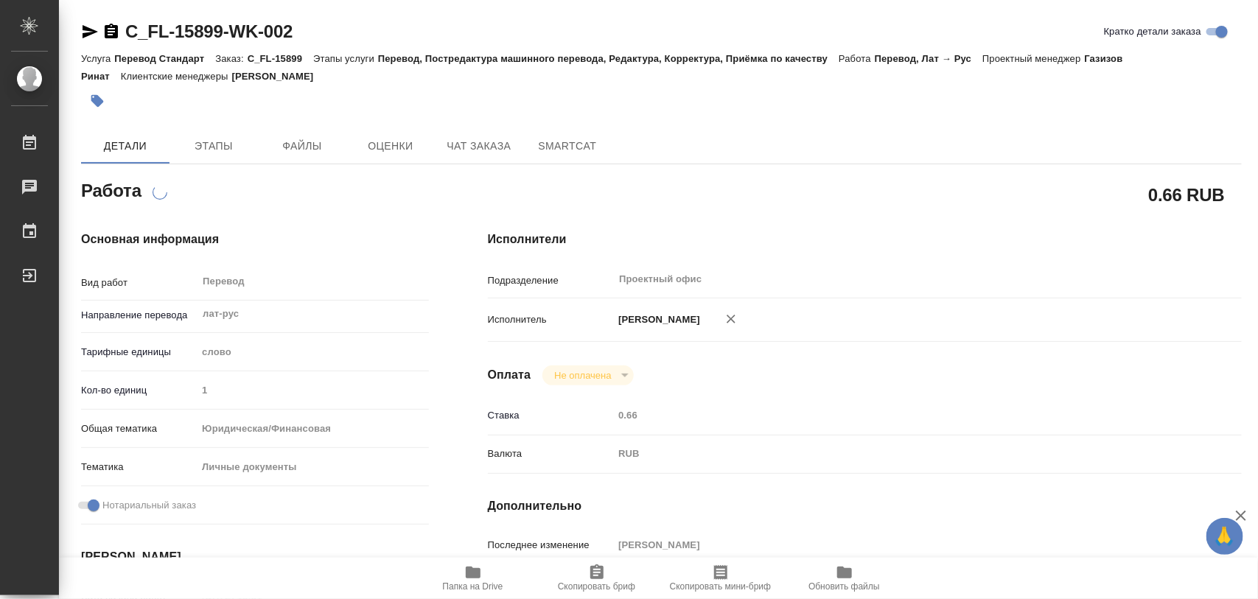
type textarea "x"
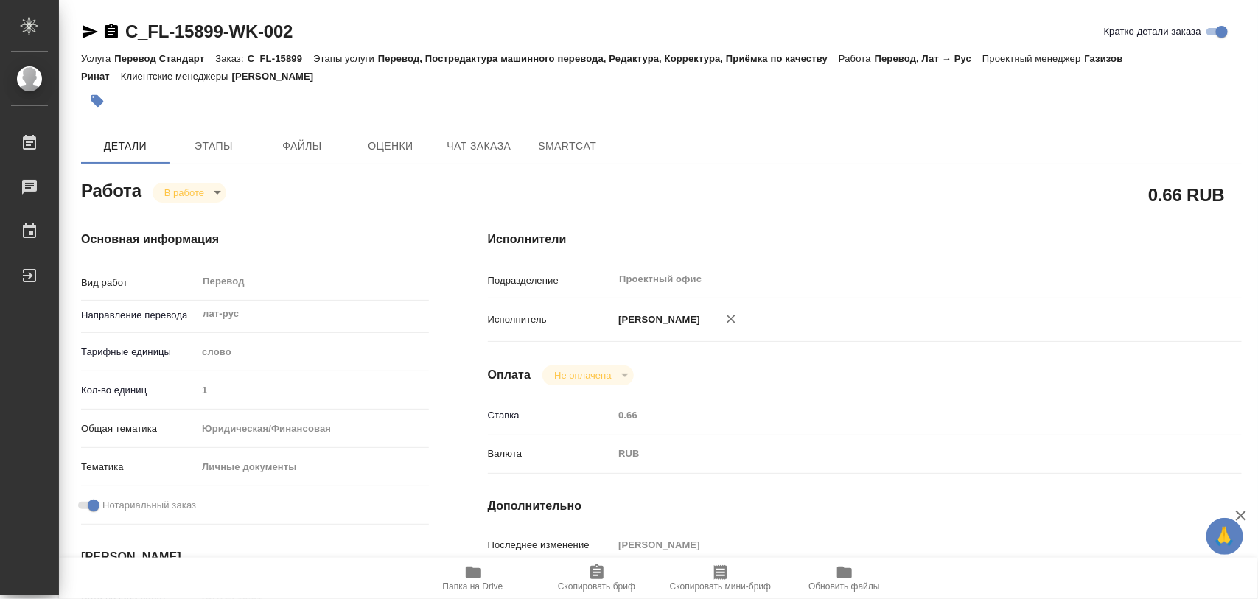
type textarea "x"
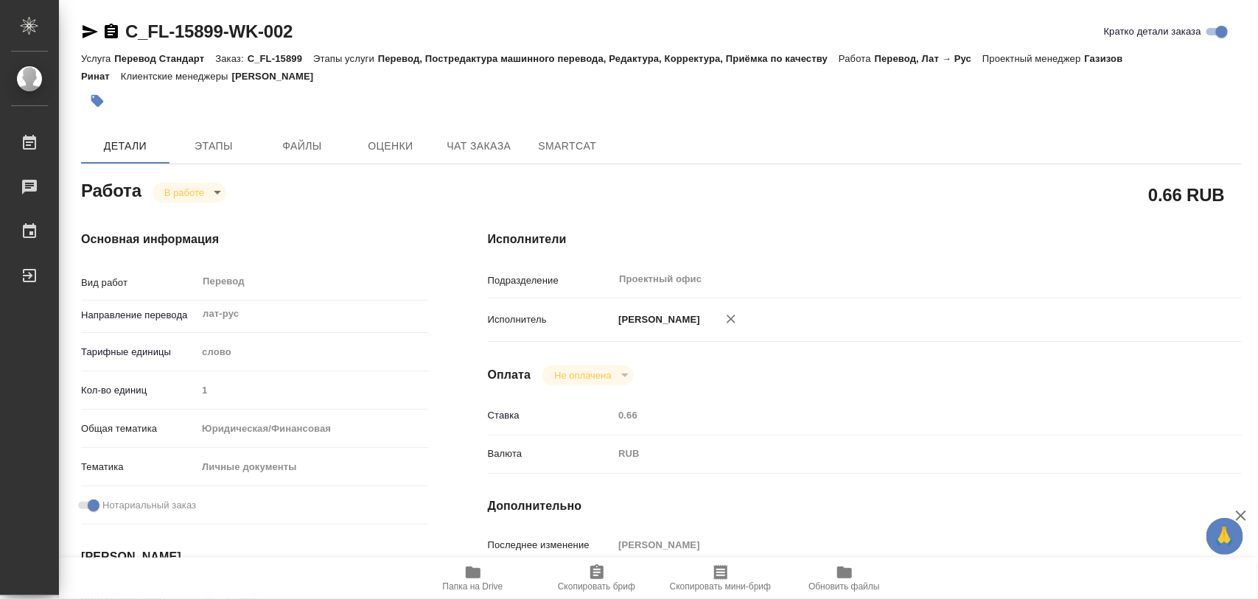
type textarea "x"
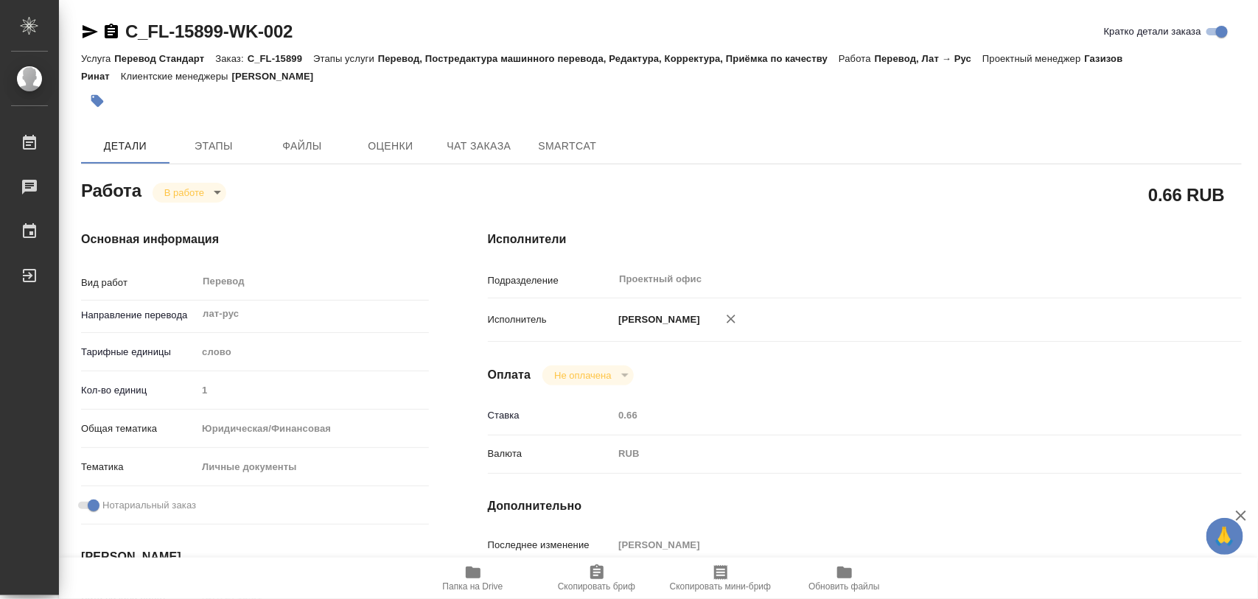
type textarea "x"
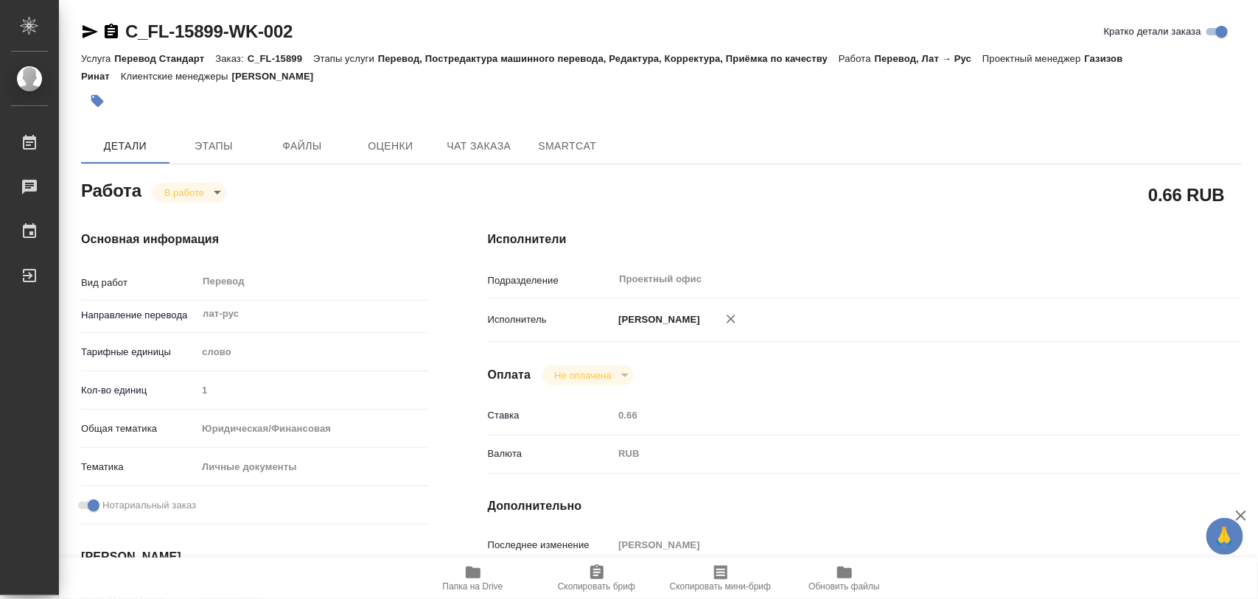
type textarea "x"
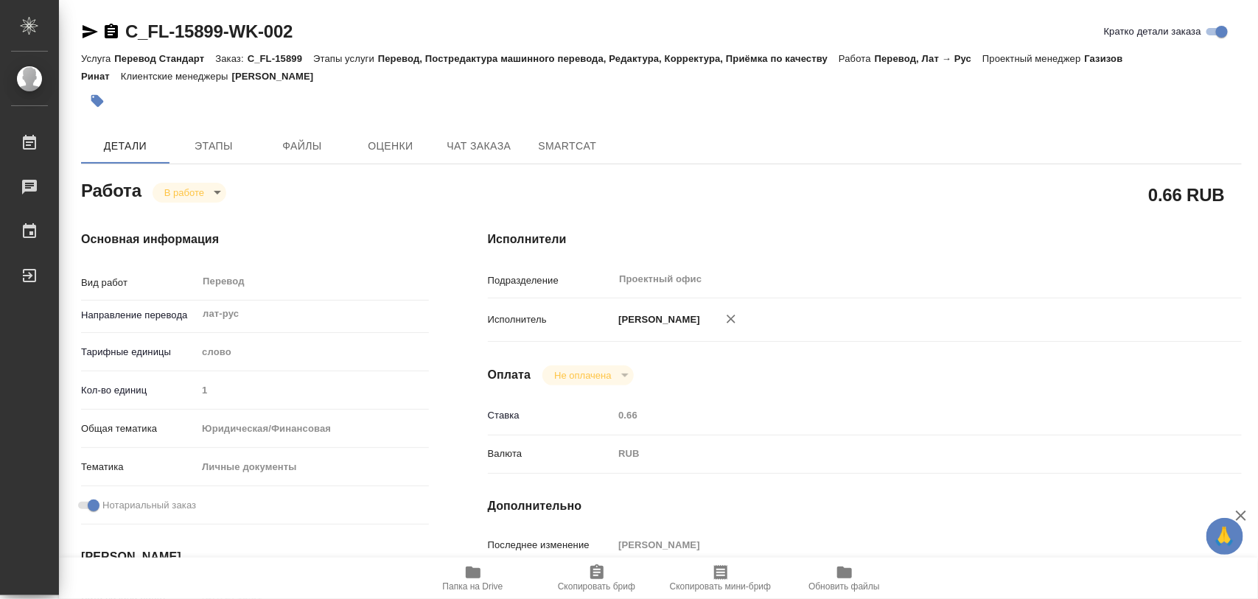
type textarea "x"
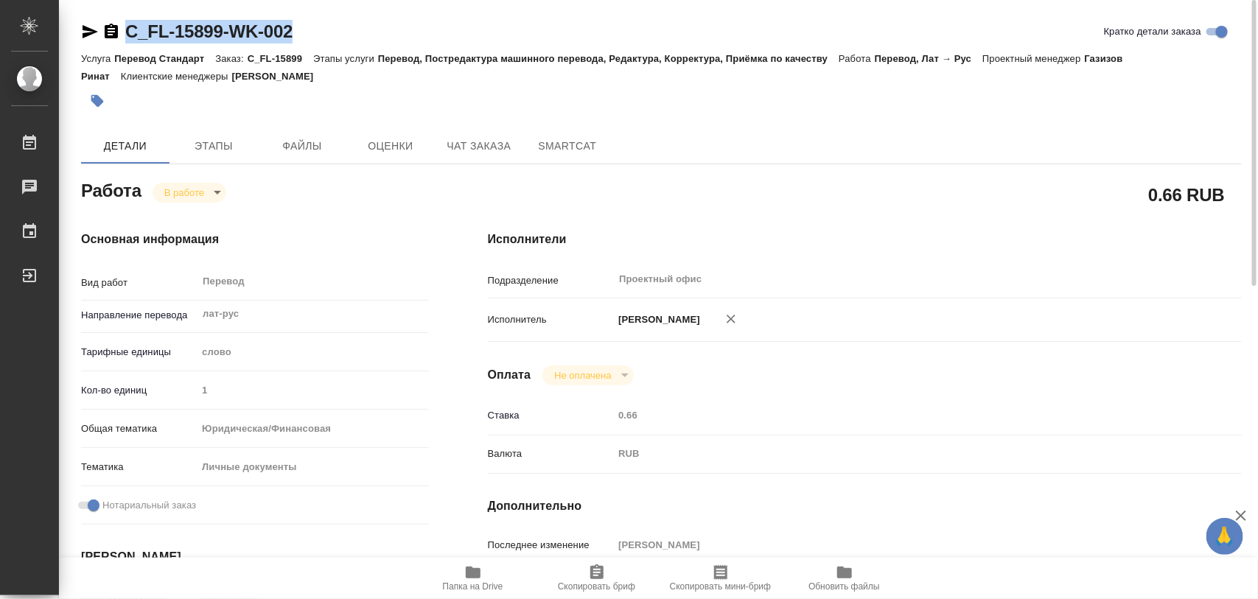
drag, startPoint x: 332, startPoint y: 37, endPoint x: 127, endPoint y: 64, distance: 206.7
click at [130, 41] on div "C_FL-15899-WK-002 [PERSON_NAME] детали заказа" at bounding box center [661, 32] width 1161 height 24
copy link "C_FL-15899-WK-002"
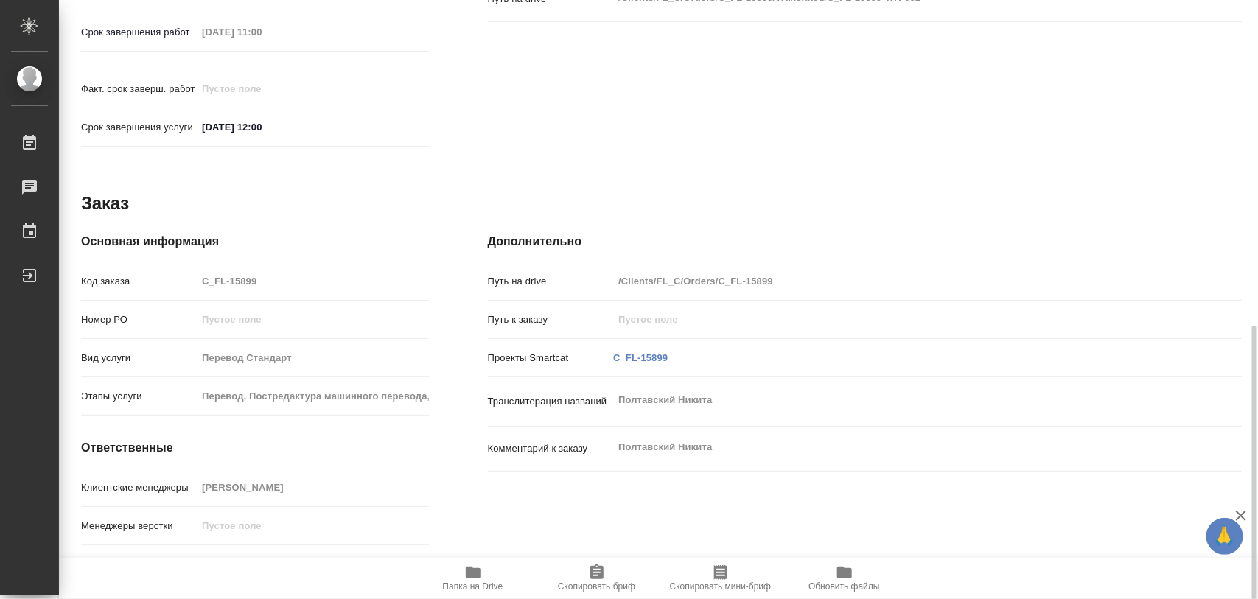
scroll to position [657, 0]
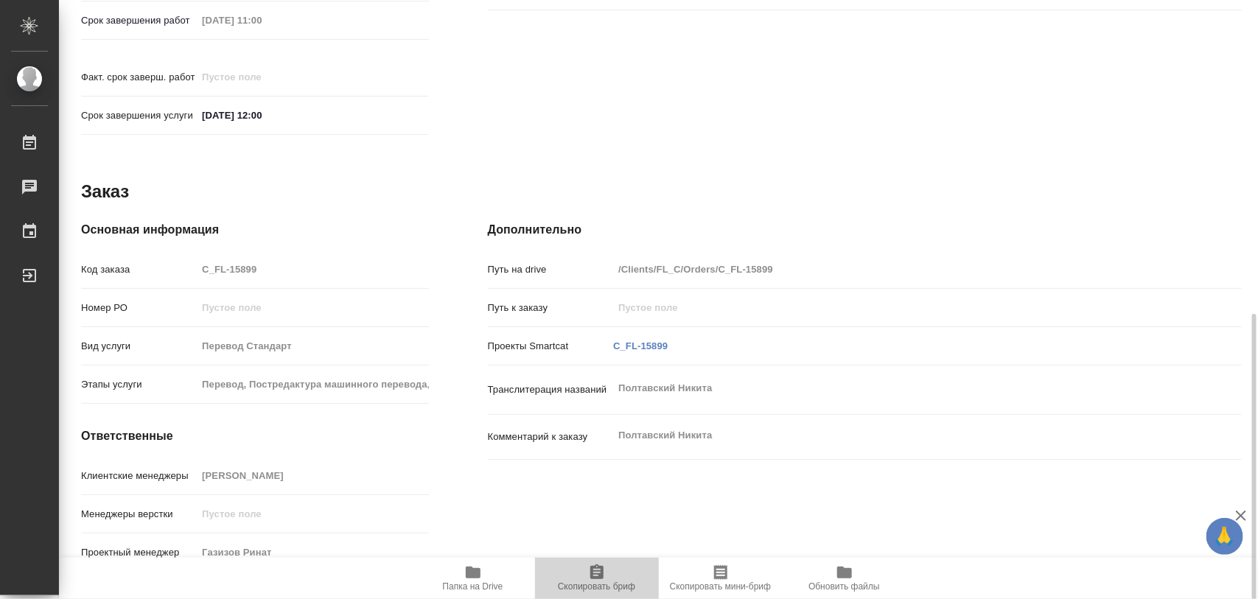
click at [590, 576] on icon "button" at bounding box center [596, 572] width 13 height 15
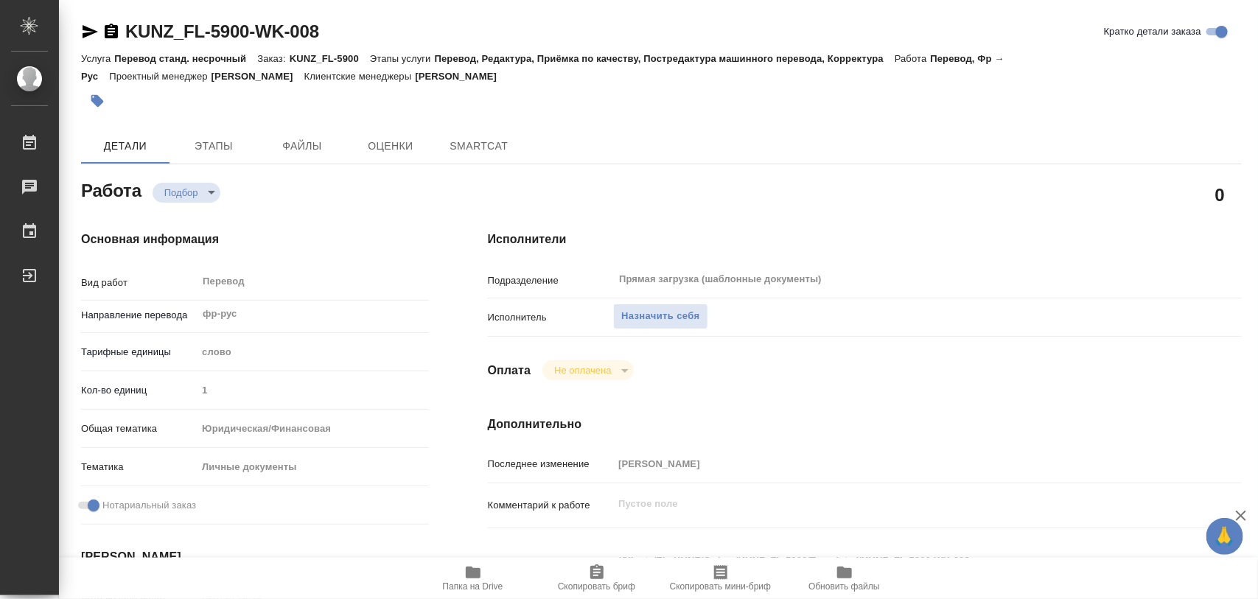
type textarea "x"
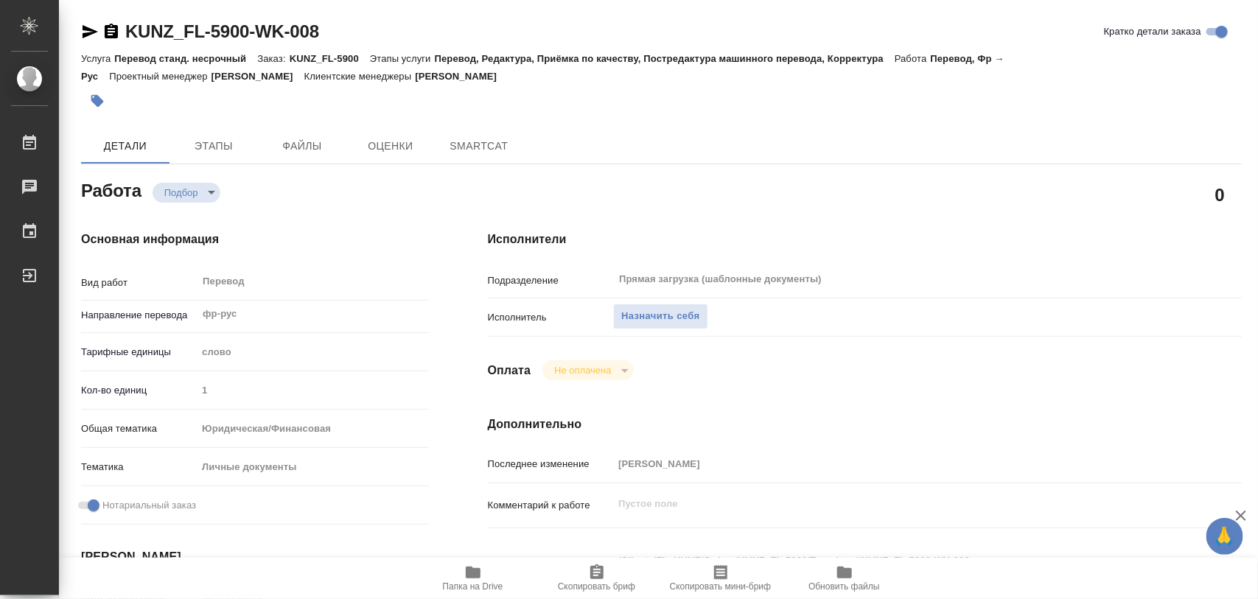
type textarea "x"
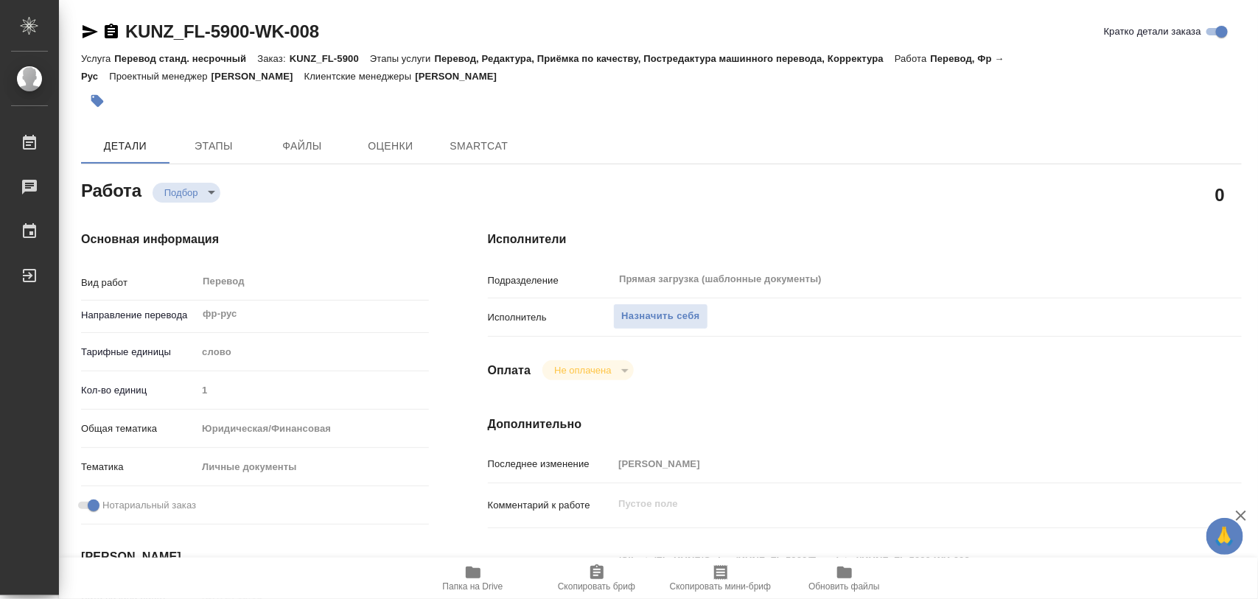
type textarea "x"
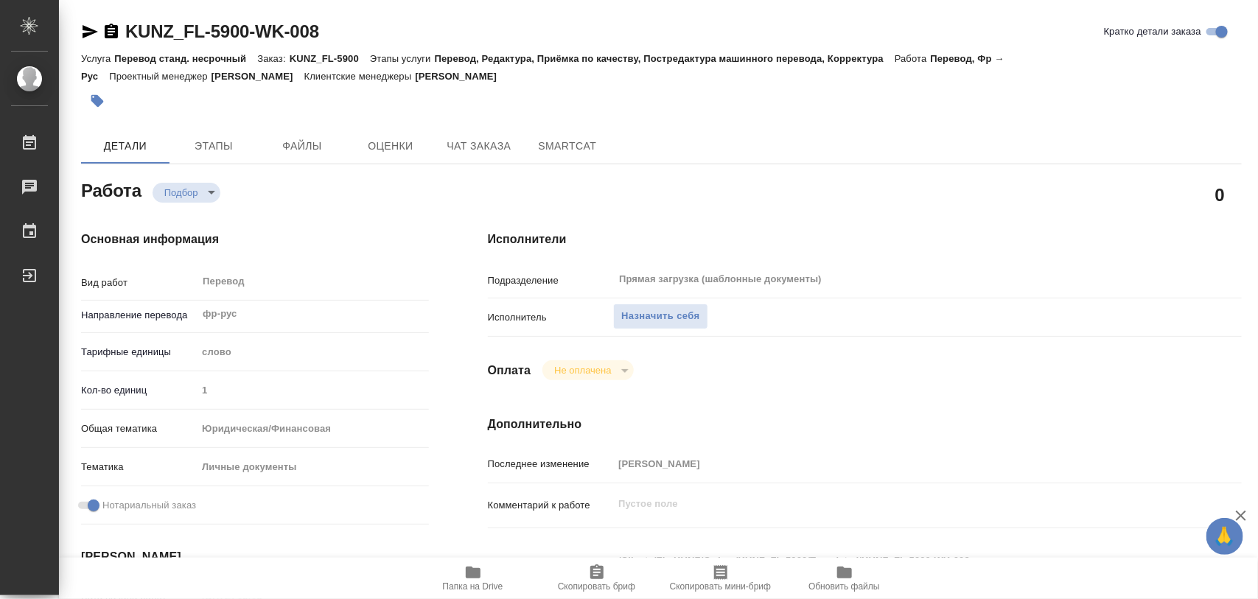
type textarea "x"
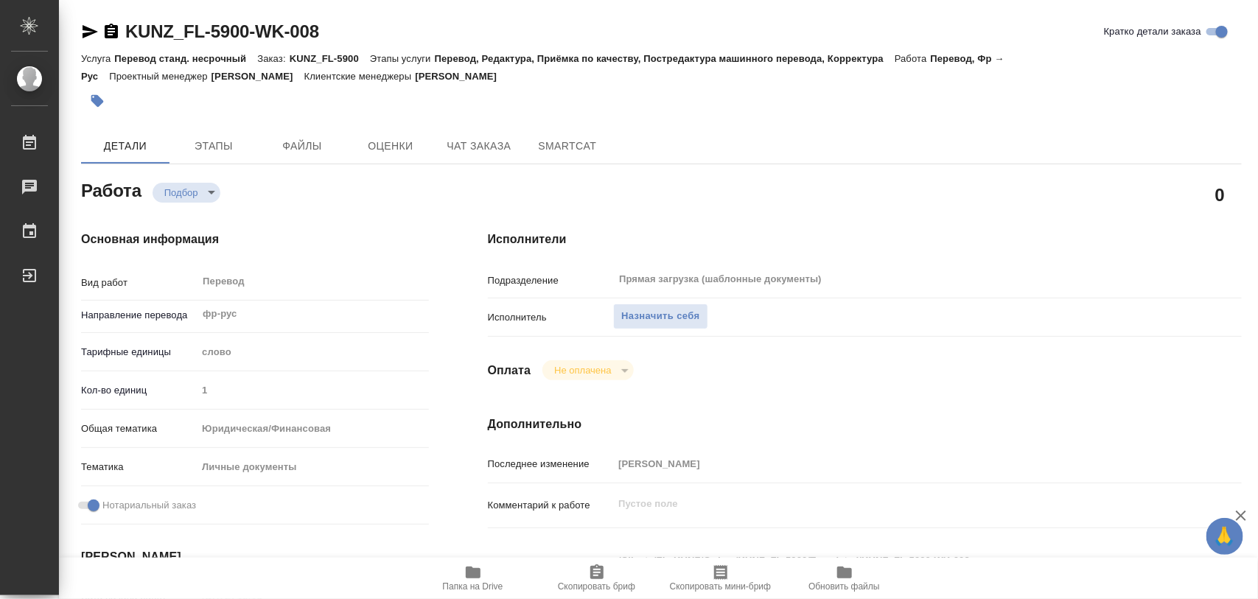
scroll to position [276, 0]
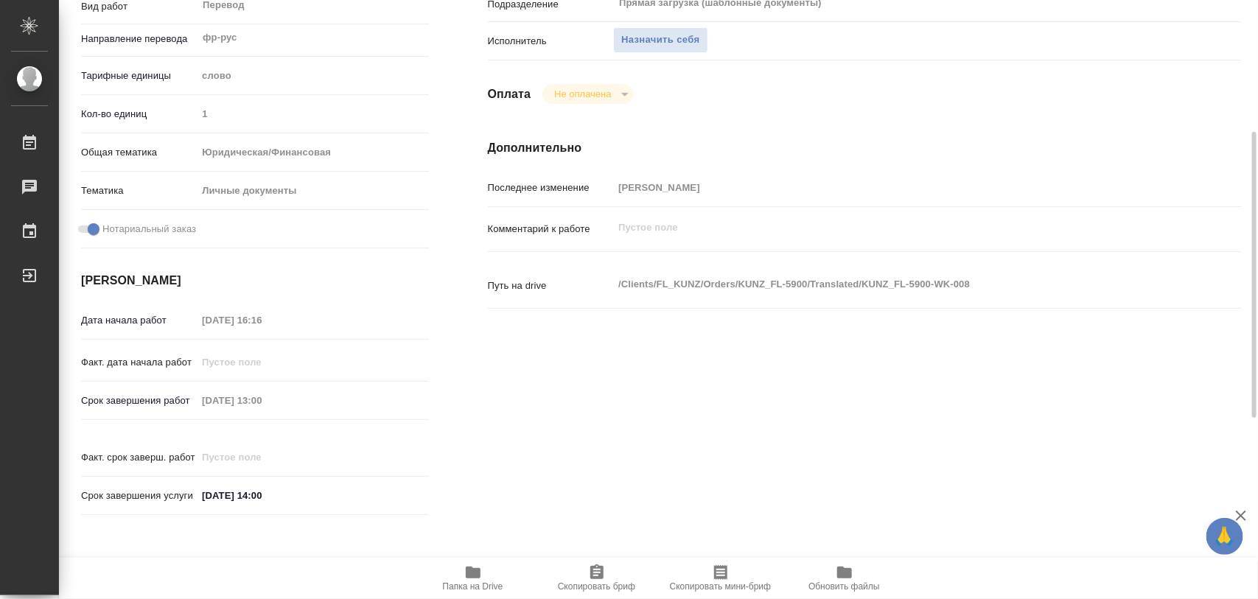
type textarea "x"
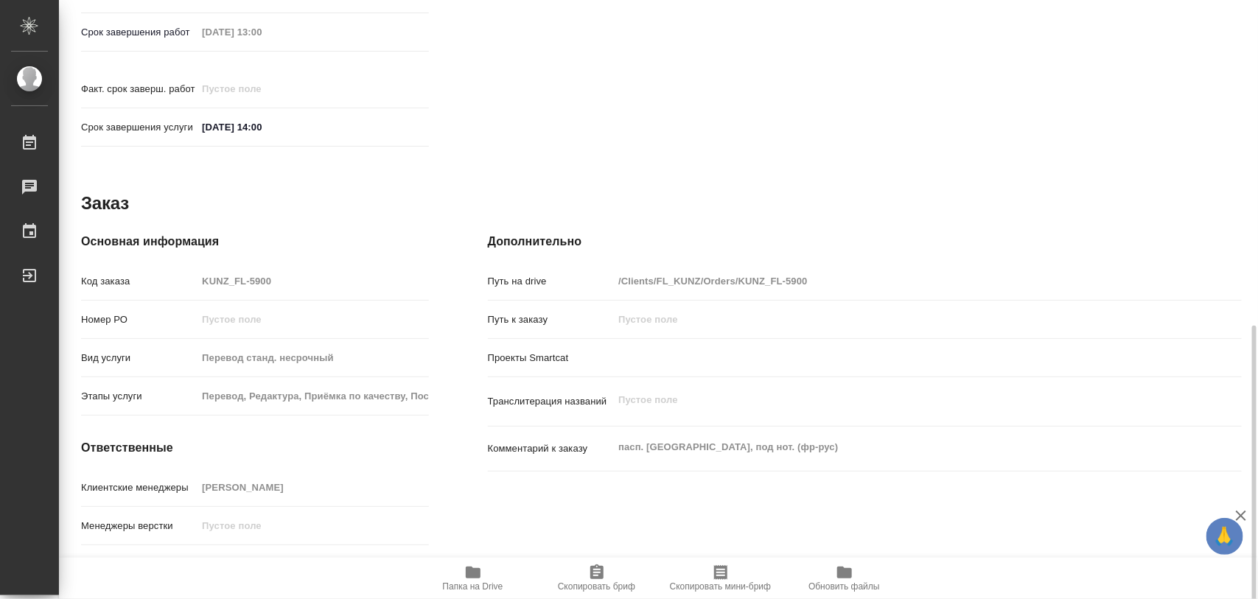
scroll to position [657, 0]
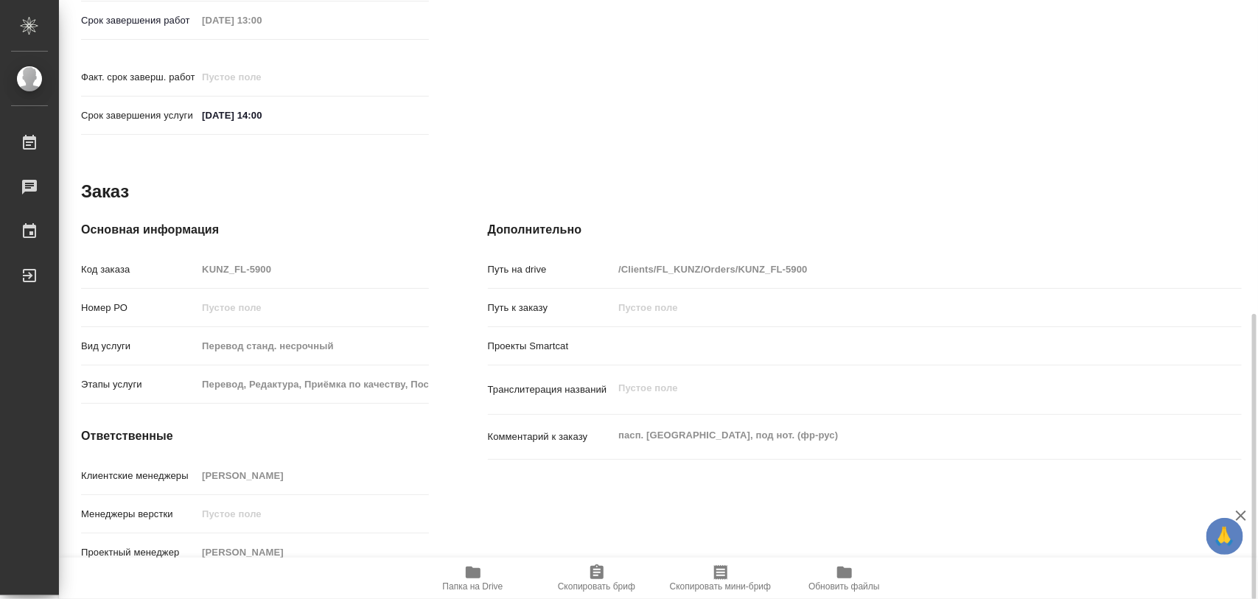
click at [487, 573] on span "Папка на Drive" at bounding box center [473, 578] width 106 height 28
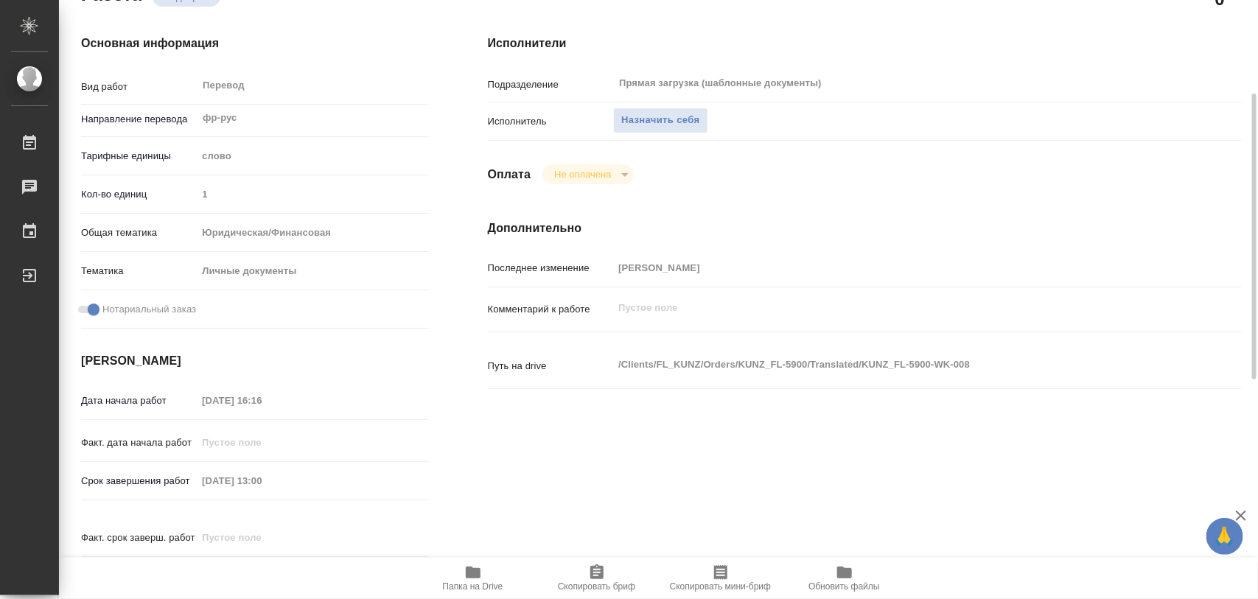
scroll to position [0, 0]
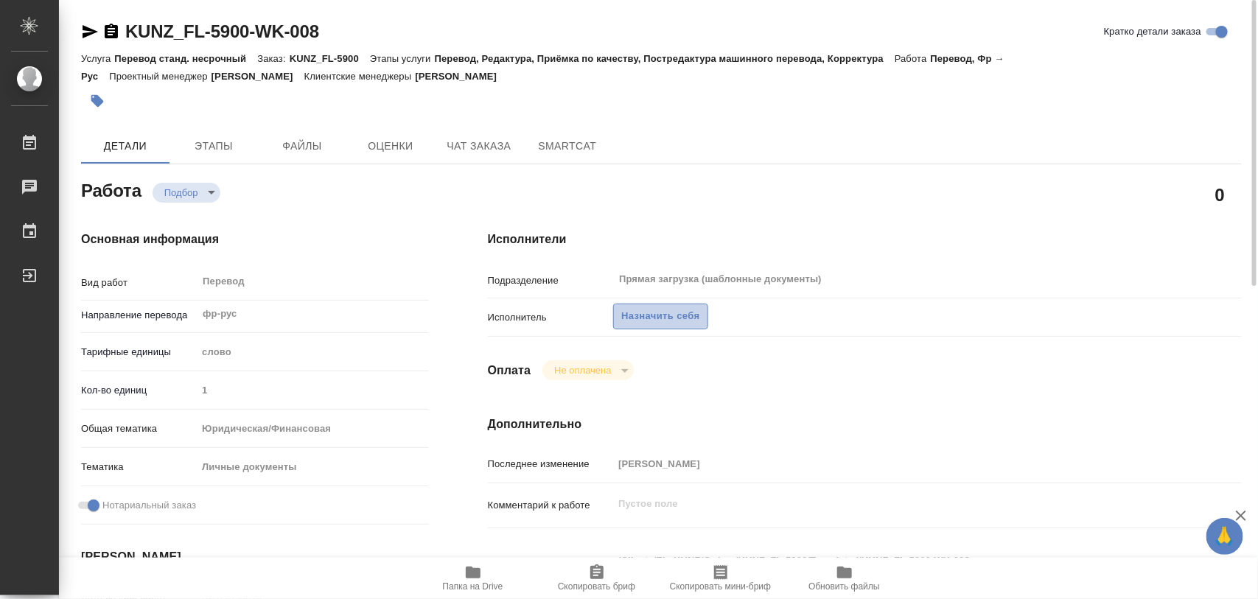
click at [650, 312] on span "Назначить себя" at bounding box center [660, 316] width 78 height 17
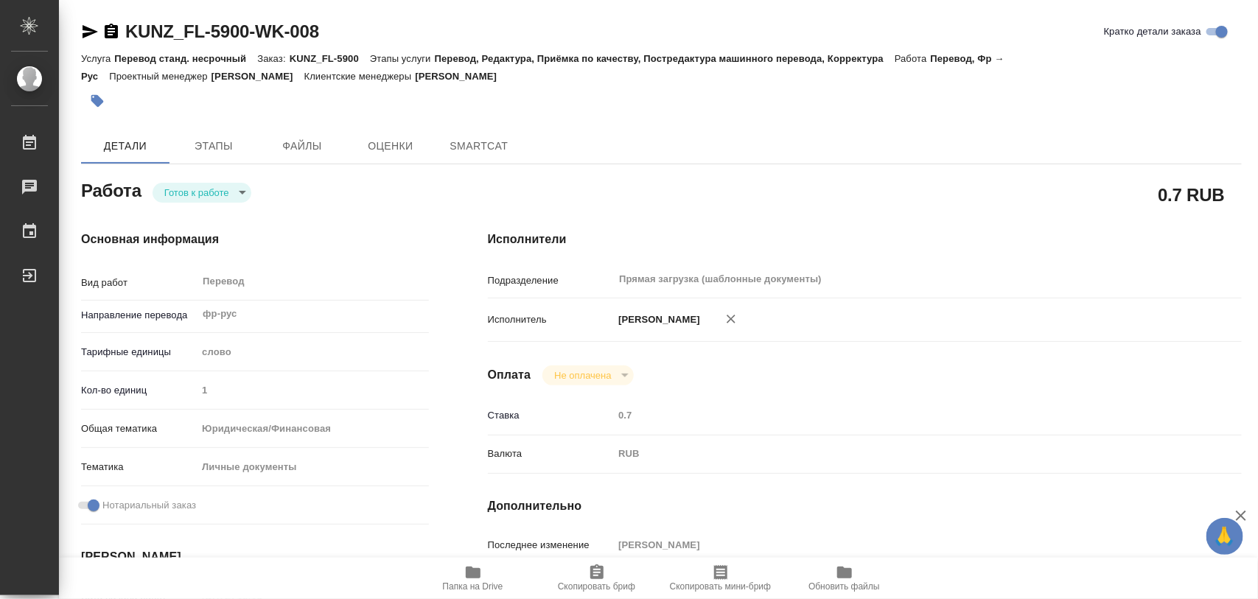
type textarea "x"
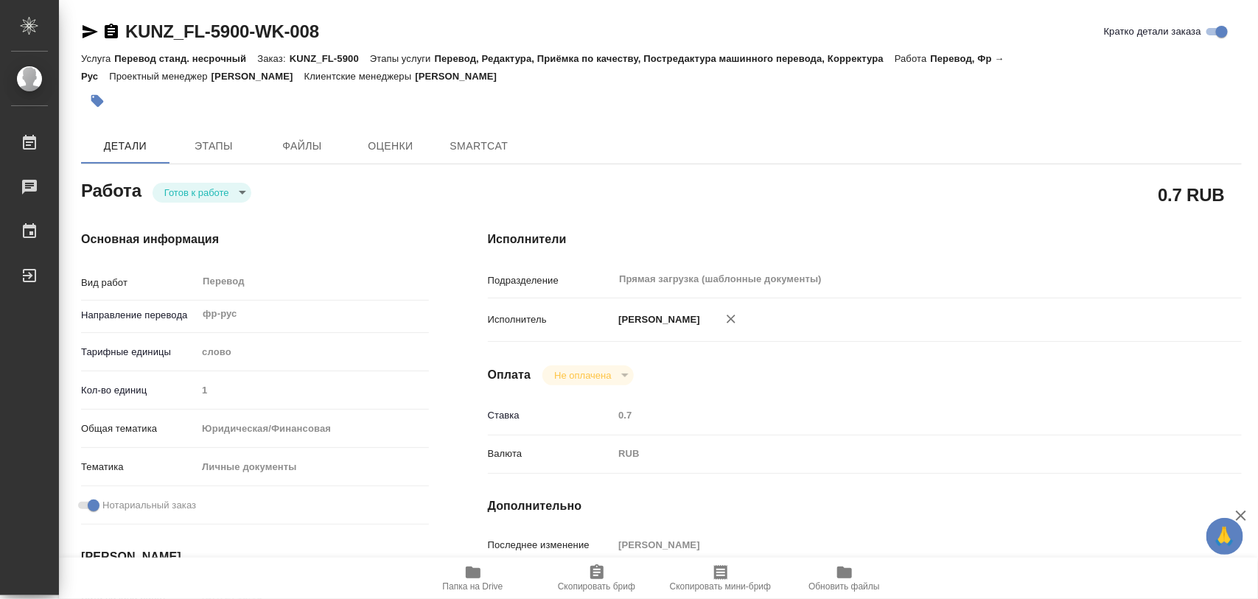
type textarea "x"
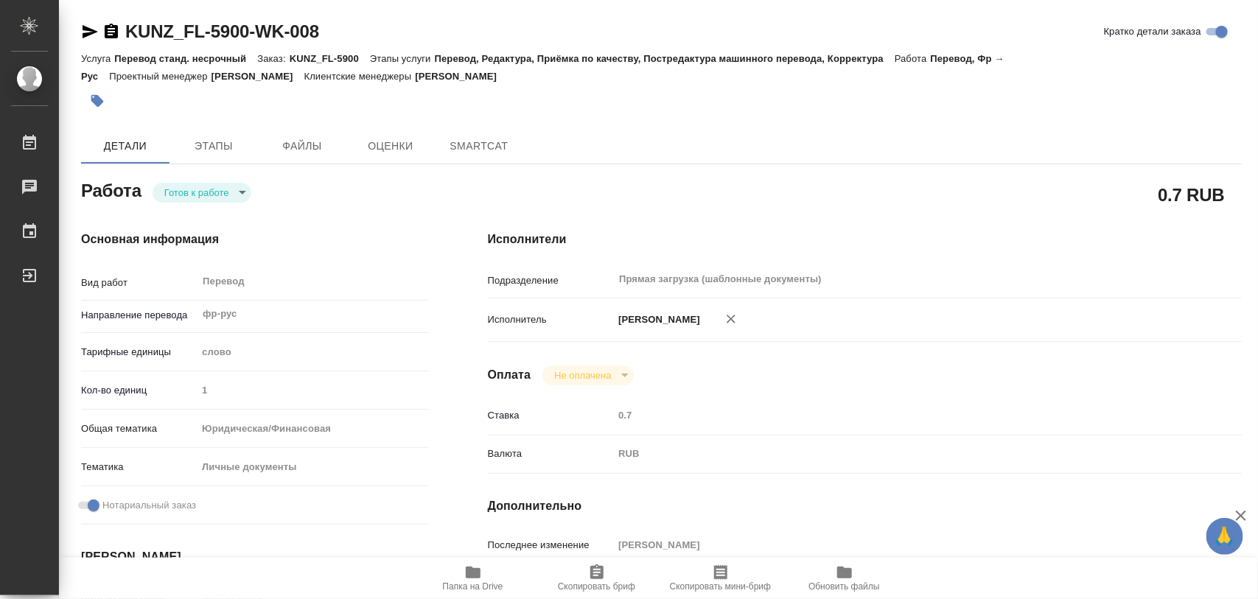
type textarea "x"
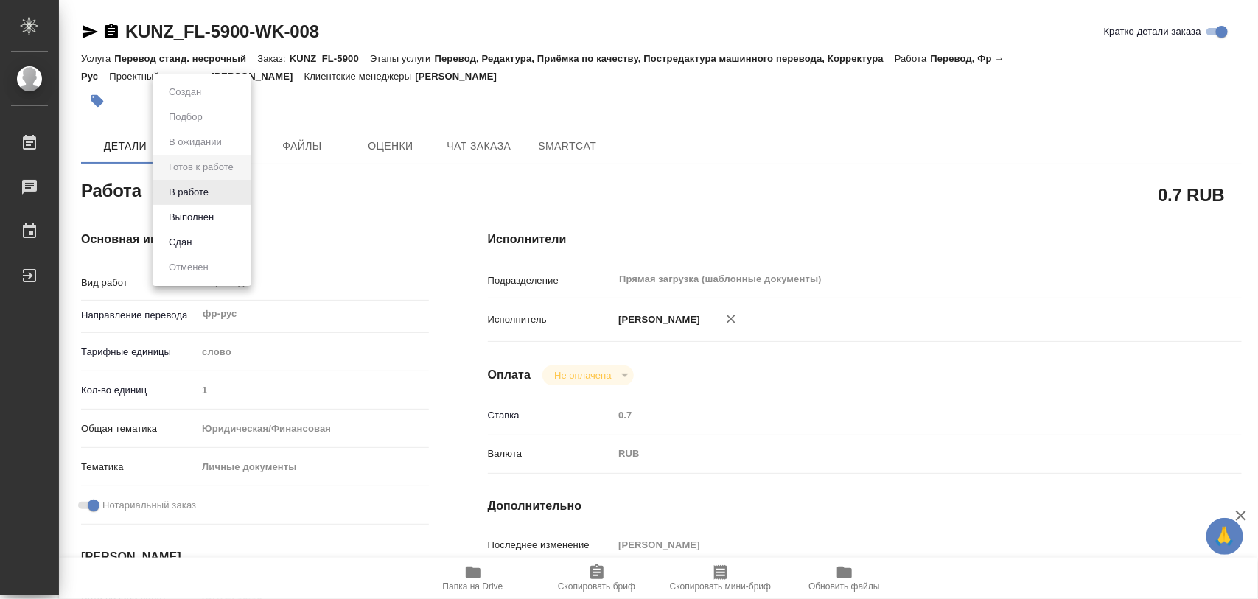
click at [236, 188] on body "🙏 .cls-1 fill:#fff; AWATERA Iglakov Maksim Работы Чаты График Выйти KUNZ_FL-590…" at bounding box center [629, 299] width 1258 height 599
click at [211, 190] on button "В работе" at bounding box center [188, 192] width 49 height 16
type textarea "x"
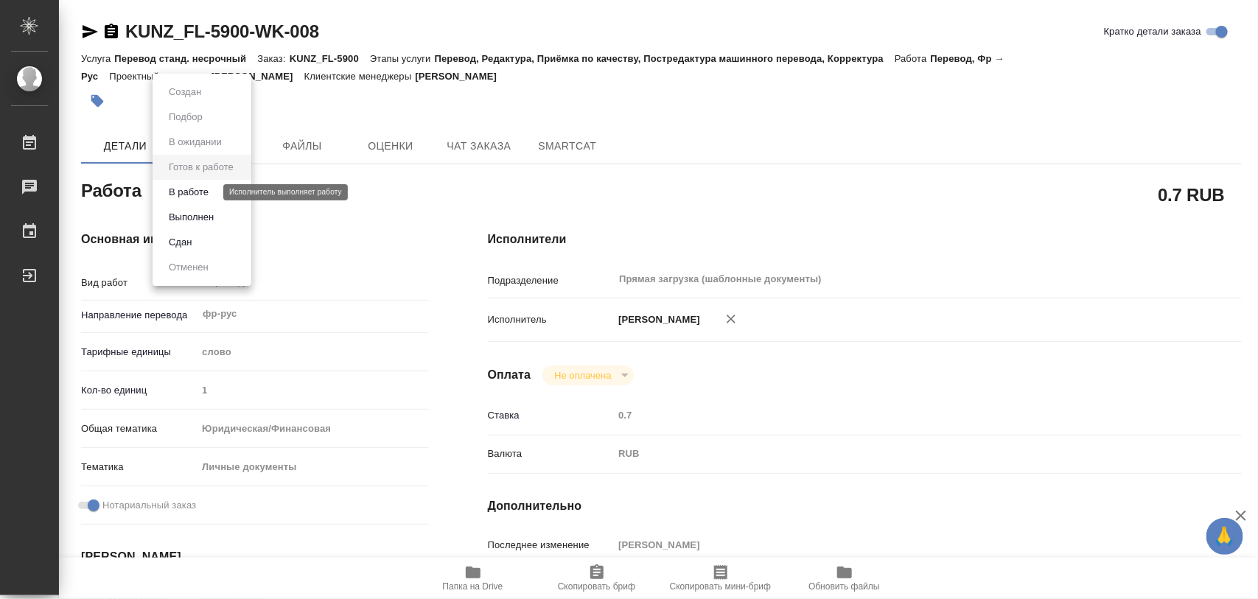
type textarea "x"
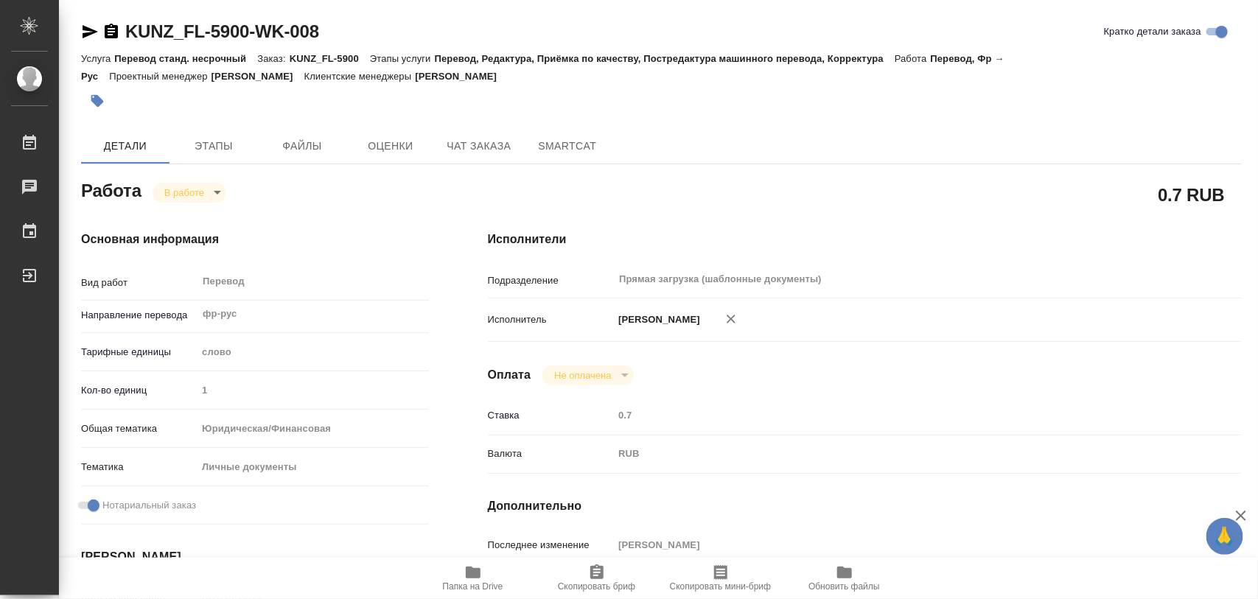
type textarea "x"
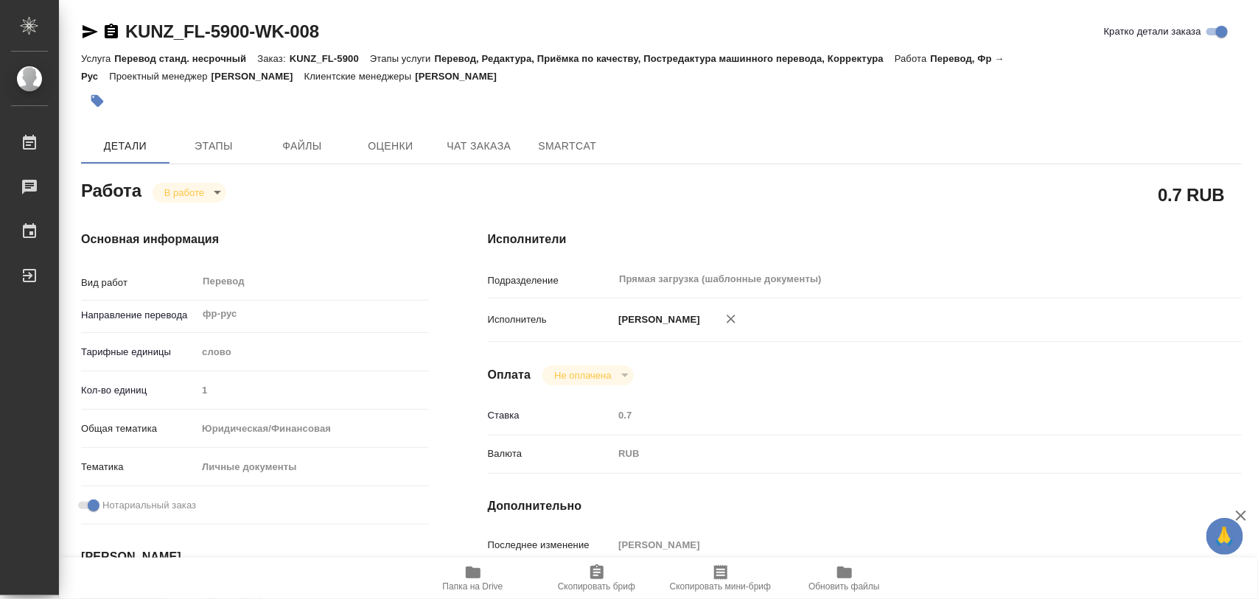
type textarea "x"
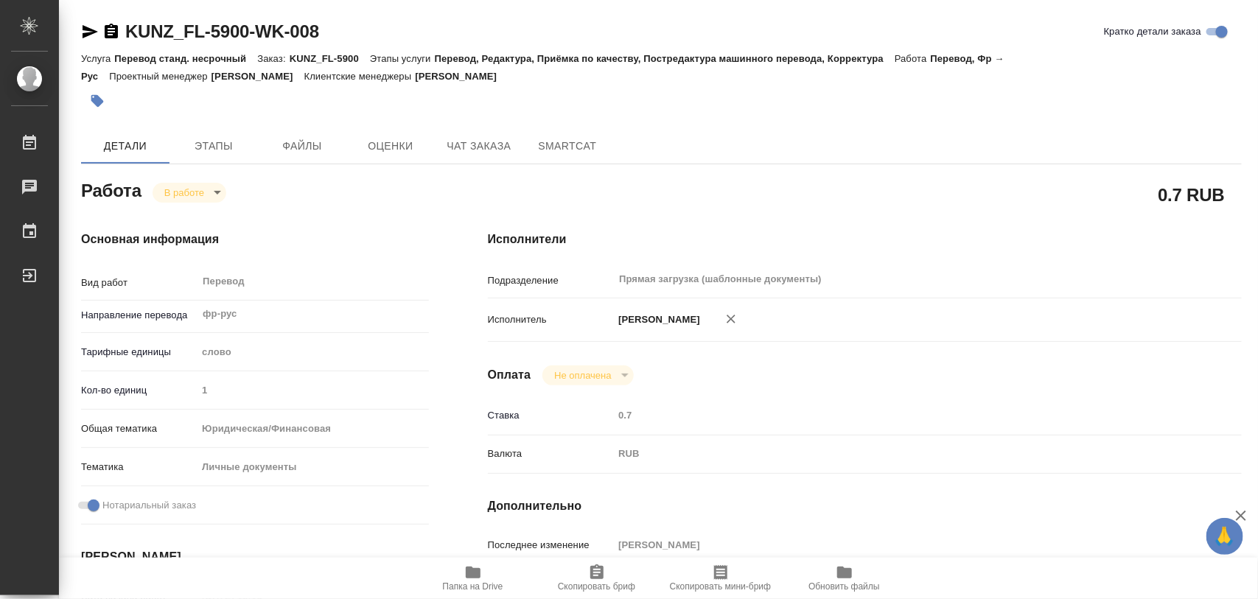
type textarea "x"
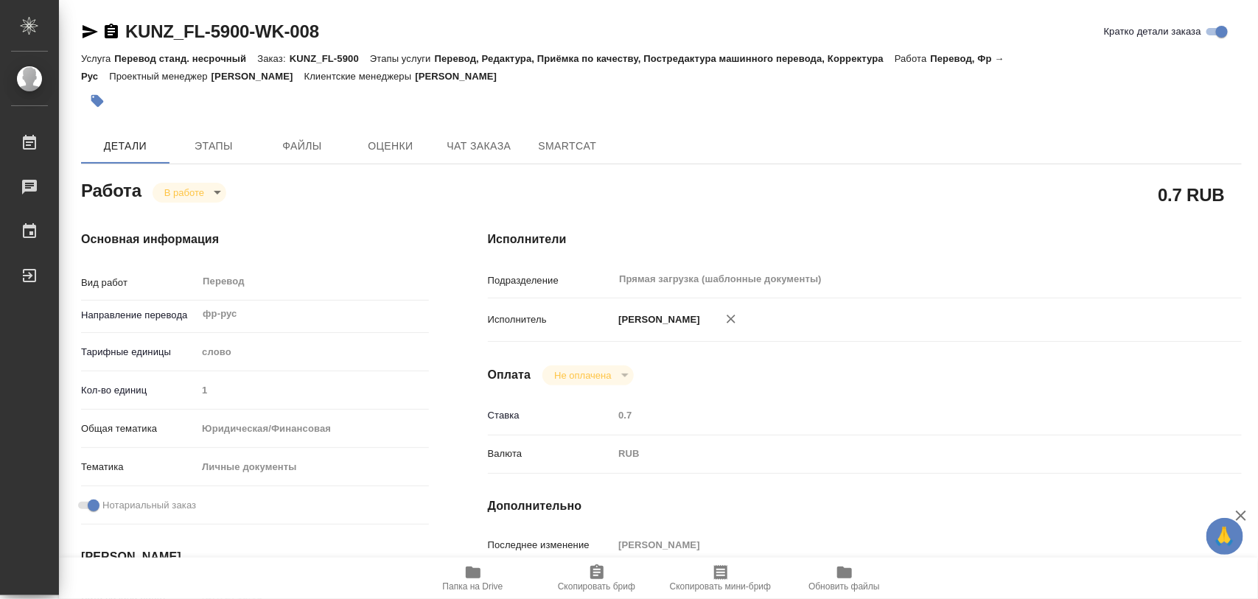
type textarea "x"
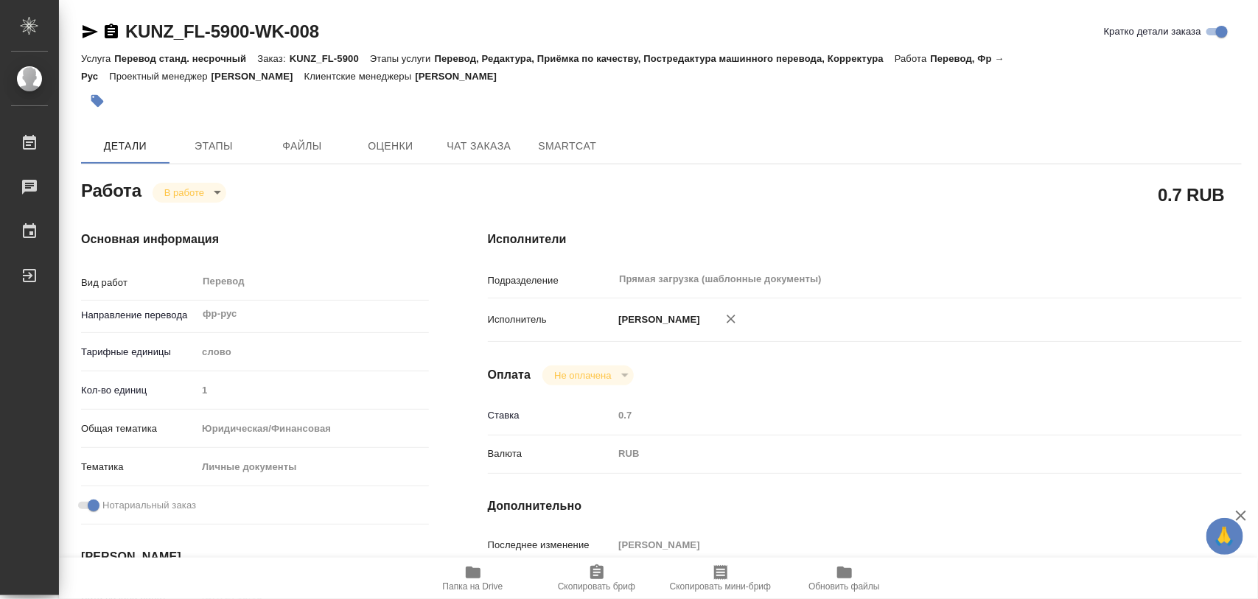
type textarea "x"
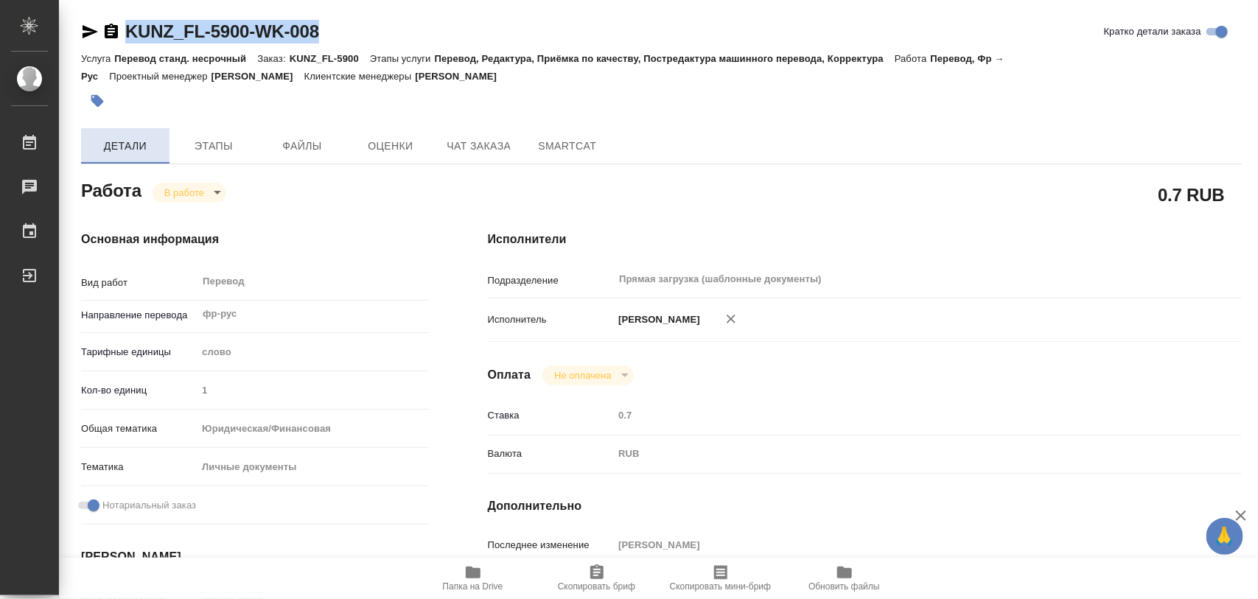
drag, startPoint x: 351, startPoint y: 38, endPoint x: 147, endPoint y: 142, distance: 228.4
click at [127, 38] on div "KUNZ_FL-5900-WK-008 Кратко детали заказа" at bounding box center [661, 32] width 1161 height 24
copy link "KUNZ_FL-5900-WK-008"
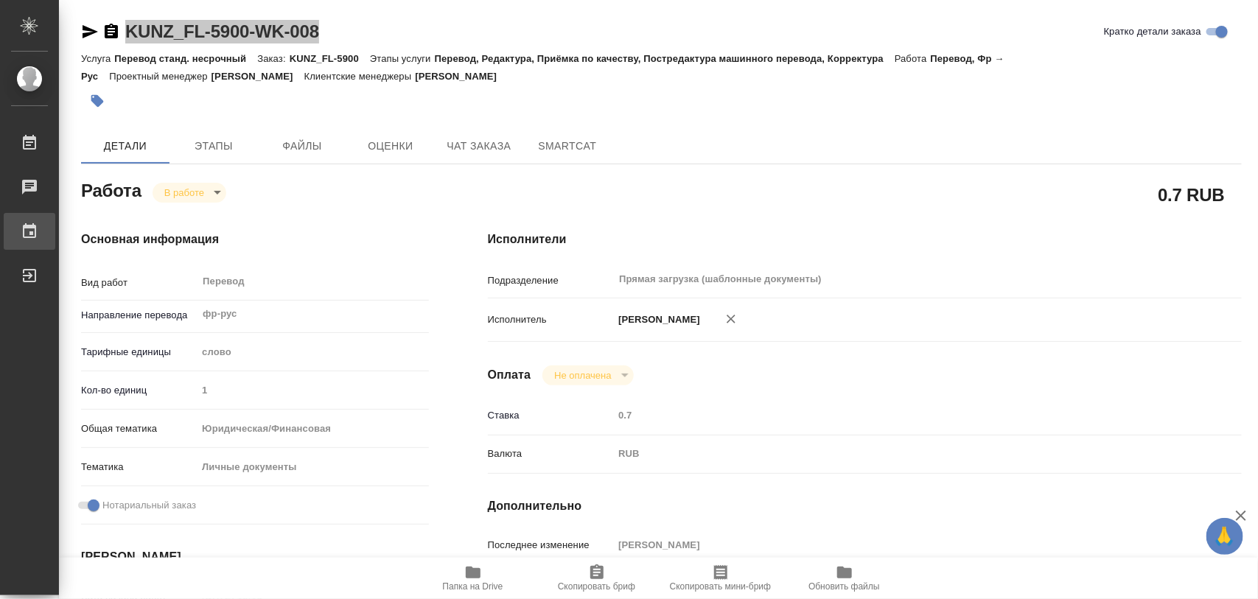
type textarea "x"
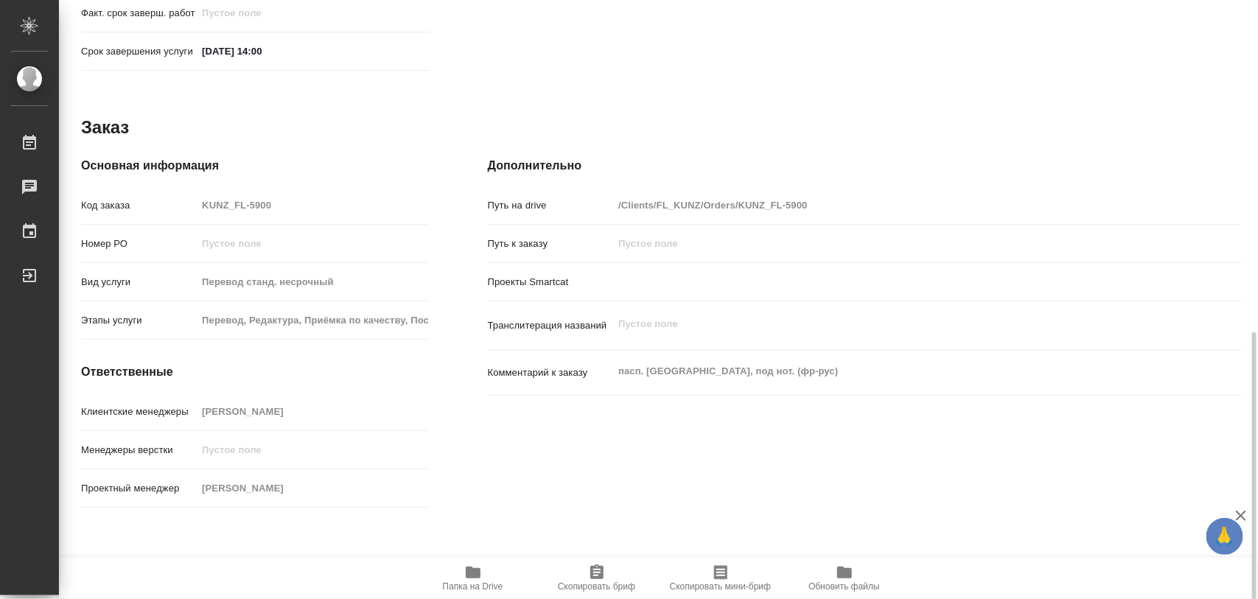
scroll to position [724, 0]
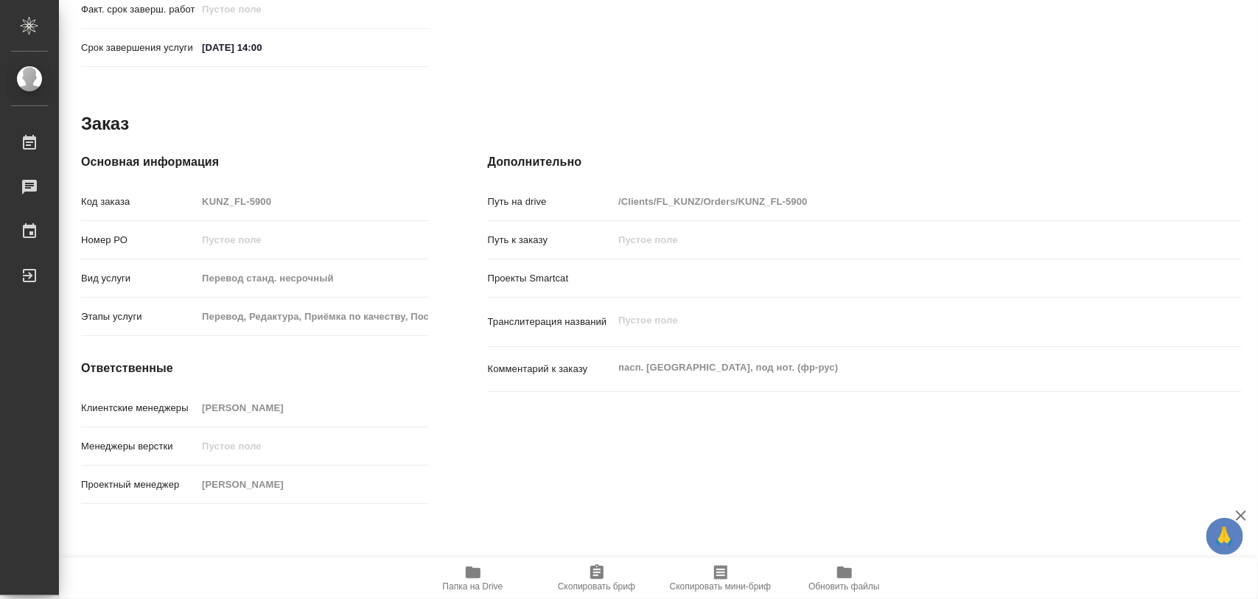
click at [603, 572] on icon "button" at bounding box center [597, 573] width 18 height 18
